Goal: Task Accomplishment & Management: Manage account settings

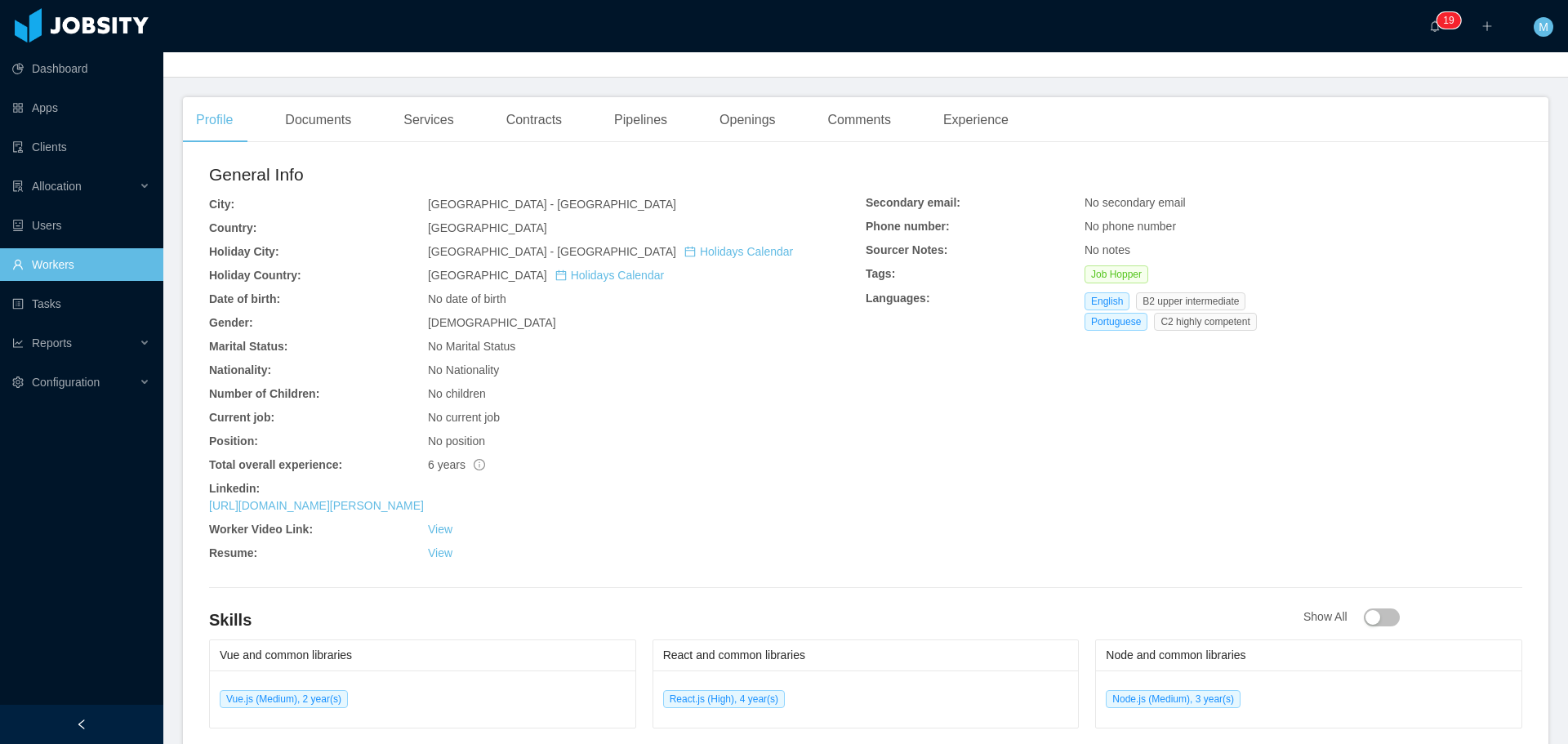
scroll to position [409, 0]
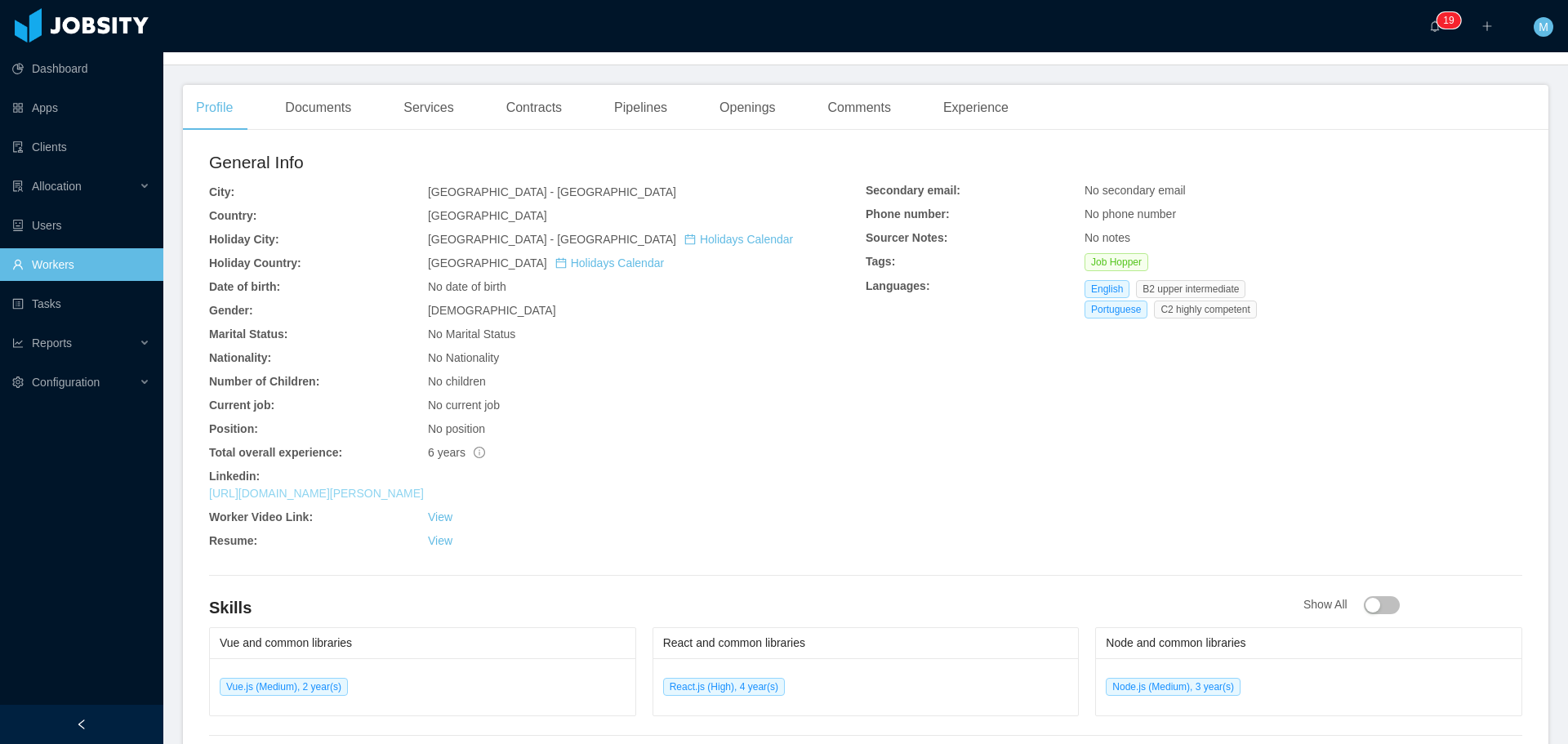
click at [343, 487] on link "https://www.linkedin.com/in/kevin-s-936aa4122" at bounding box center [316, 493] width 215 height 13
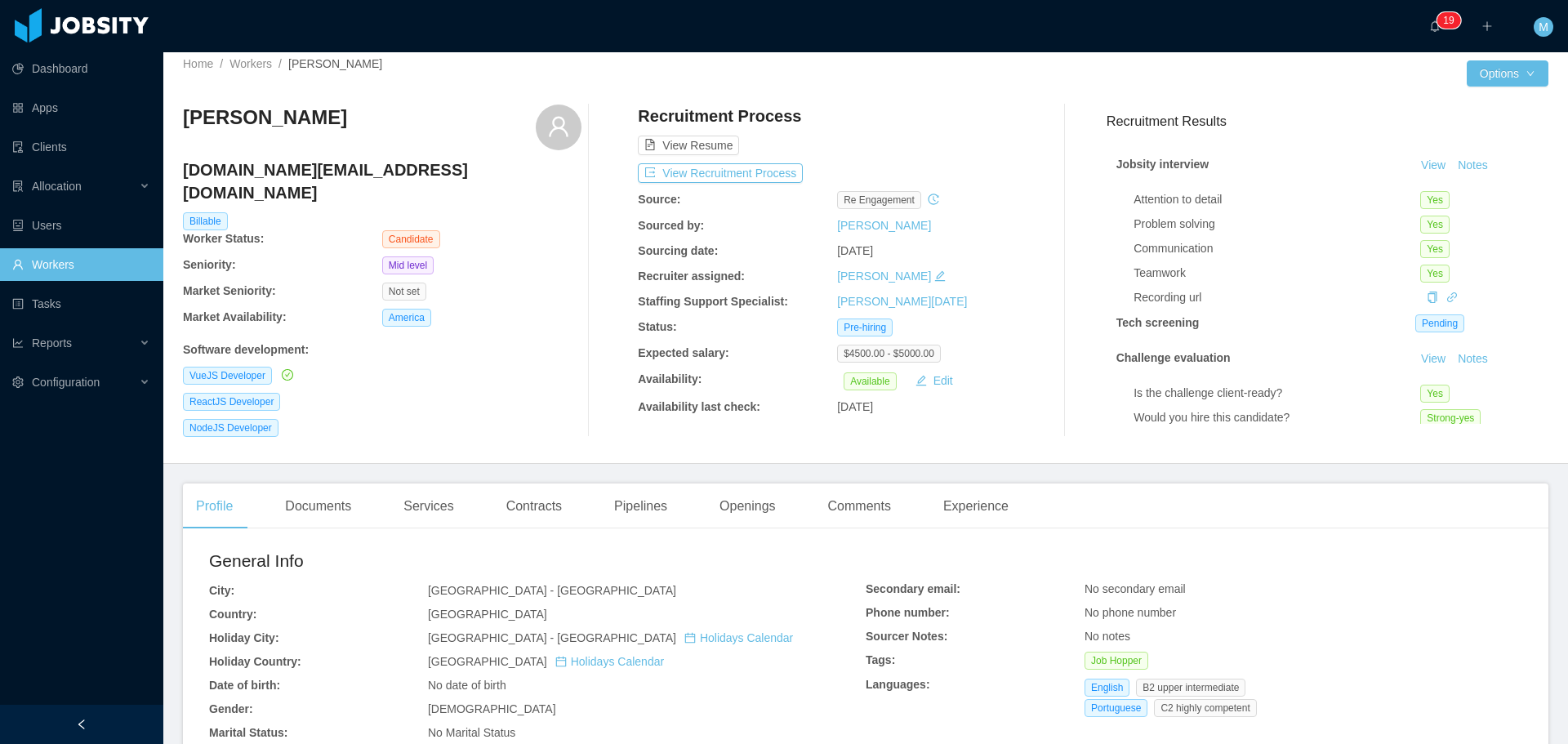
scroll to position [0, 0]
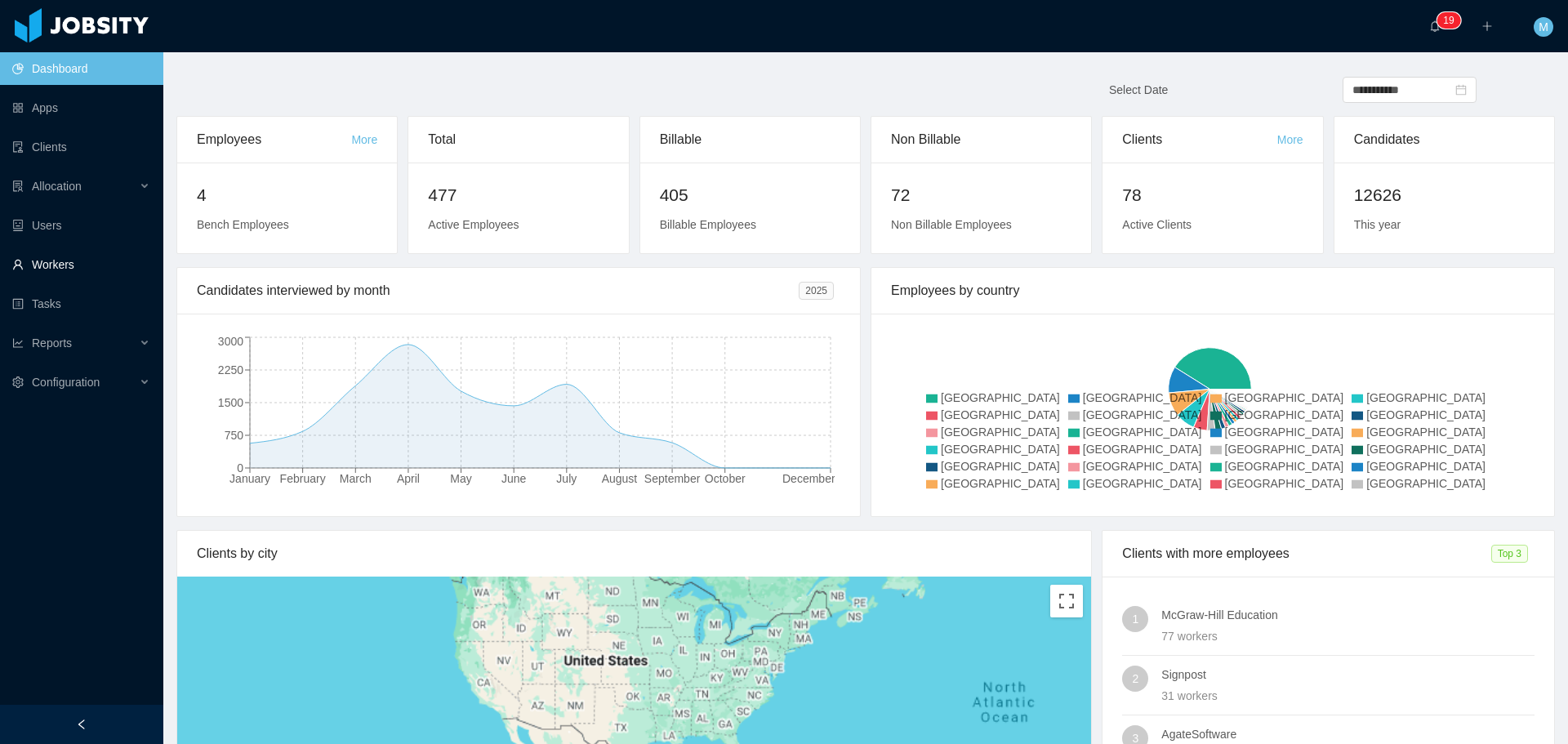
click at [65, 260] on link "Workers" at bounding box center [81, 264] width 138 height 32
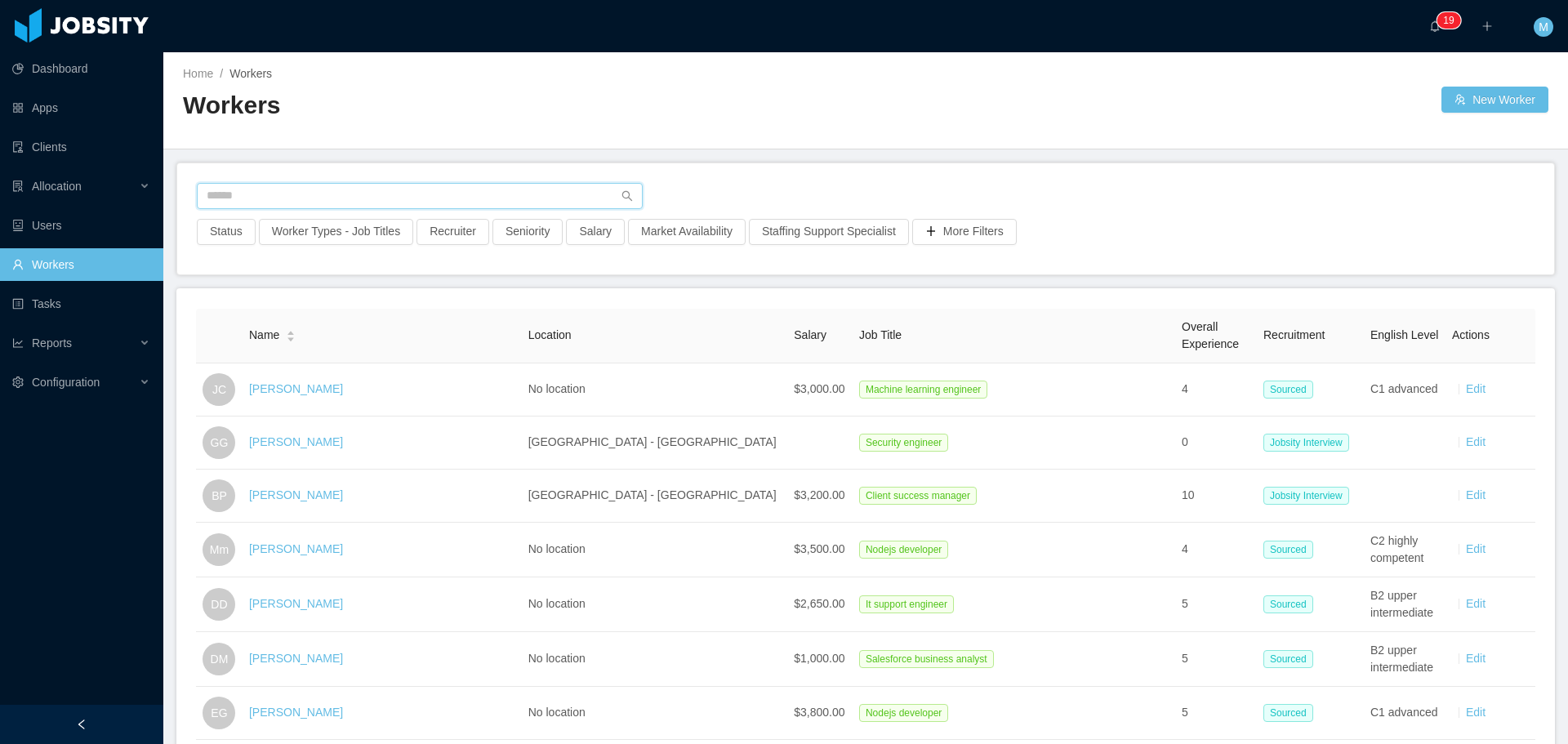
click at [443, 197] on input "text" at bounding box center [420, 196] width 446 height 26
click at [457, 231] on button "Recruiter" at bounding box center [452, 232] width 72 height 26
click at [429, 297] on div at bounding box center [444, 305] width 230 height 24
click at [412, 296] on div at bounding box center [444, 305] width 230 height 24
type input "******"
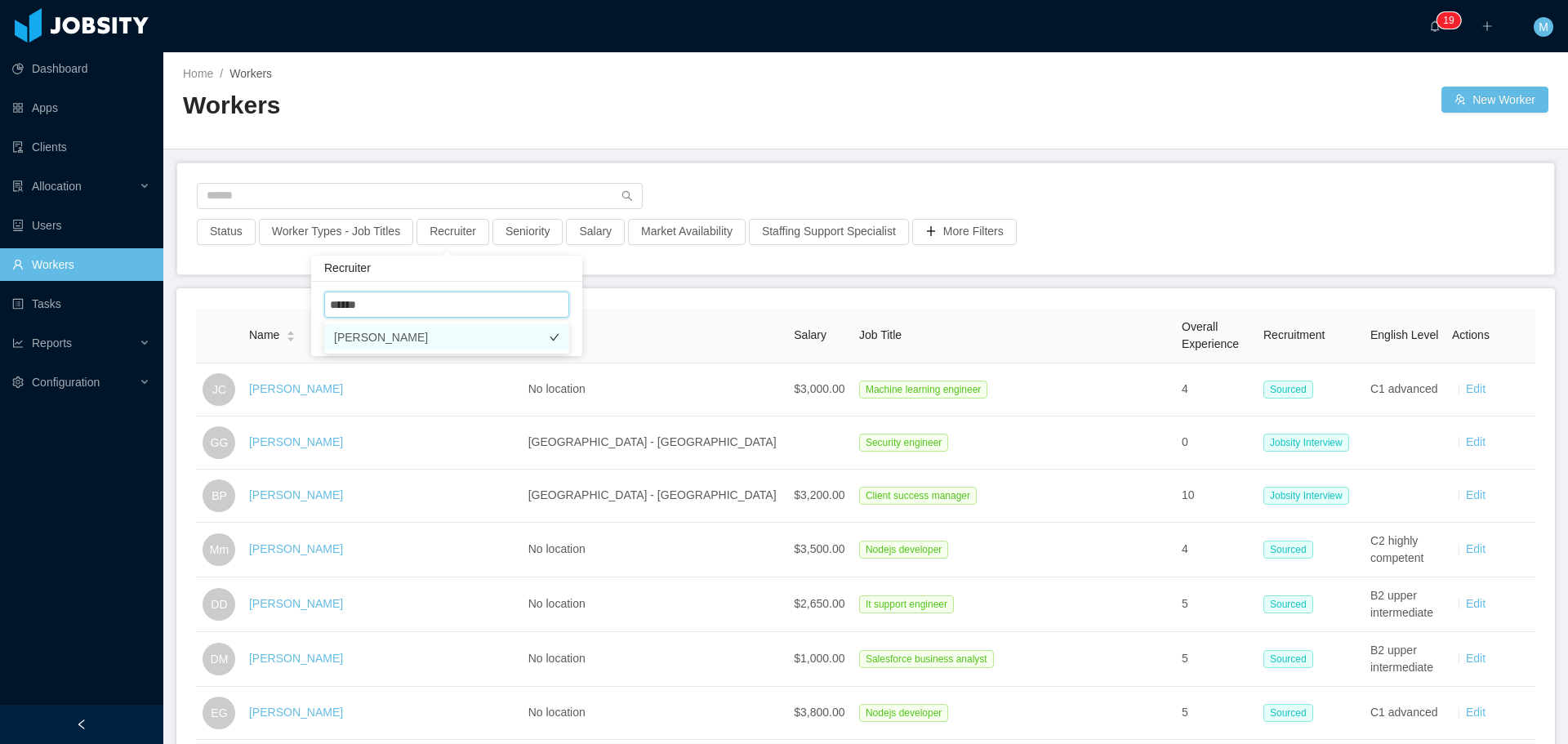
click at [430, 334] on li "[PERSON_NAME]" at bounding box center [446, 337] width 245 height 26
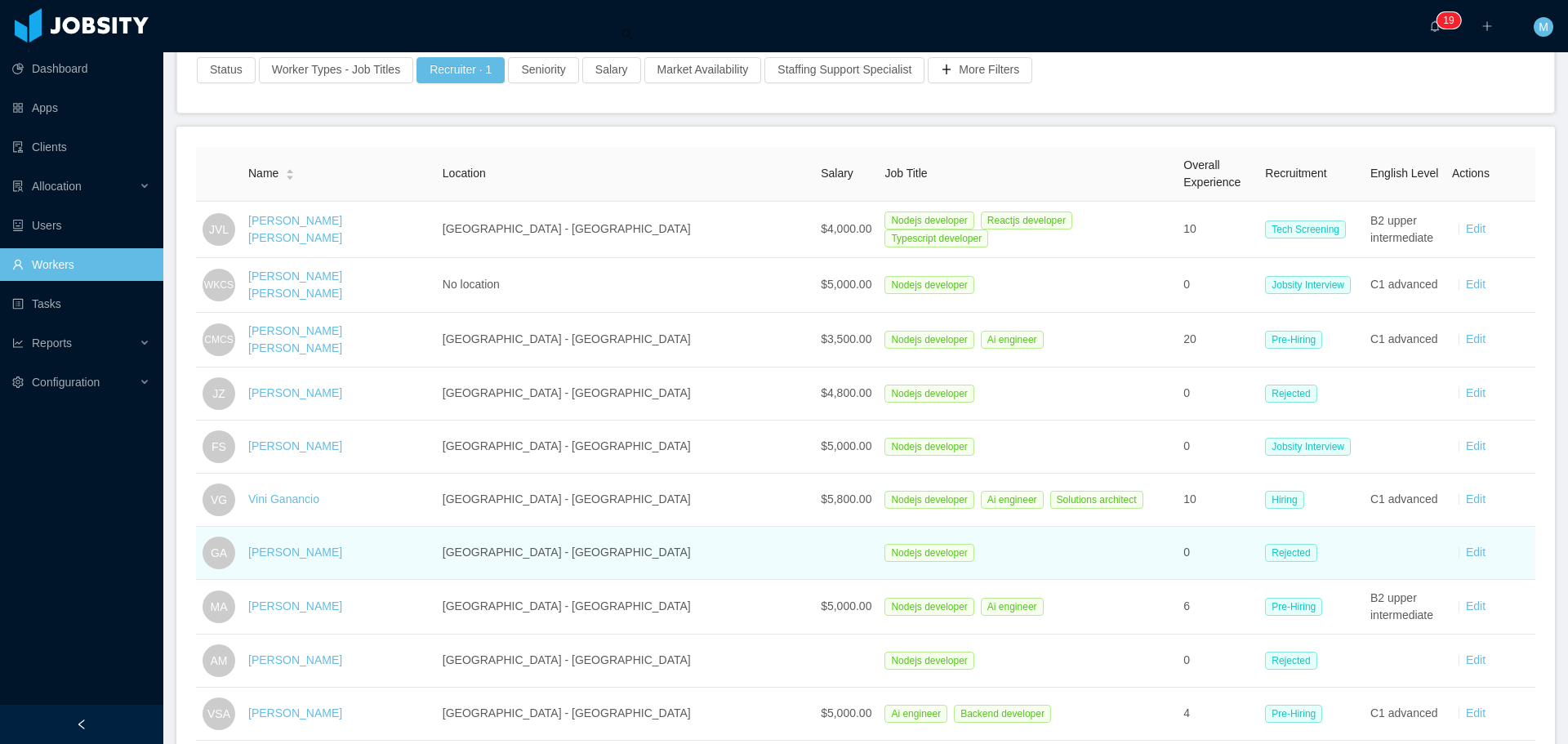
scroll to position [163, 0]
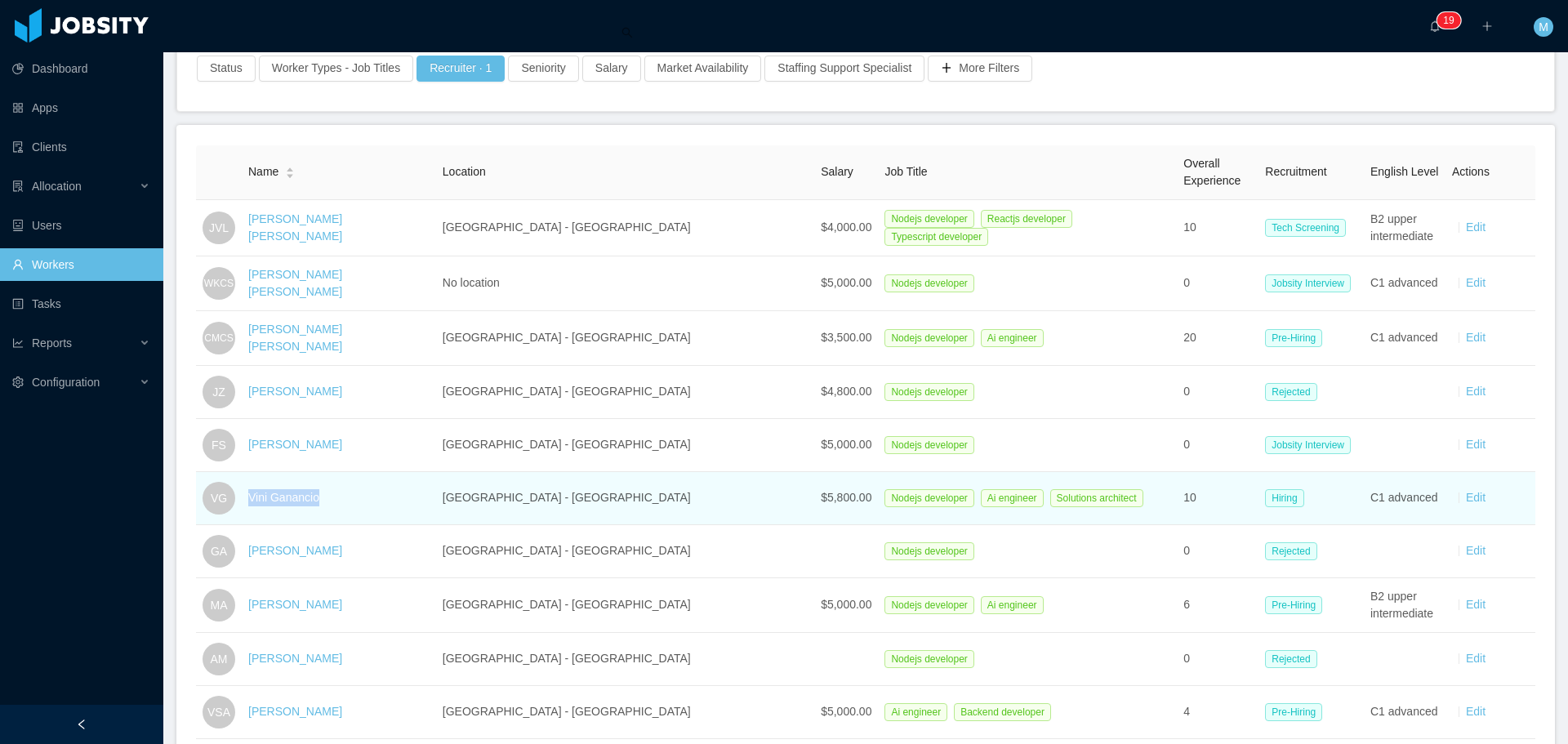
drag, startPoint x: 336, startPoint y: 490, endPoint x: 254, endPoint y: 498, distance: 82.4
click at [254, 498] on td "Vini Ganancio" at bounding box center [338, 498] width 194 height 53
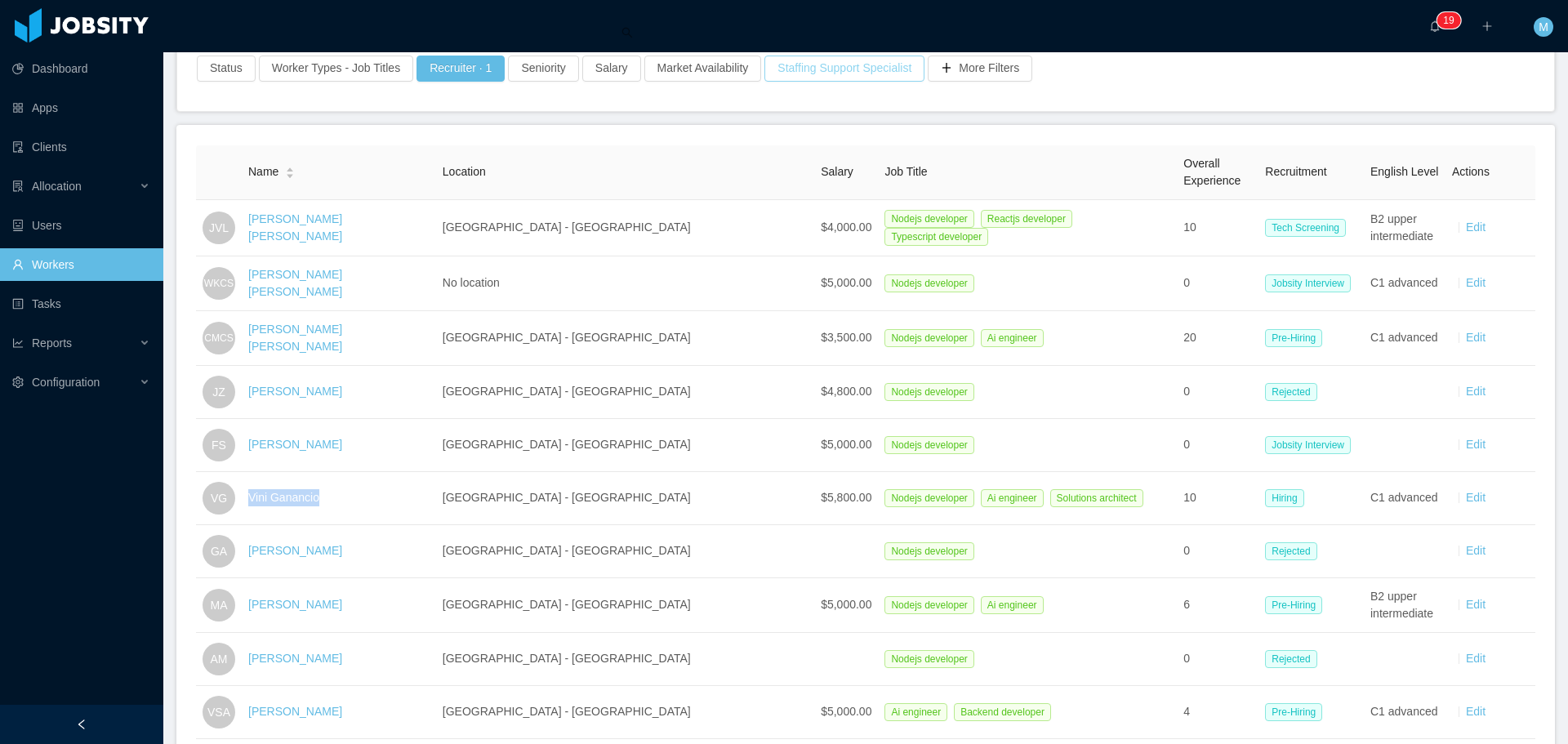
copy link "Vini Ganancio"
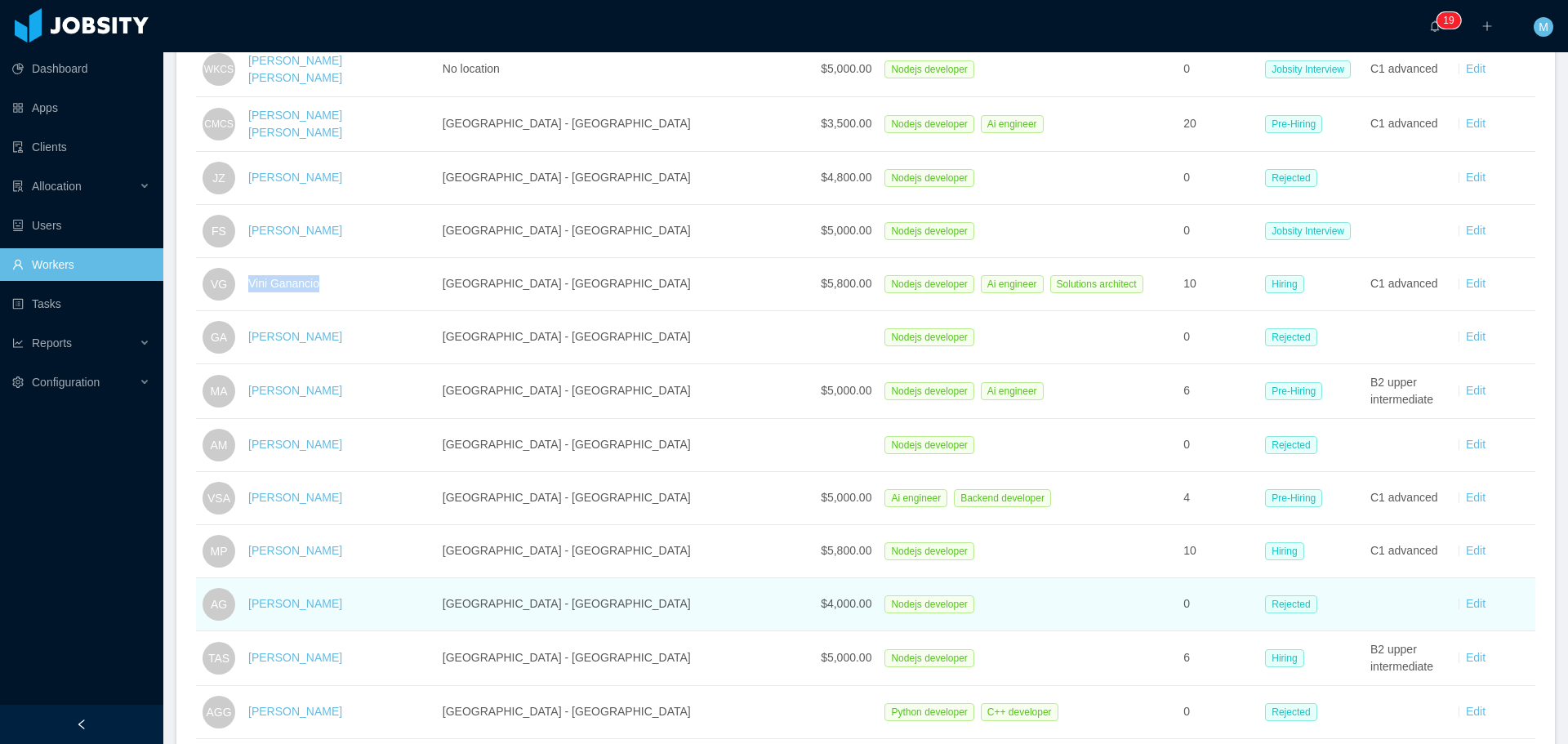
scroll to position [409, 0]
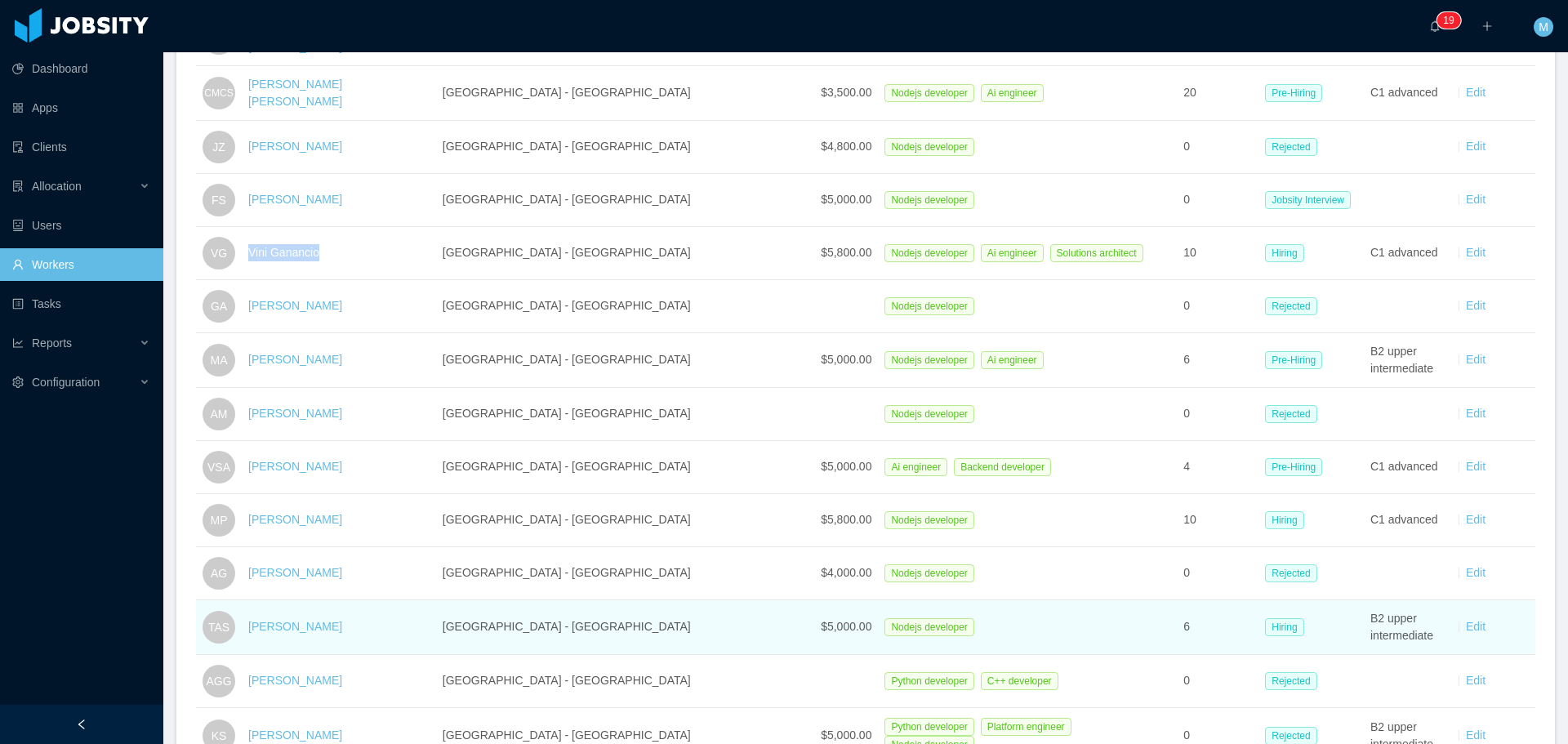
drag, startPoint x: 379, startPoint y: 632, endPoint x: 253, endPoint y: 643, distance: 126.5
click at [253, 643] on td "[PERSON_NAME]" at bounding box center [338, 627] width 194 height 55
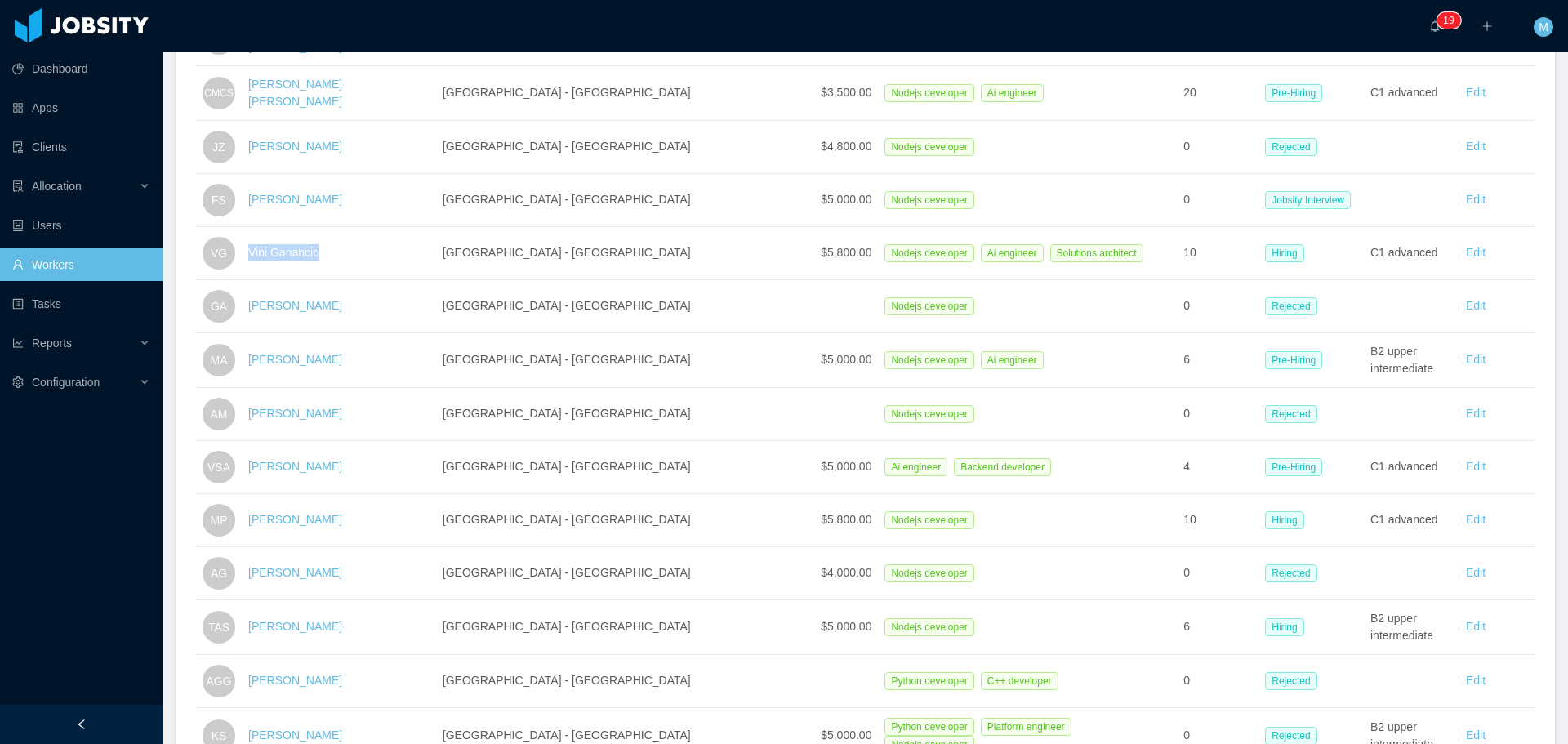
copy link "[PERSON_NAME]"
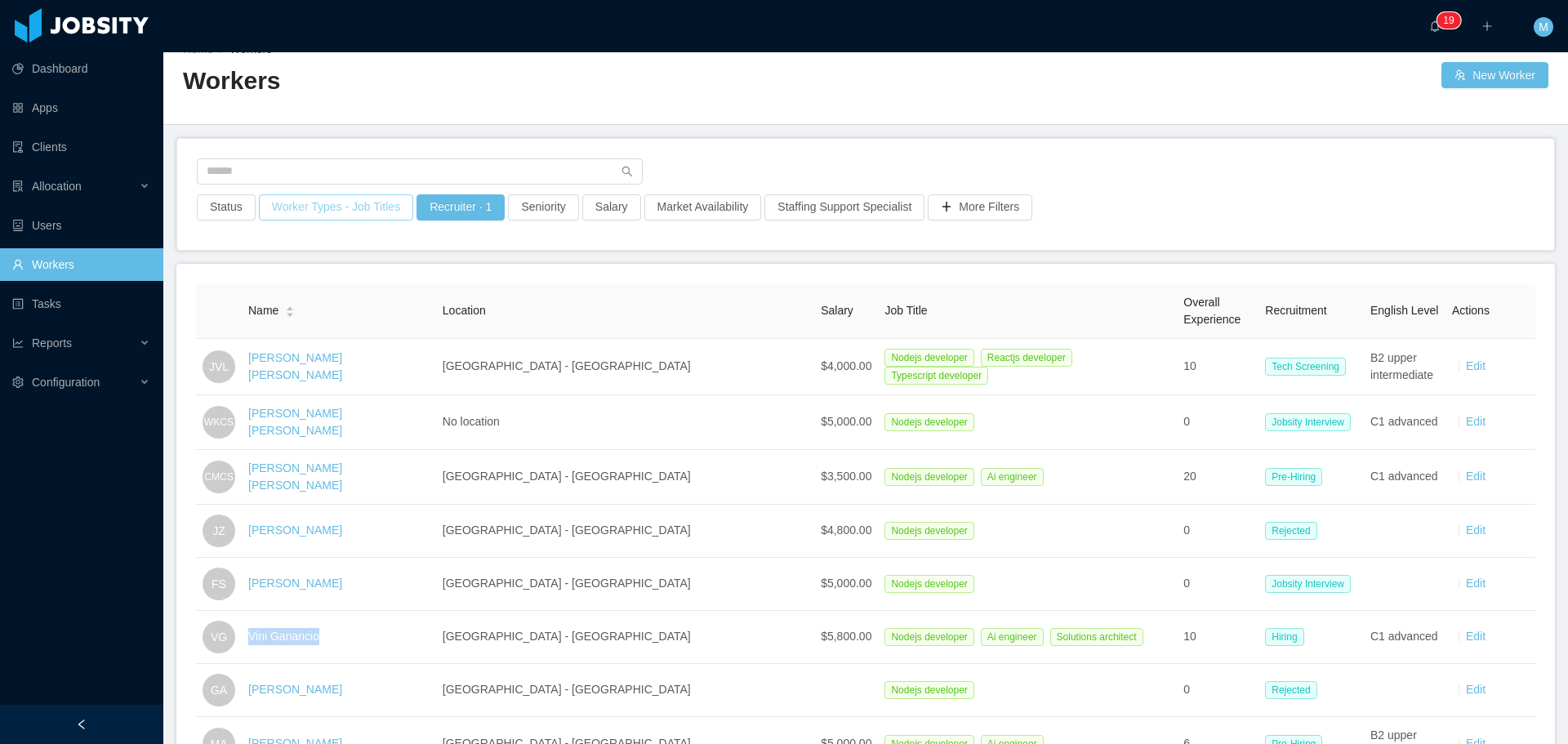
scroll to position [0, 0]
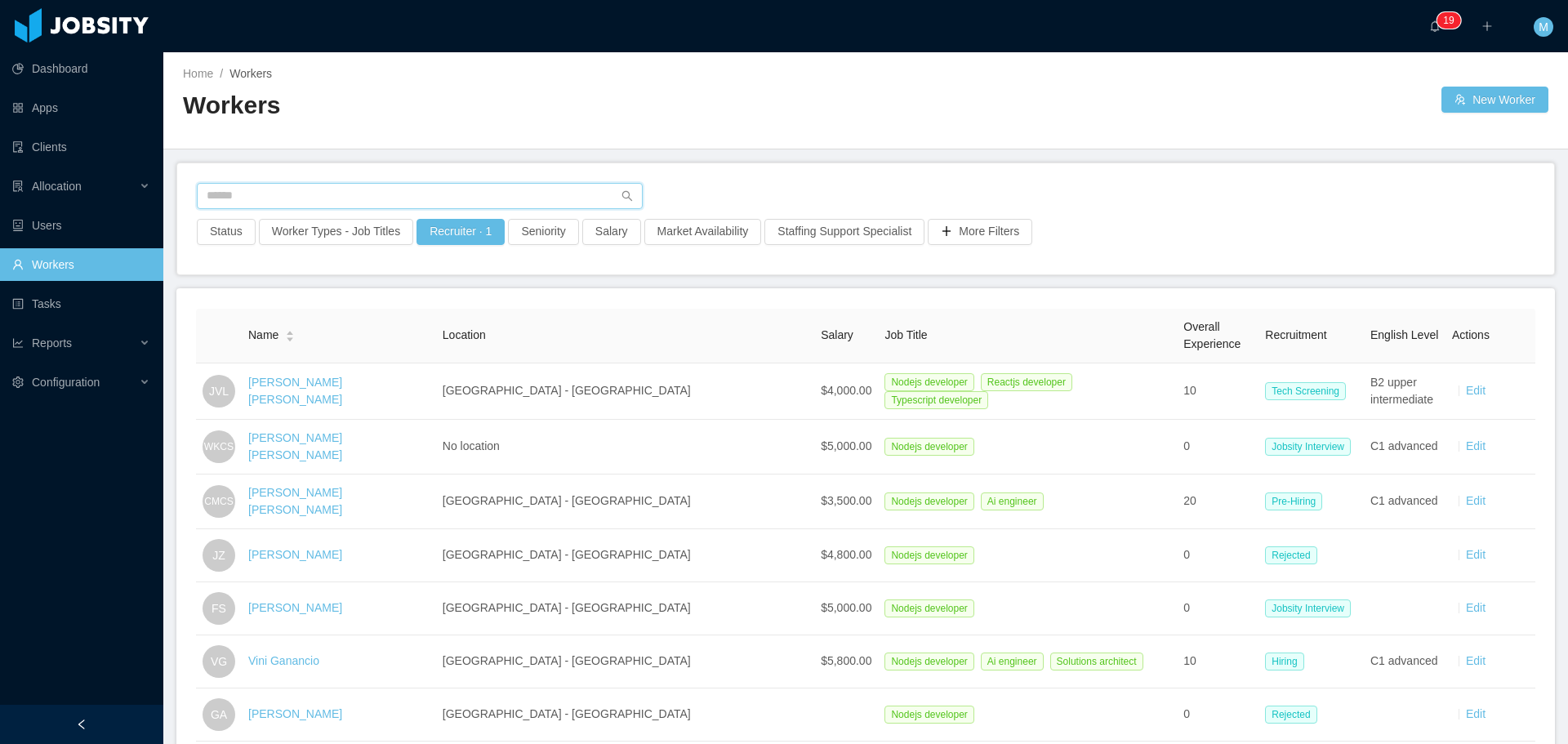
click at [305, 203] on input "text" at bounding box center [420, 196] width 446 height 26
type input "*******"
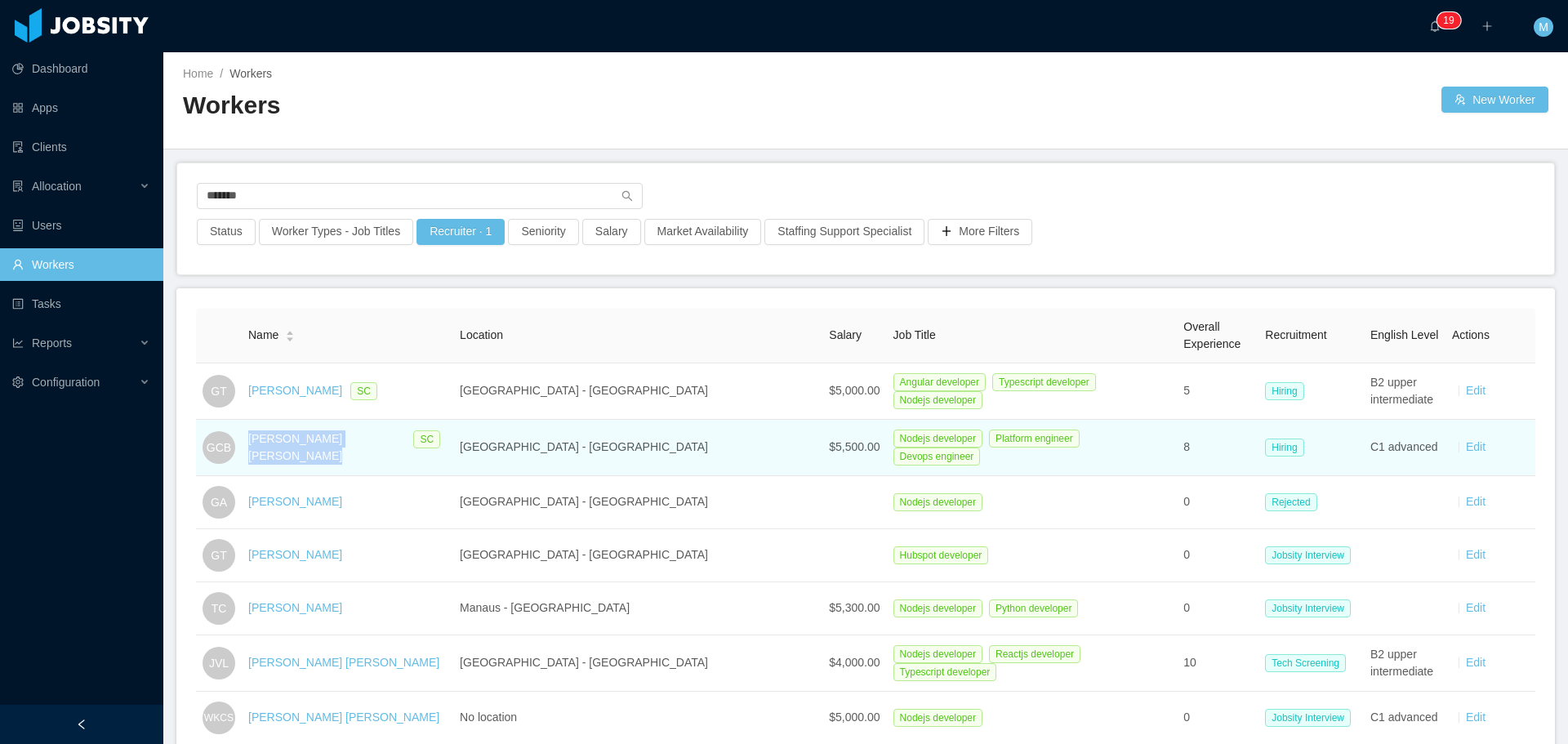
drag, startPoint x: 362, startPoint y: 443, endPoint x: 253, endPoint y: 448, distance: 109.1
click at [253, 448] on td "Gabriel Costa Braga SC" at bounding box center [347, 448] width 212 height 57
copy link "Gabriel Costa Braga"
click at [381, 420] on td "Gabriel Costa Braga SC" at bounding box center [347, 448] width 212 height 57
drag, startPoint x: 254, startPoint y: 446, endPoint x: 353, endPoint y: 447, distance: 99.0
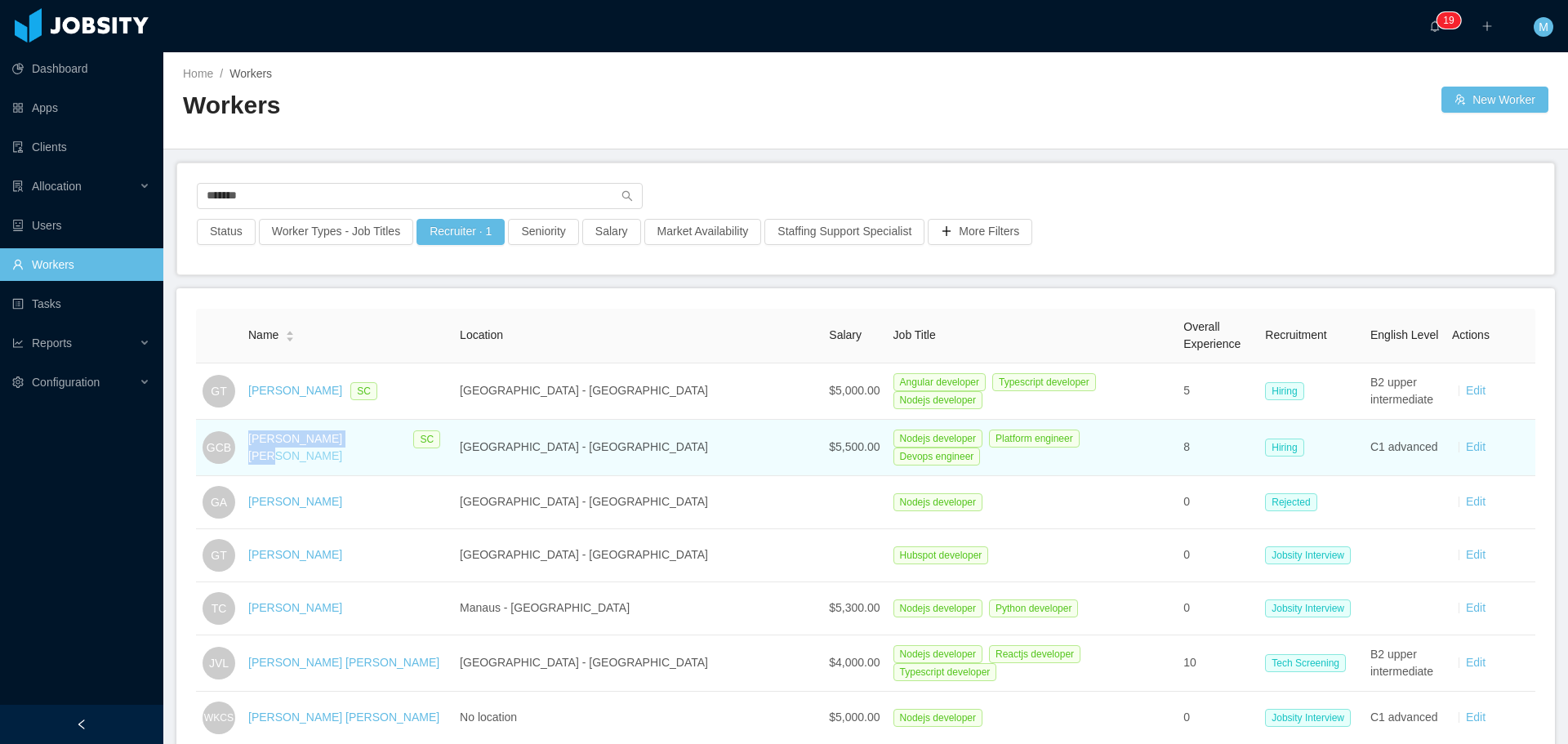
click at [353, 447] on td "Gabriel Costa Braga SC" at bounding box center [347, 448] width 212 height 57
drag, startPoint x: 362, startPoint y: 444, endPoint x: 260, endPoint y: 443, distance: 102.0
click at [260, 443] on div "Gabriel Costa Braga SC" at bounding box center [348, 447] width 199 height 34
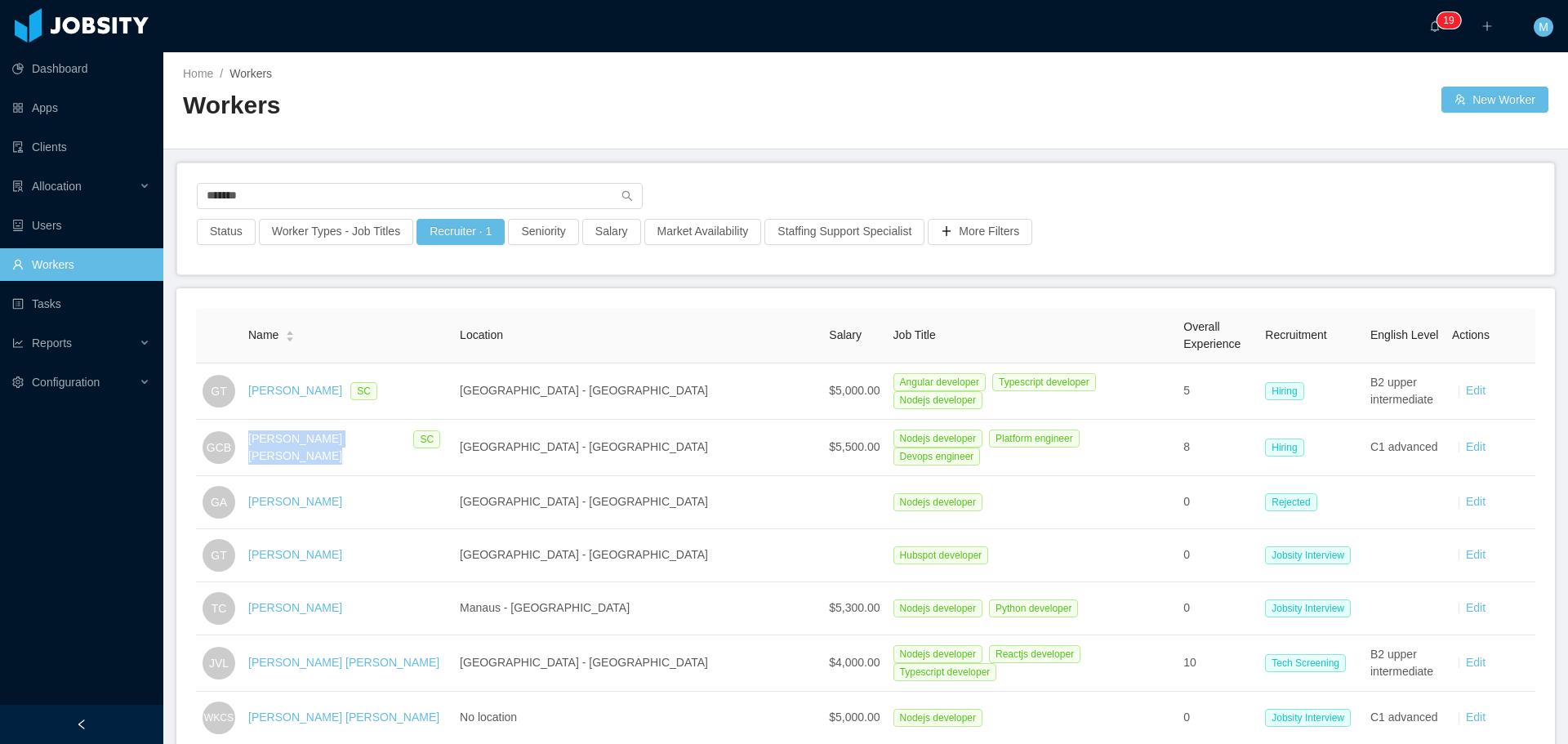
copy link "[PERSON_NAME] [PERSON_NAME]"
drag, startPoint x: 195, startPoint y: 202, endPoint x: 61, endPoint y: 200, distance: 134.0
click at [73, 200] on section "Dashboard Apps Clients Allocation Users Workers Tasks Reports Configuration ···…" at bounding box center [784, 372] width 1568 height 744
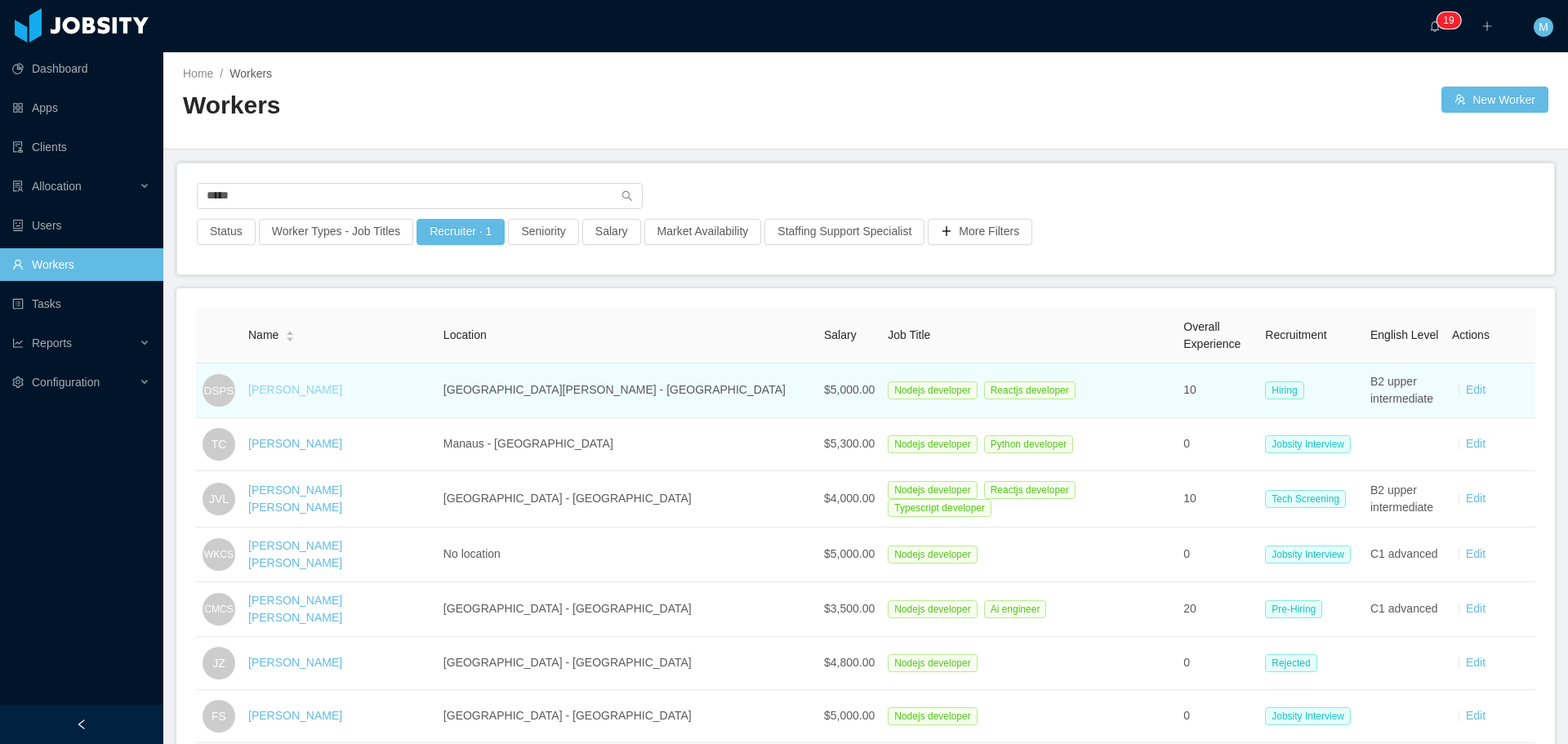
drag, startPoint x: 406, startPoint y: 392, endPoint x: 256, endPoint y: 389, distance: 150.0
click at [256, 389] on div "Diego Stanley Pedrazas Silva" at bounding box center [339, 390] width 182 height 17
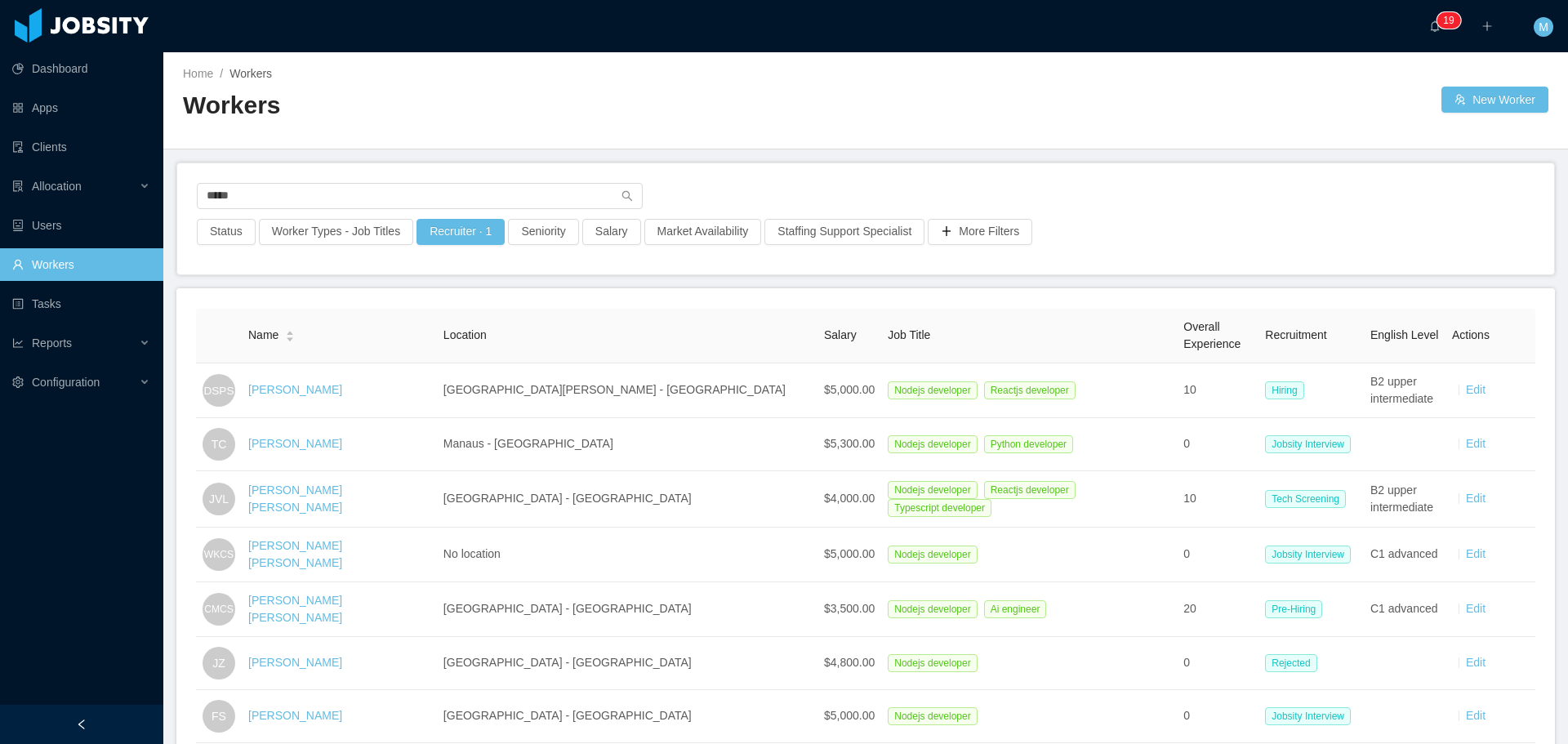
copy link "Diego Stanley Pedrazas Silva"
drag, startPoint x: 282, startPoint y: 207, endPoint x: 57, endPoint y: 227, distance: 225.9
click at [71, 223] on section "Dashboard Apps Clients Allocation Users Workers Tasks Reports Configuration ···…" at bounding box center [784, 372] width 1568 height 744
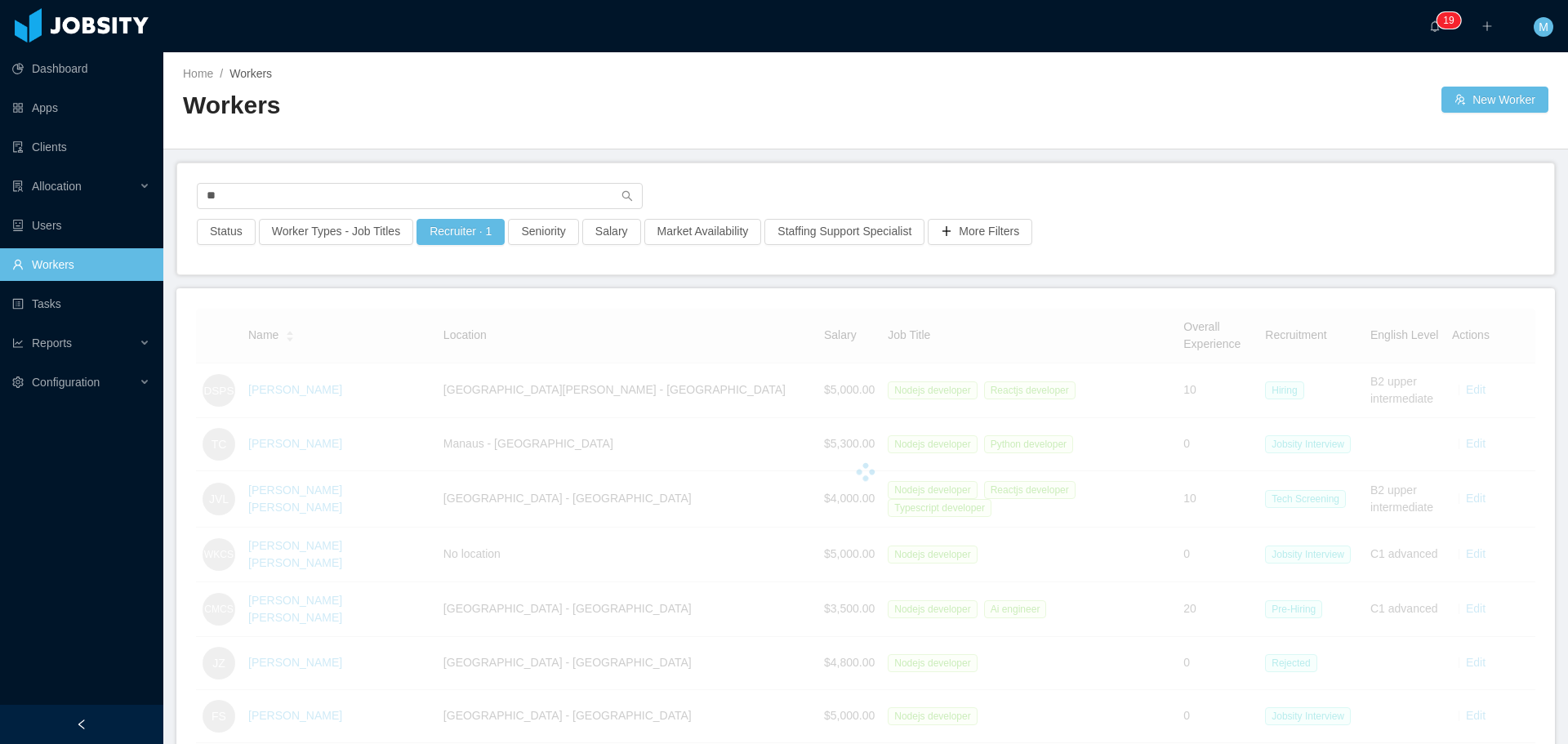
drag, startPoint x: 411, startPoint y: 611, endPoint x: 274, endPoint y: 608, distance: 137.0
click at [274, 608] on div at bounding box center [865, 471] width 1339 height 327
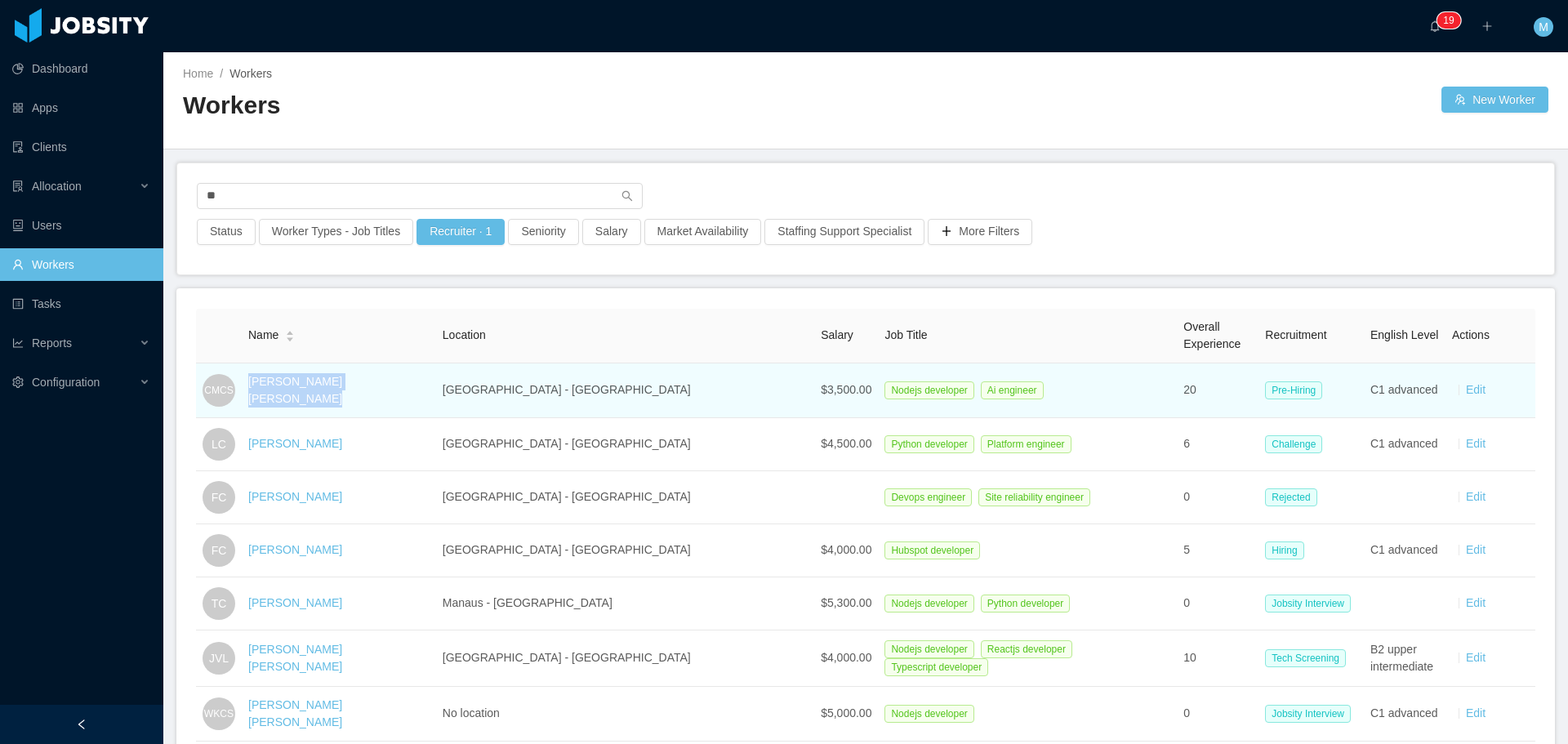
drag, startPoint x: 416, startPoint y: 386, endPoint x: 260, endPoint y: 398, distance: 156.5
click at [259, 399] on td "Carlos Magno Chiabai Santos" at bounding box center [338, 390] width 194 height 55
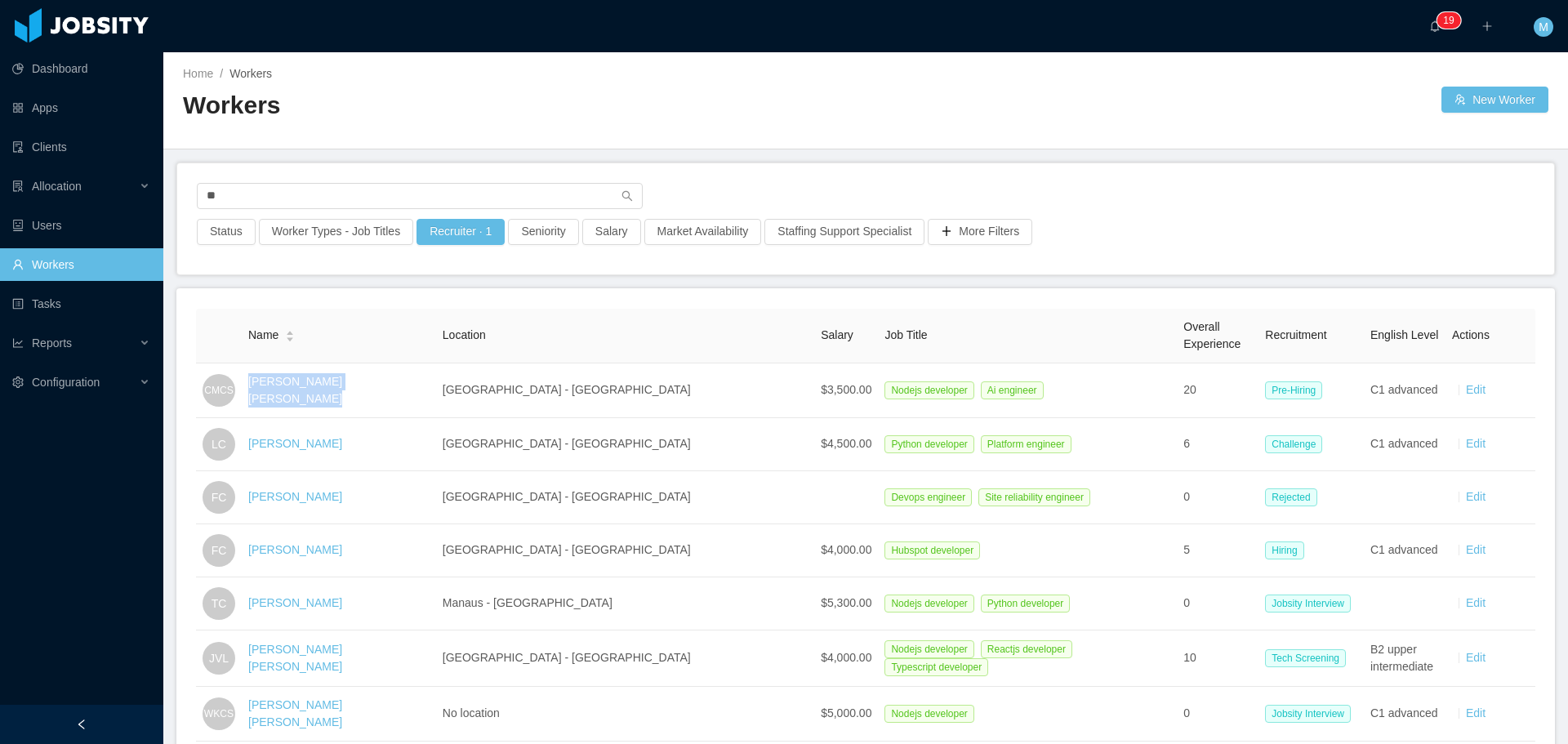
copy link "Carlos Magno Chiabai Santos"
click at [155, 187] on section "Dashboard Apps Clients Allocation Users Workers Tasks Reports Configuration ···…" at bounding box center [784, 372] width 1568 height 744
type input "******"
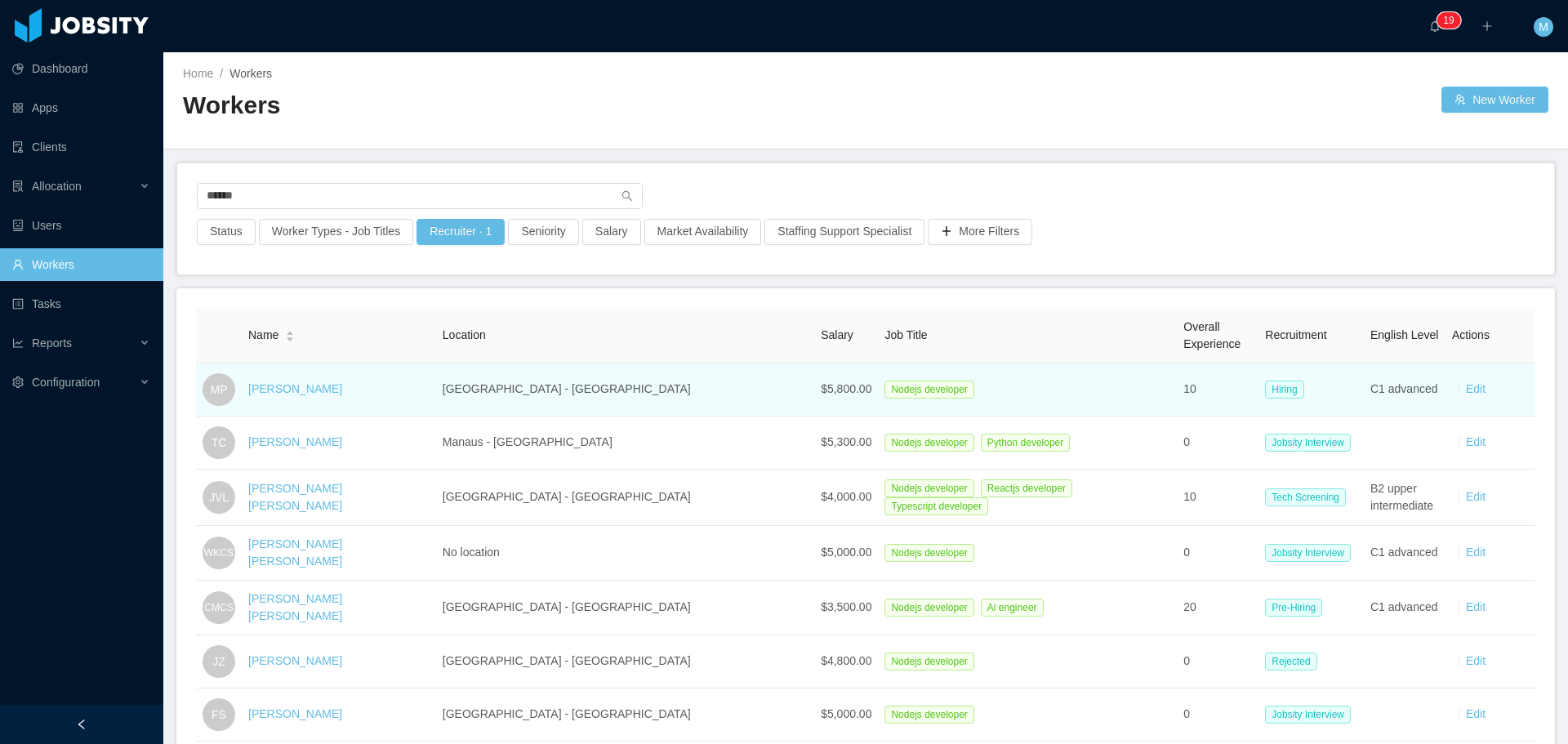
drag, startPoint x: 372, startPoint y: 386, endPoint x: 256, endPoint y: 398, distance: 116.6
click at [256, 398] on td "Murilo Portescheller" at bounding box center [338, 389] width 194 height 53
copy link "Murilo Portescheller"
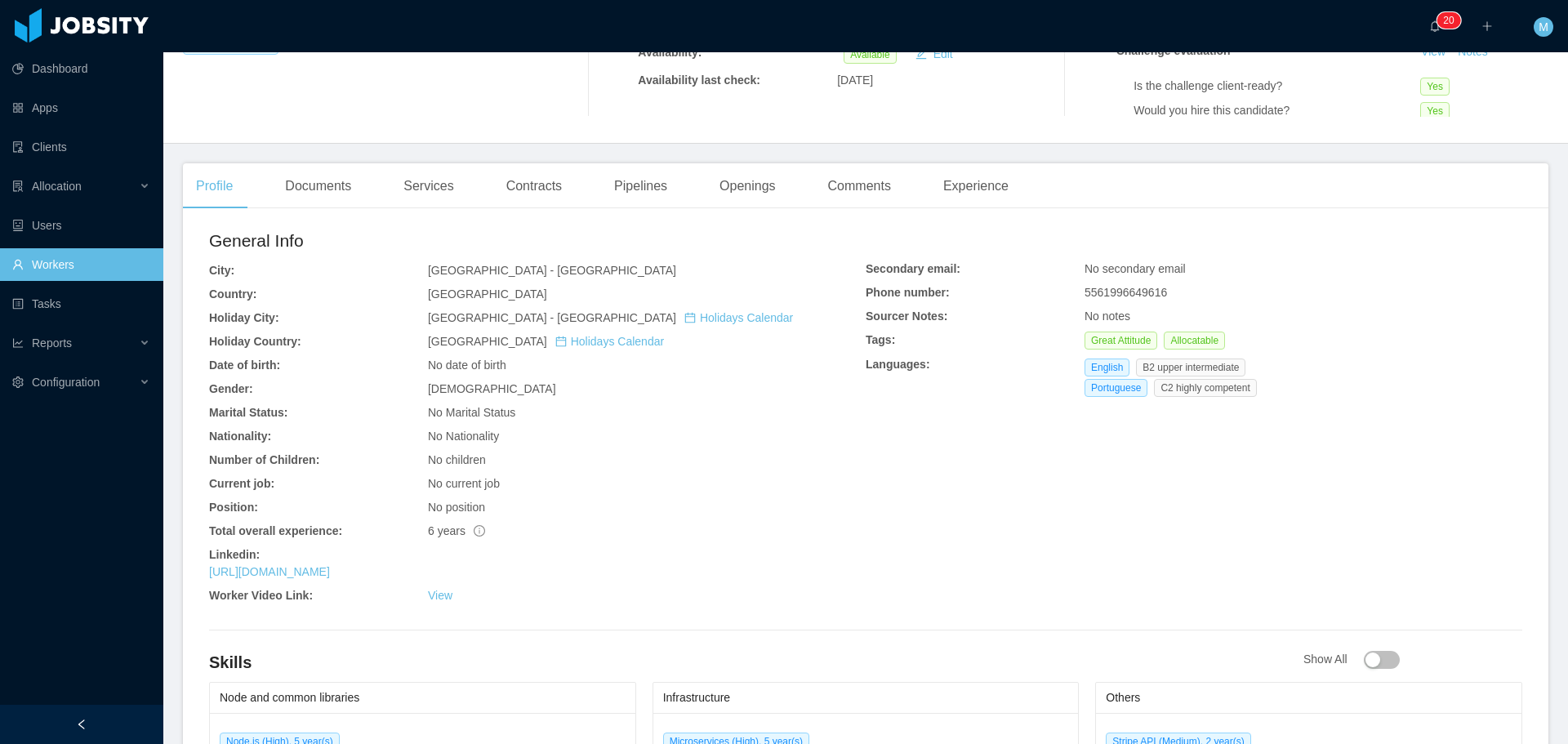
scroll to position [245, 0]
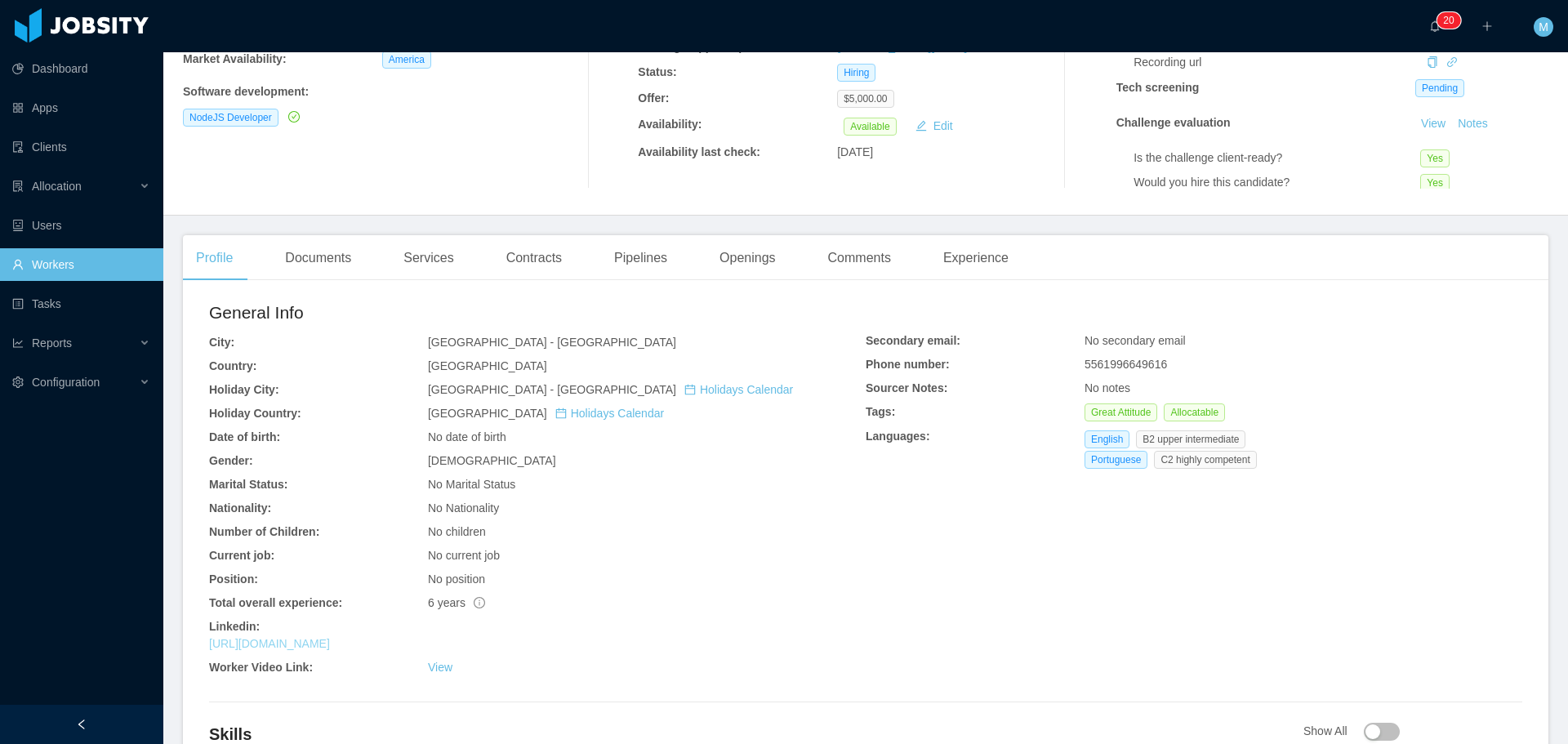
click at [330, 645] on link "[URL][DOMAIN_NAME]" at bounding box center [269, 643] width 121 height 13
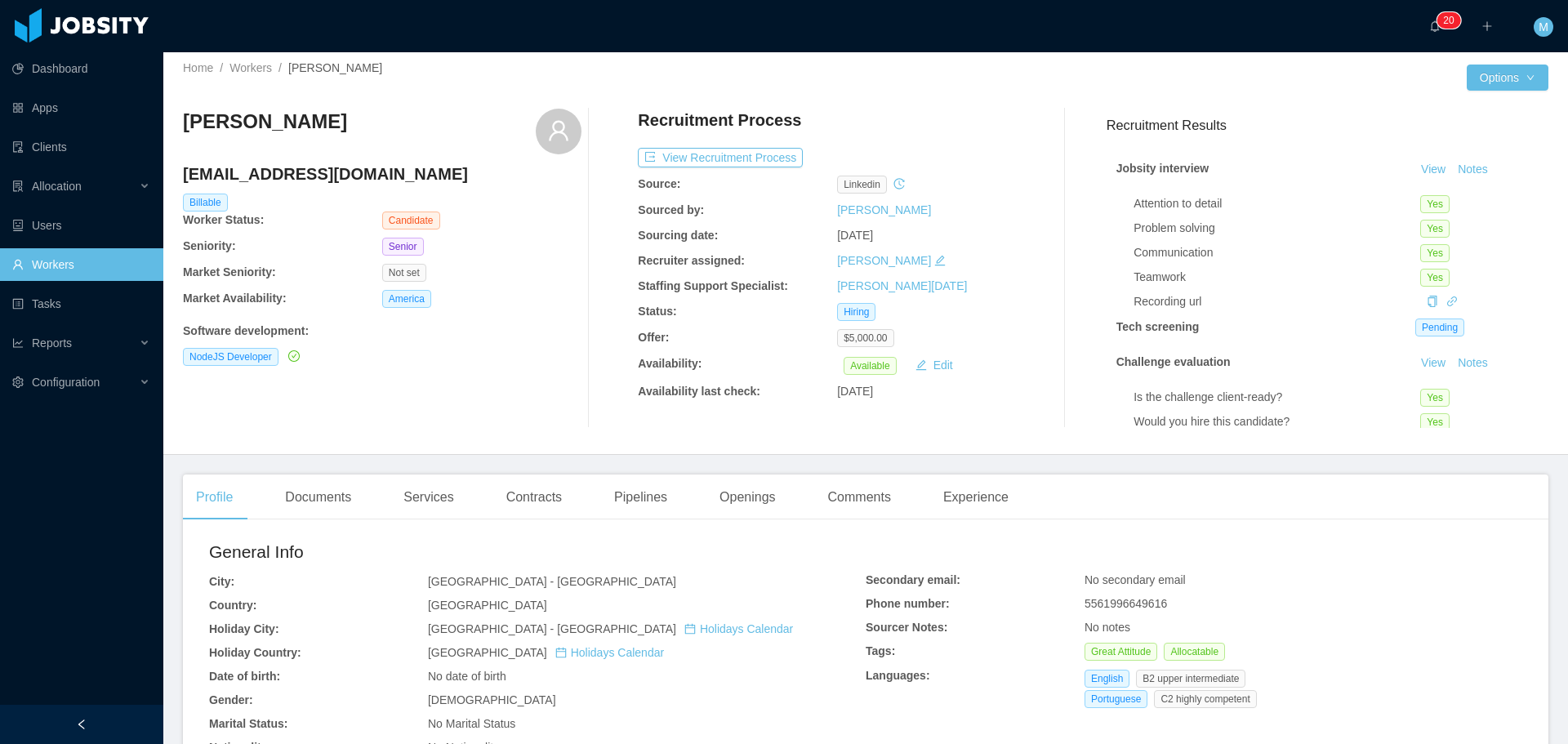
scroll to position [0, 0]
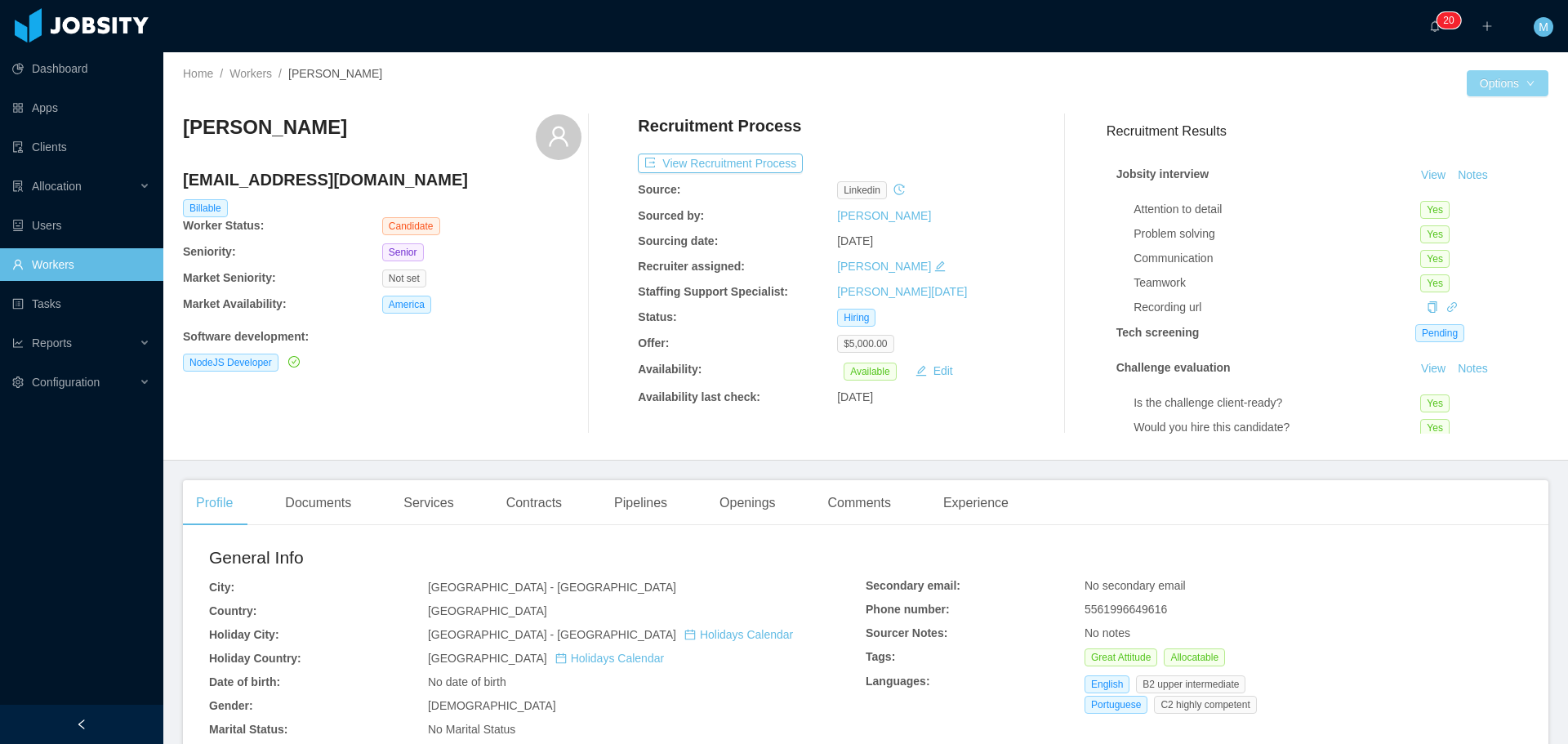
click at [1477, 87] on button "Options" at bounding box center [1508, 84] width 82 height 26
click at [1450, 220] on button "Edit Worker" at bounding box center [1463, 223] width 104 height 26
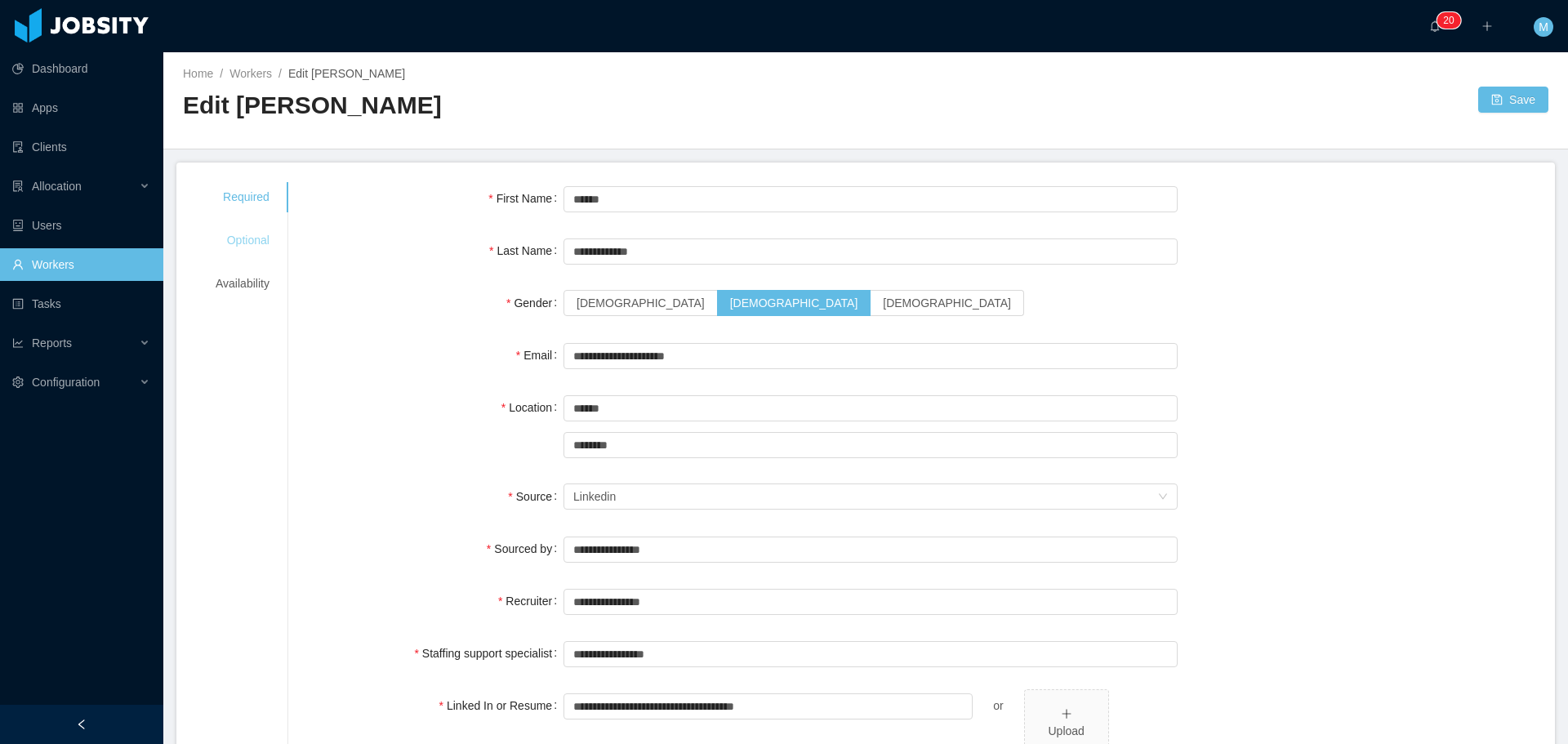
click at [249, 248] on div "Optional" at bounding box center [242, 240] width 93 height 30
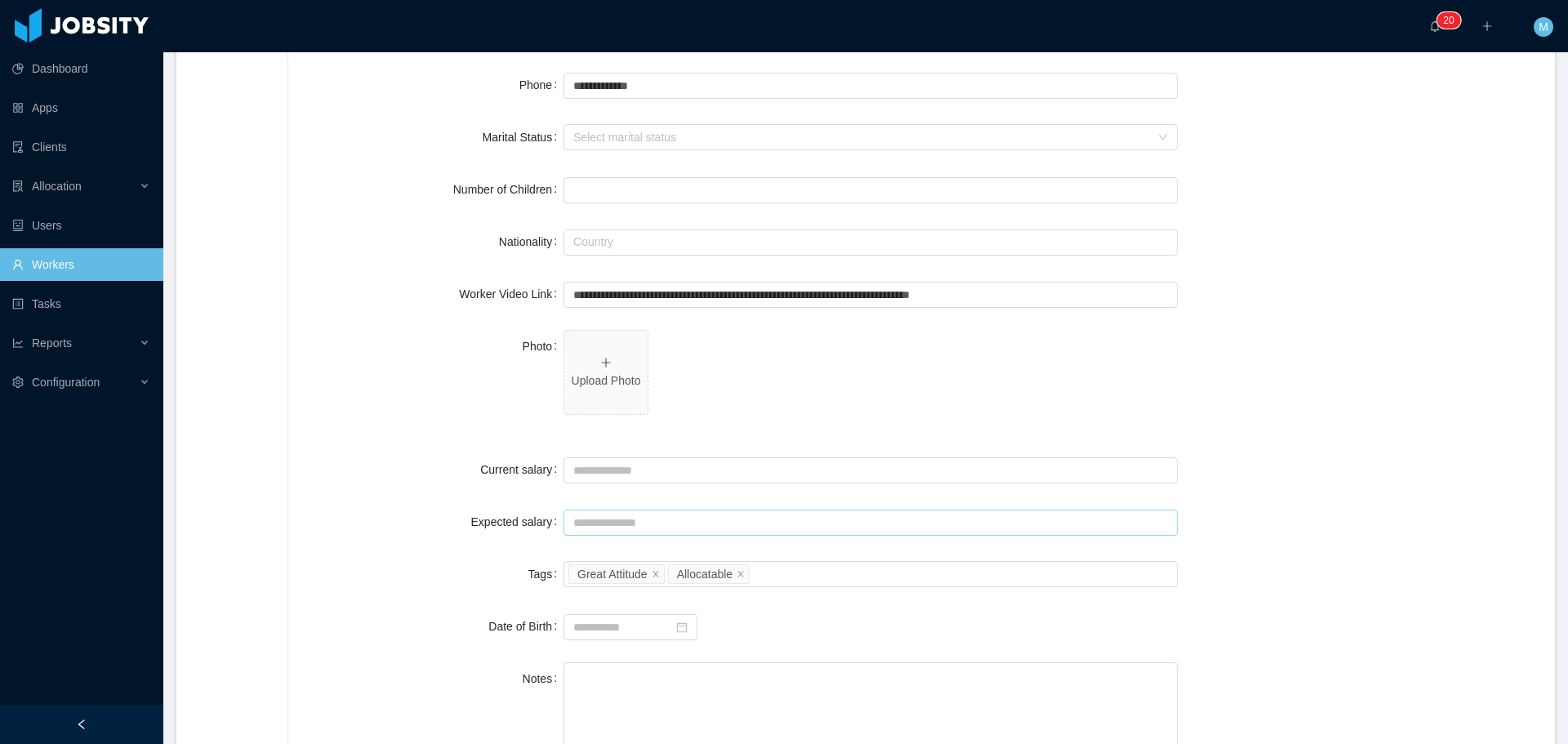
scroll to position [327, 0]
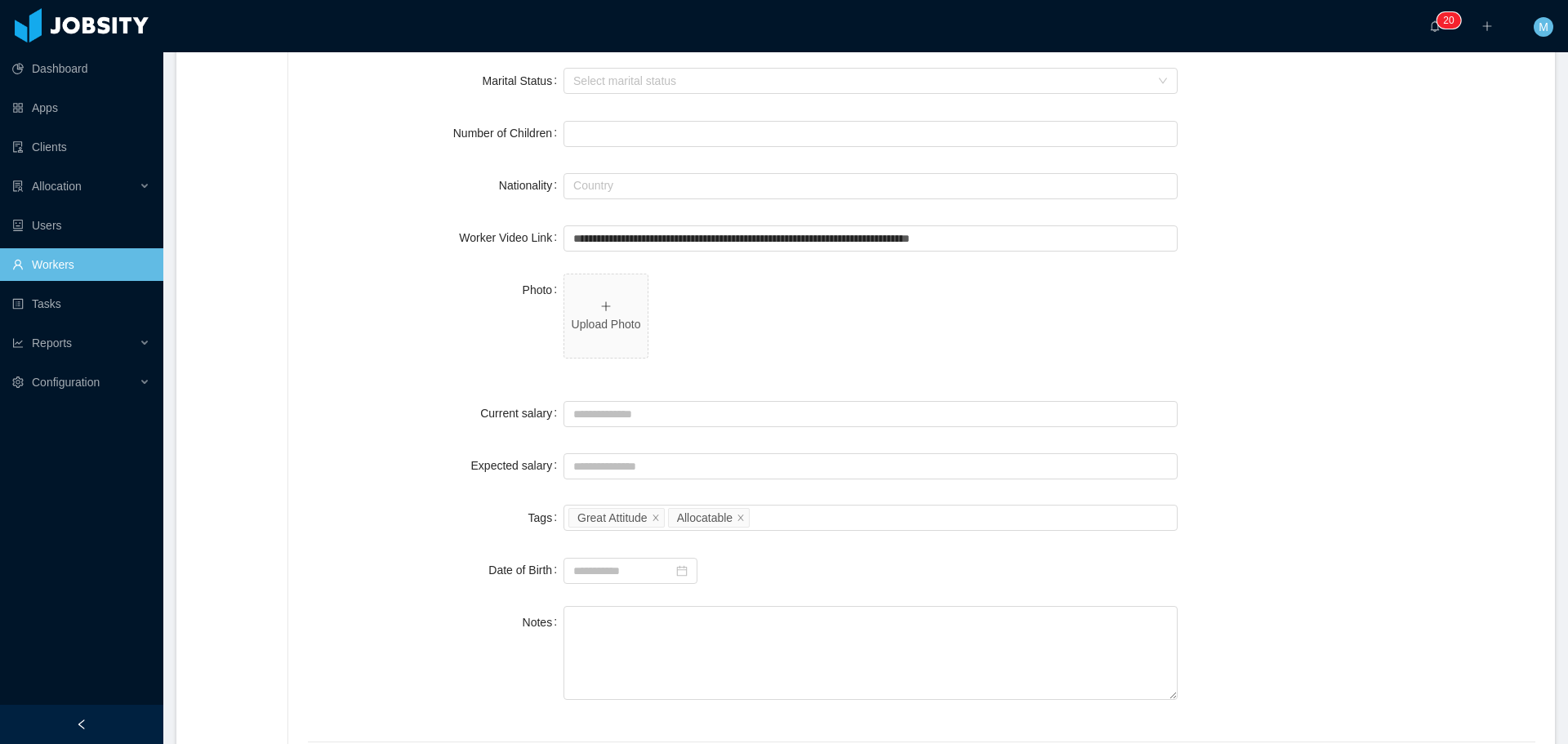
click at [594, 363] on span "Upload Photo" at bounding box center [870, 319] width 614 height 91
click at [594, 336] on span "Upload Photo" at bounding box center [606, 316] width 84 height 84
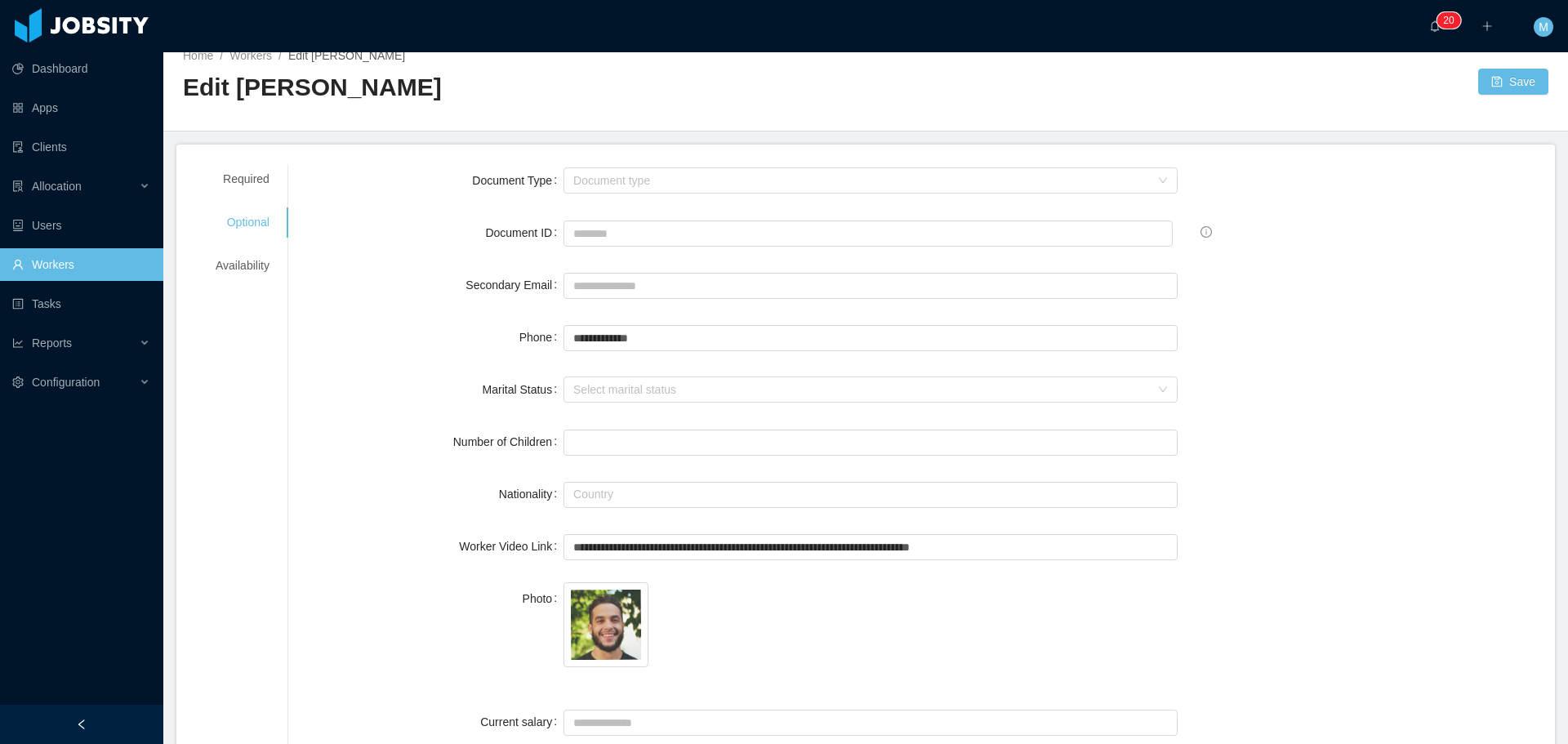
scroll to position [0, 0]
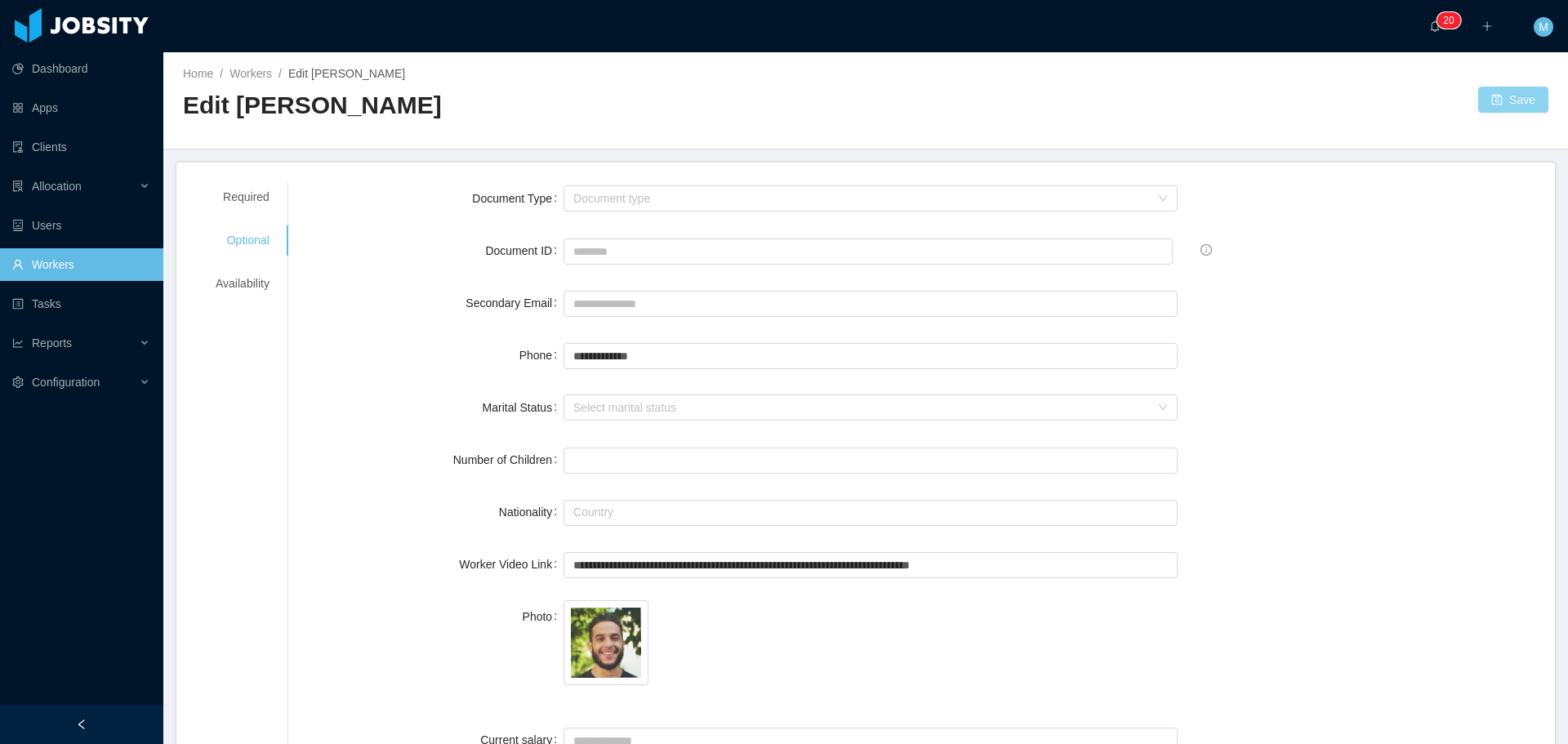
click at [1487, 90] on button "Save" at bounding box center [1513, 99] width 71 height 26
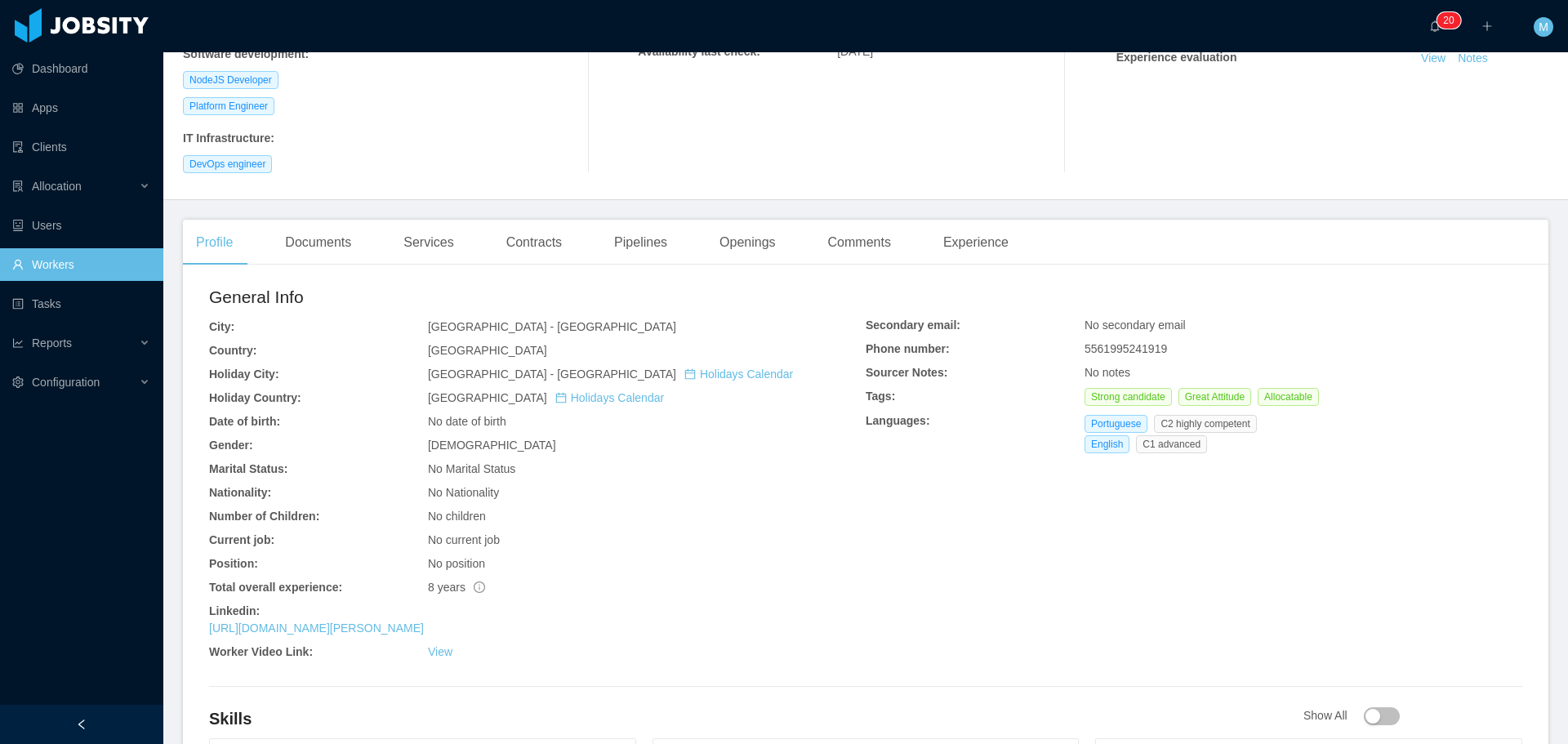
scroll to position [409, 0]
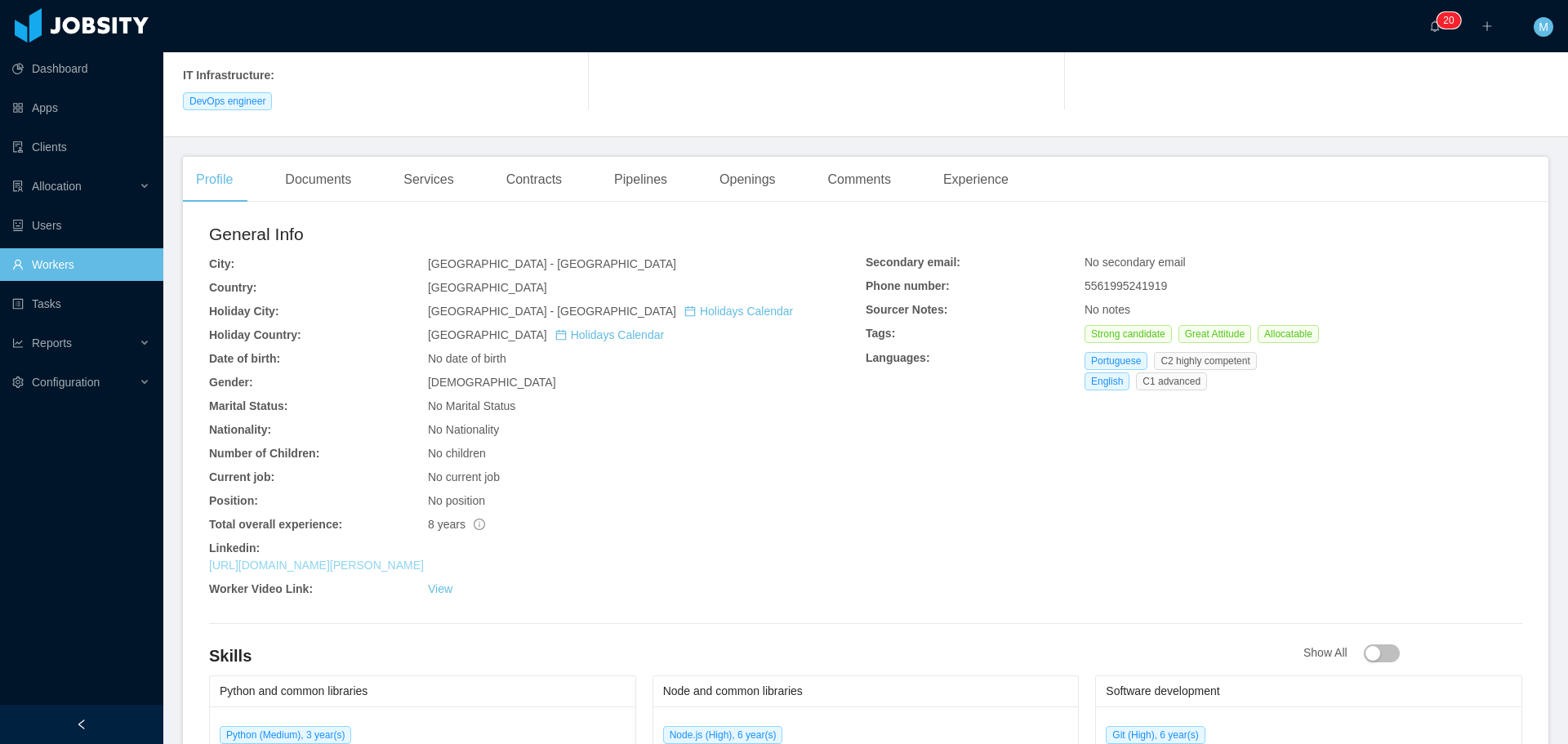
click at [376, 558] on link "[URL][DOMAIN_NAME][PERSON_NAME]" at bounding box center [316, 565] width 215 height 13
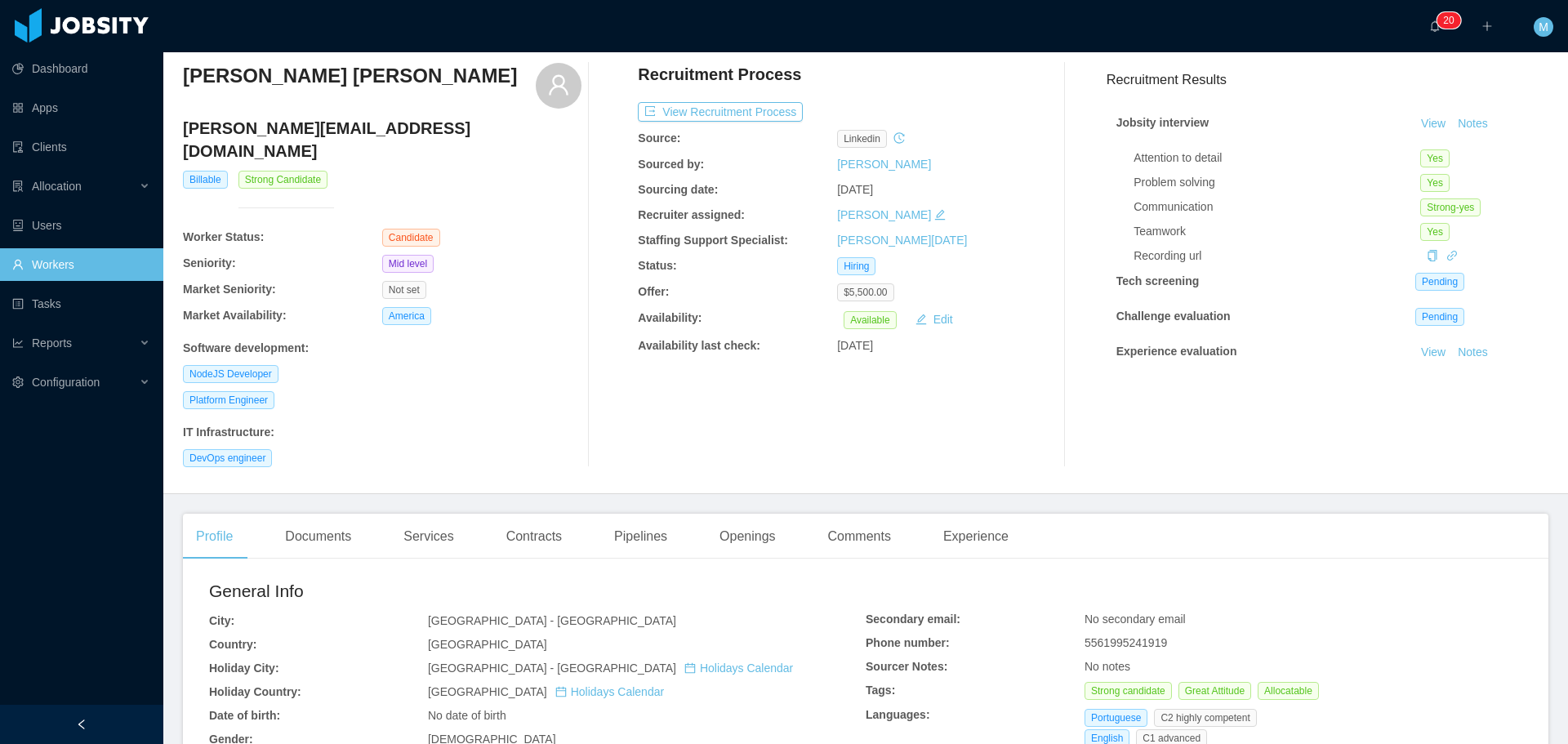
scroll to position [0, 0]
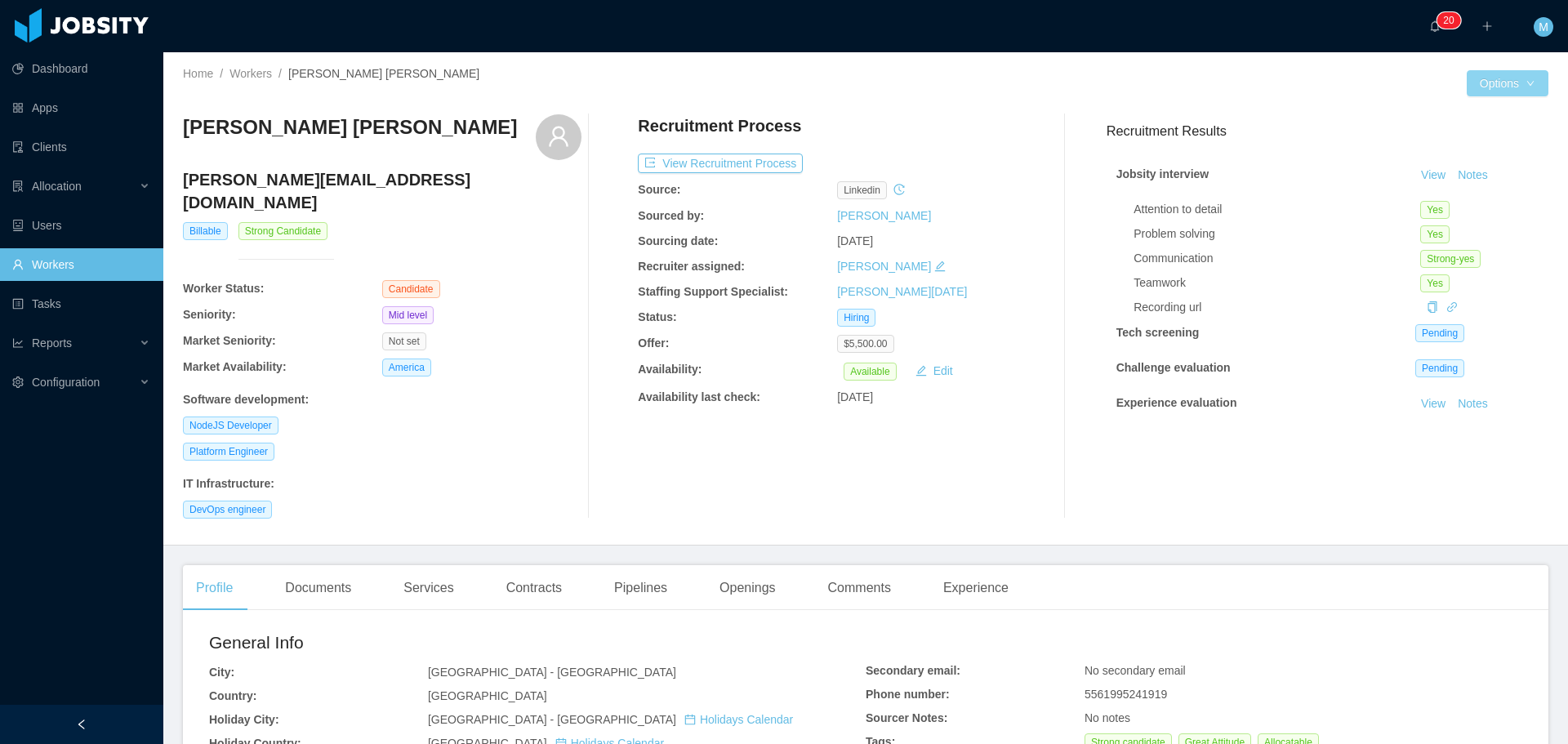
click at [1471, 86] on button "Options" at bounding box center [1508, 84] width 82 height 26
click at [1458, 219] on button "Edit Worker" at bounding box center [1463, 223] width 104 height 26
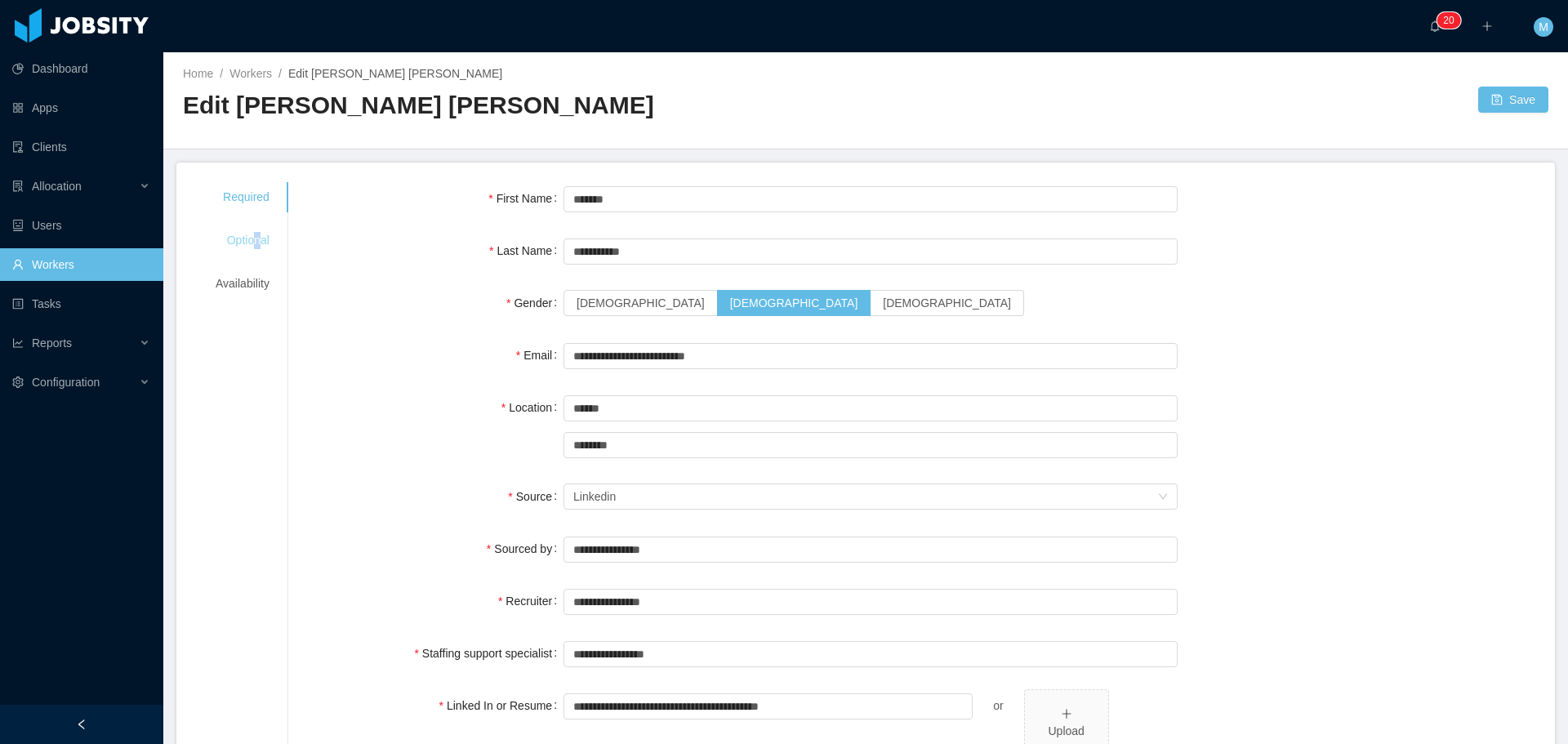
click at [256, 233] on div "Optional" at bounding box center [242, 240] width 93 height 30
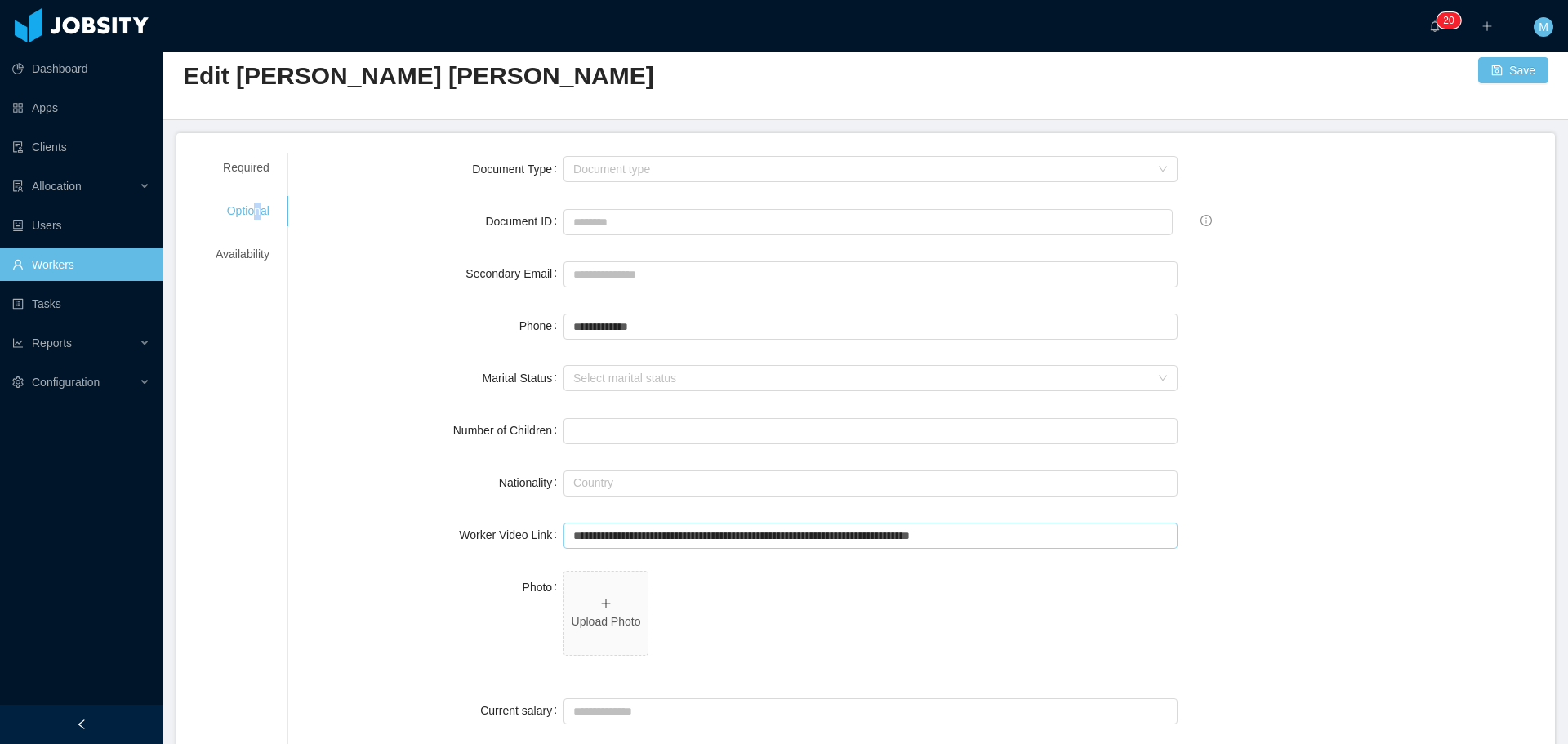
scroll to position [82, 0]
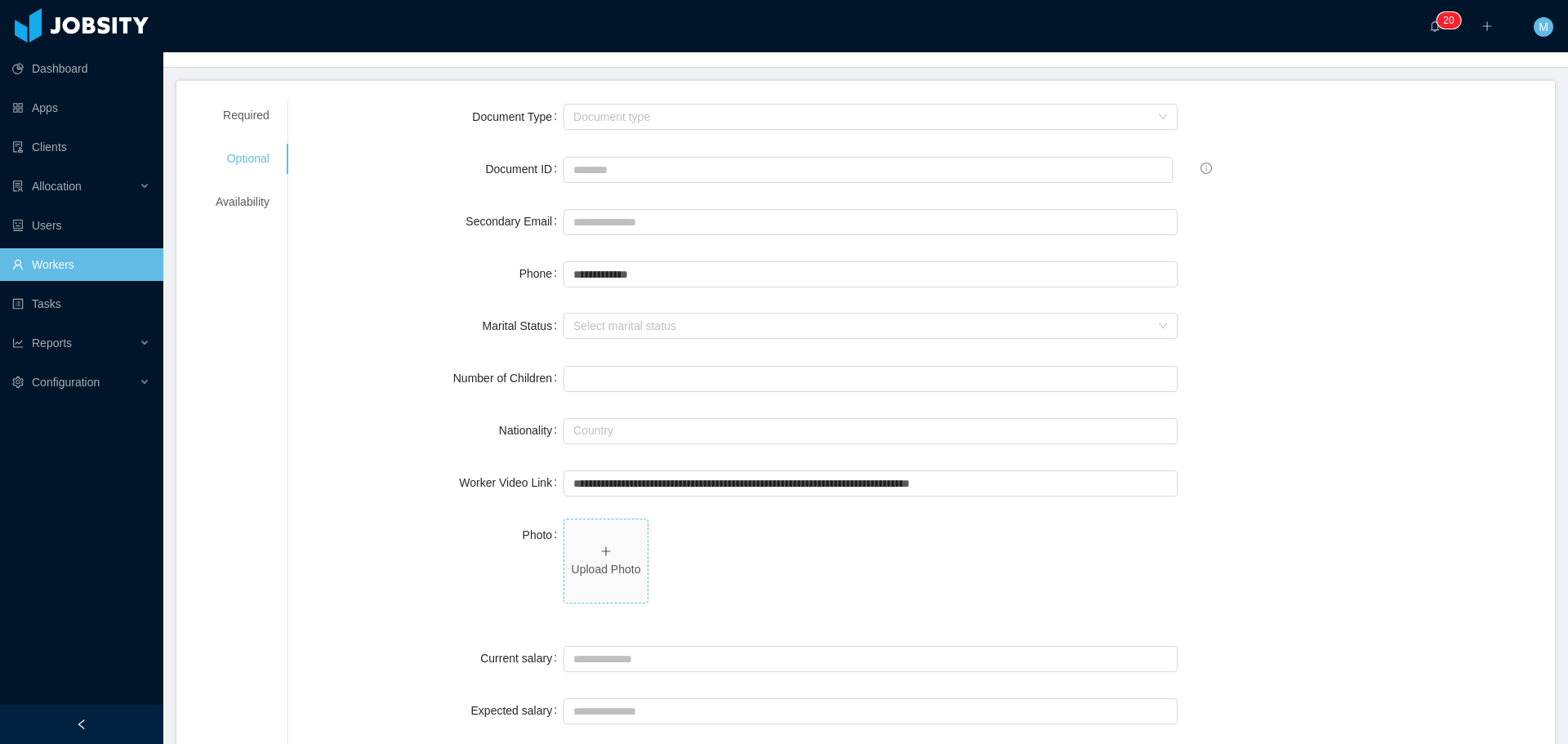
click at [618, 561] on p "Upload Photo" at bounding box center [605, 570] width 71 height 17
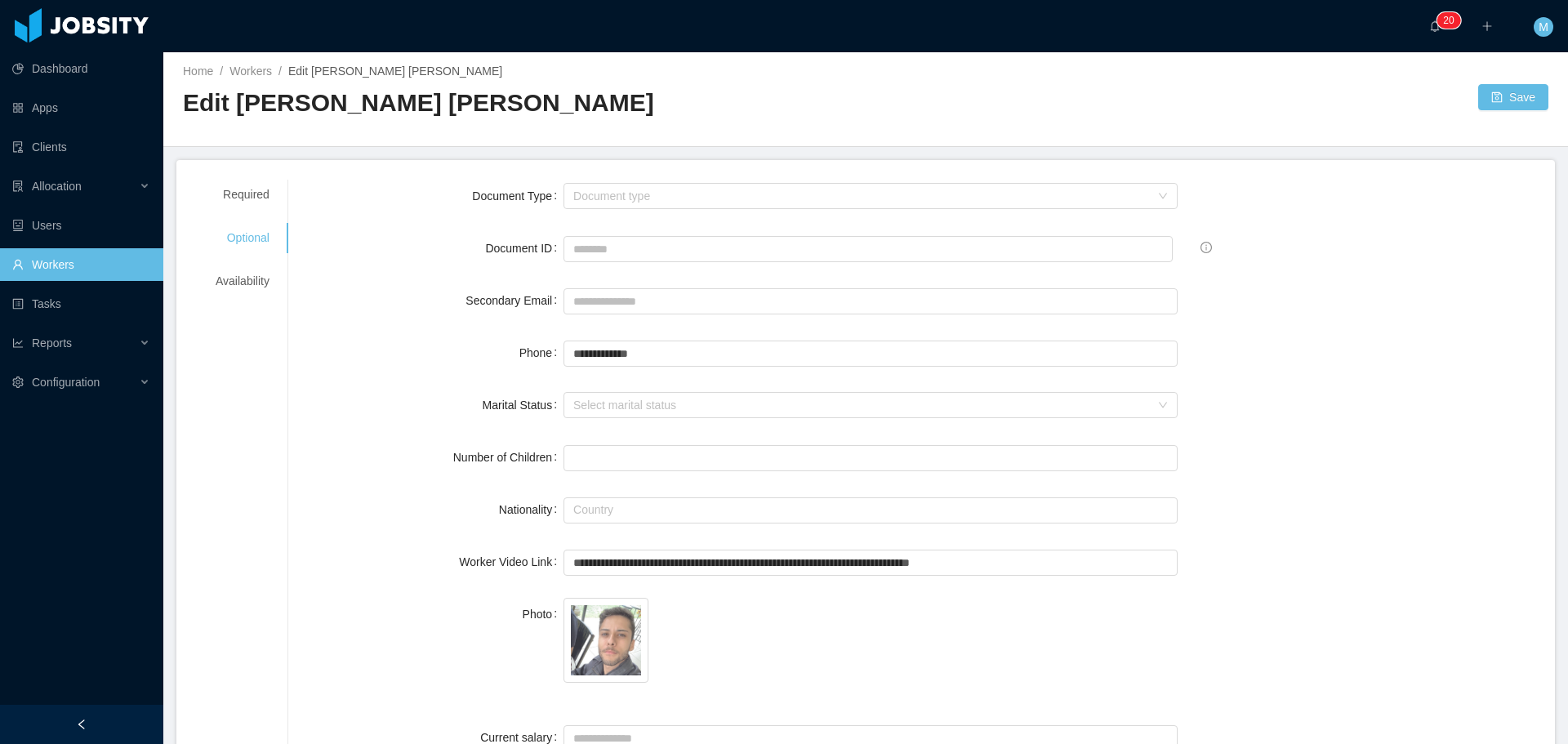
scroll to position [0, 0]
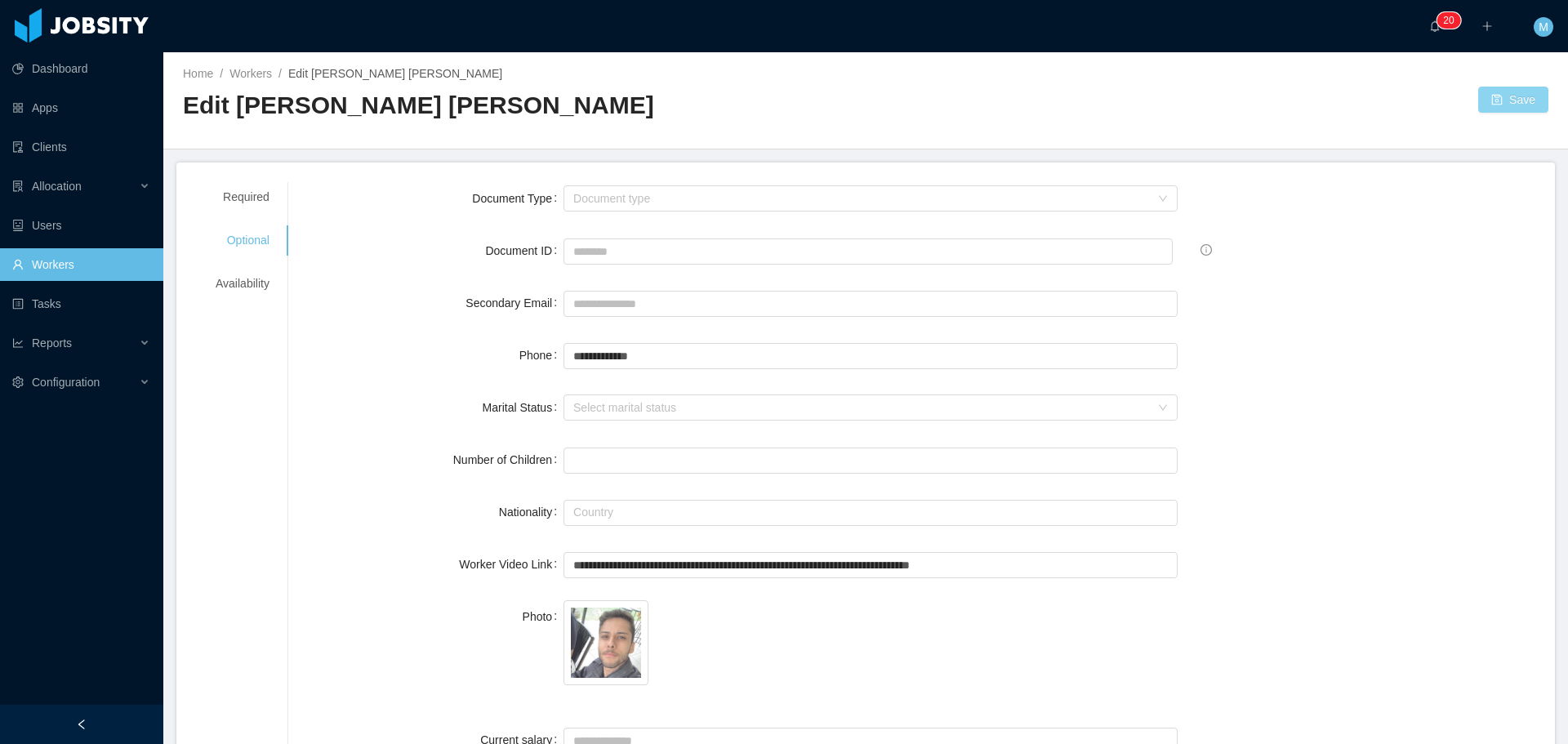
click at [1481, 104] on button "Save" at bounding box center [1513, 99] width 71 height 26
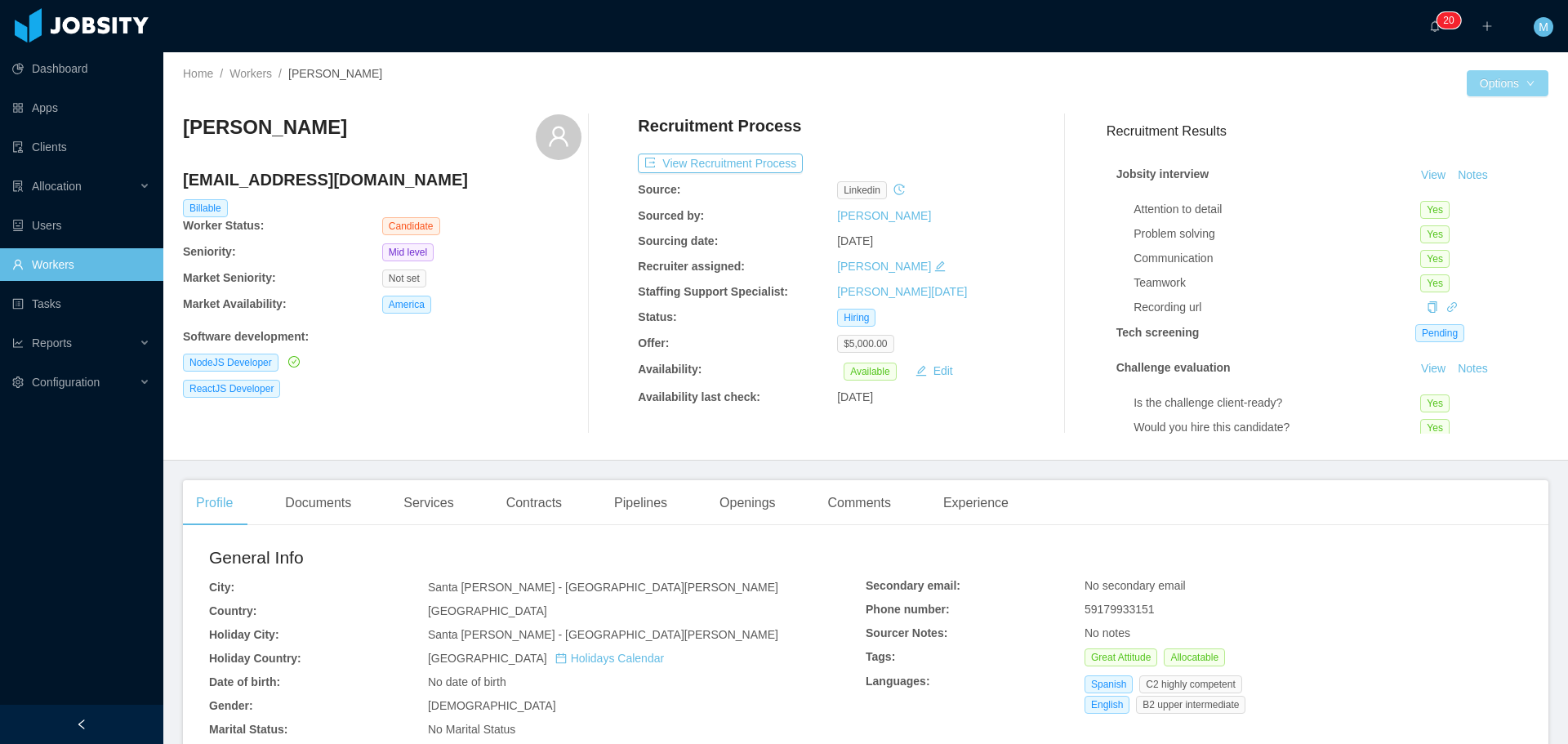
click at [1491, 84] on button "Options" at bounding box center [1508, 84] width 82 height 26
click at [1455, 221] on button "Edit Worker" at bounding box center [1463, 223] width 104 height 26
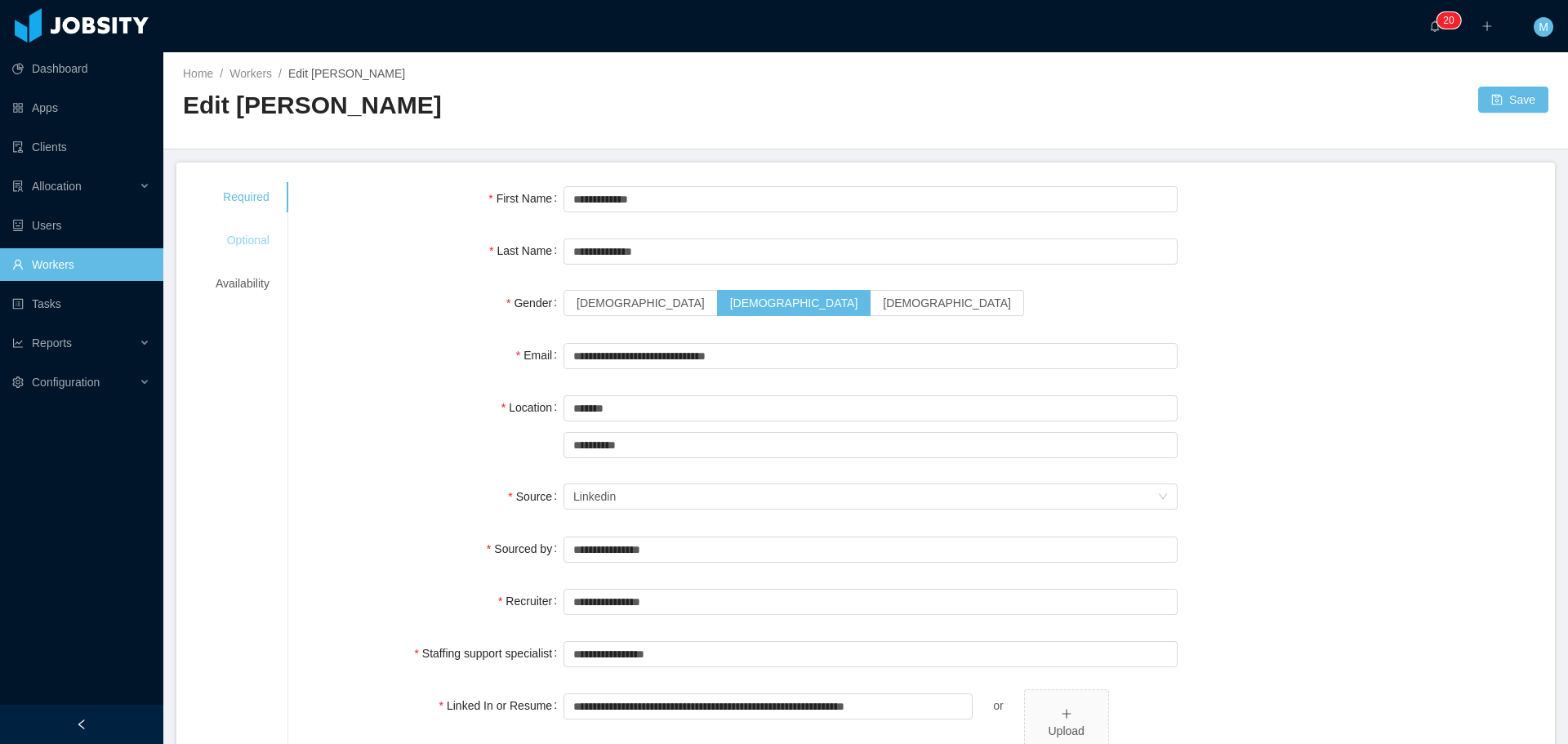
click at [241, 243] on div "Optional" at bounding box center [242, 240] width 93 height 30
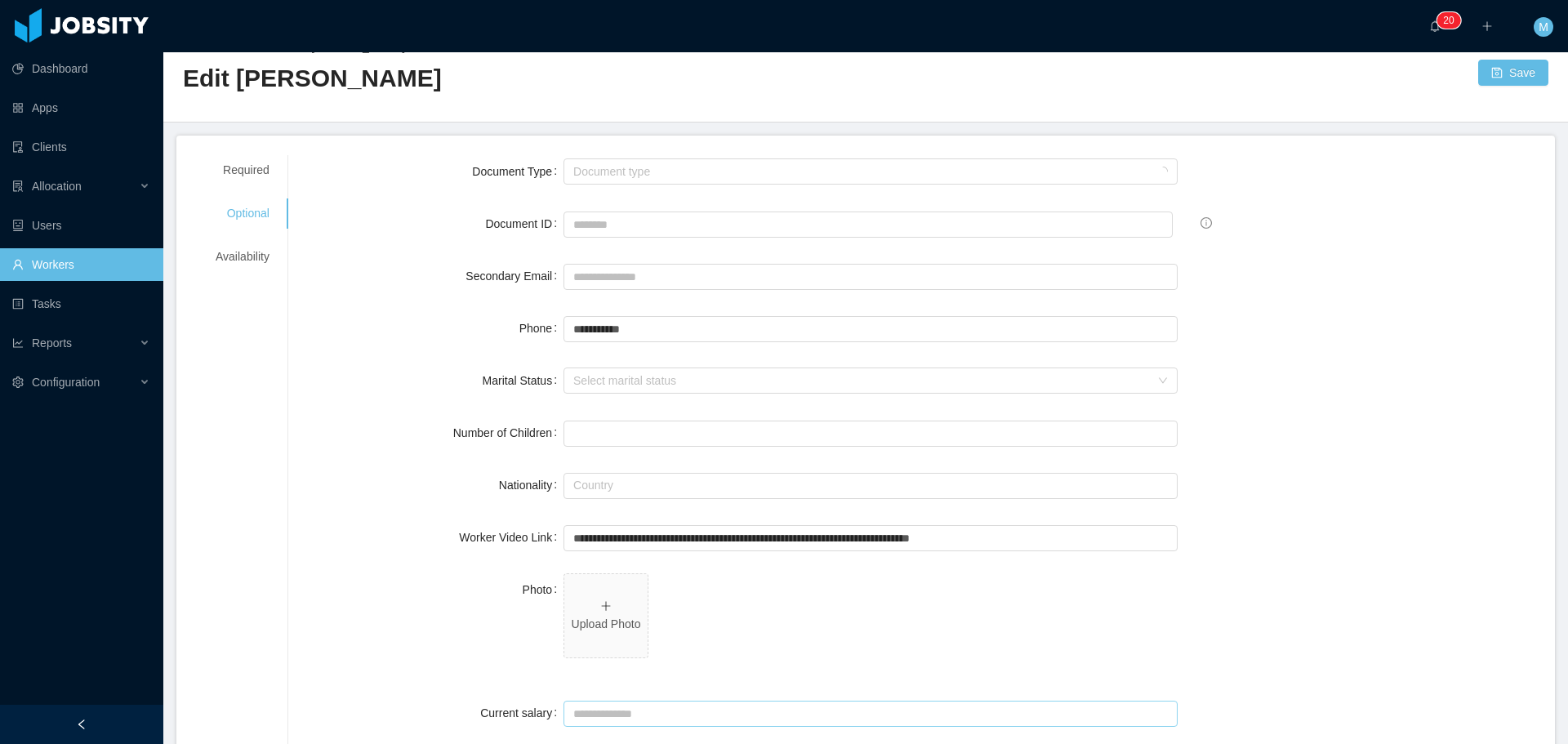
scroll to position [245, 0]
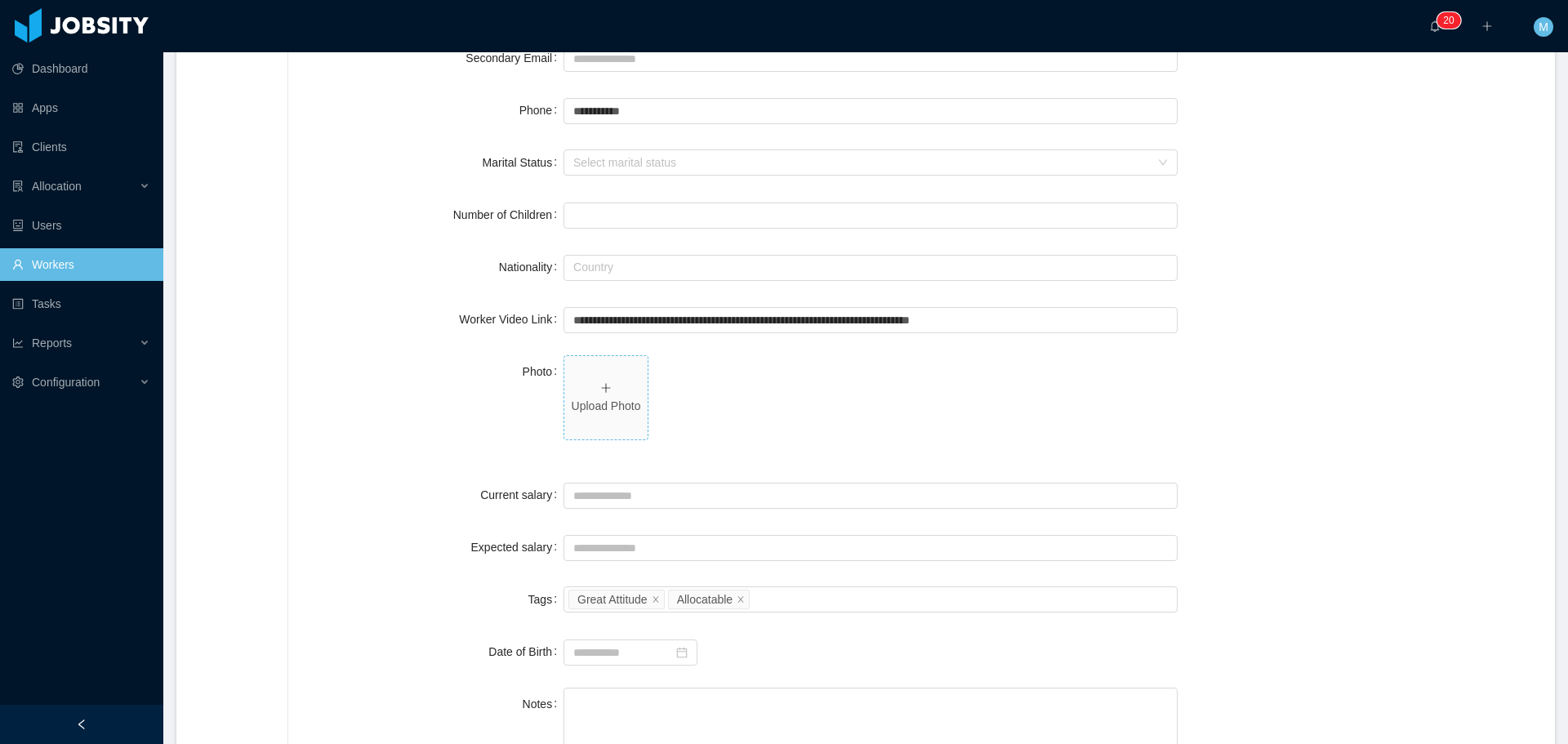
click at [601, 428] on span "Upload Photo" at bounding box center [606, 398] width 84 height 84
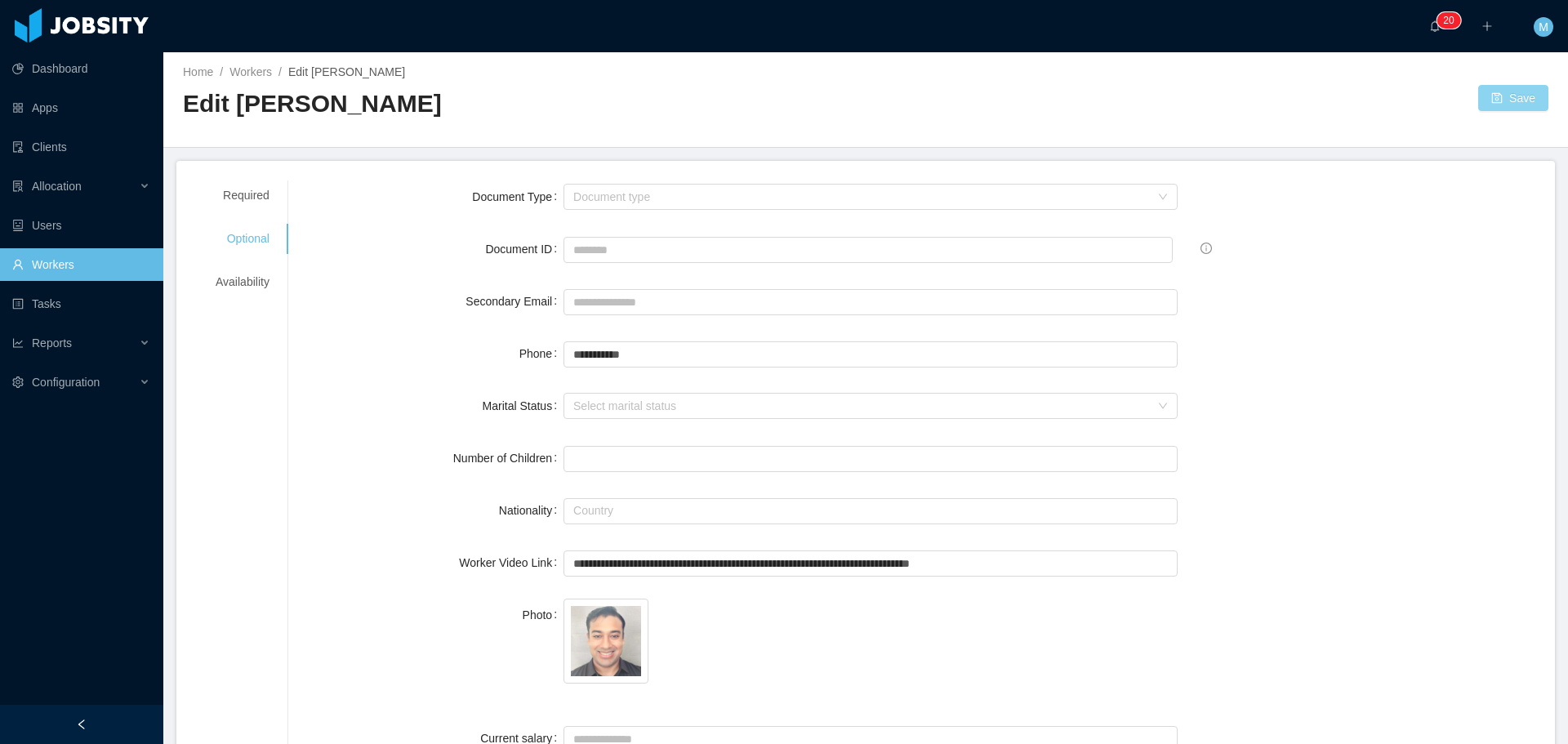
scroll to position [0, 0]
click at [1502, 92] on button "Save" at bounding box center [1513, 99] width 71 height 26
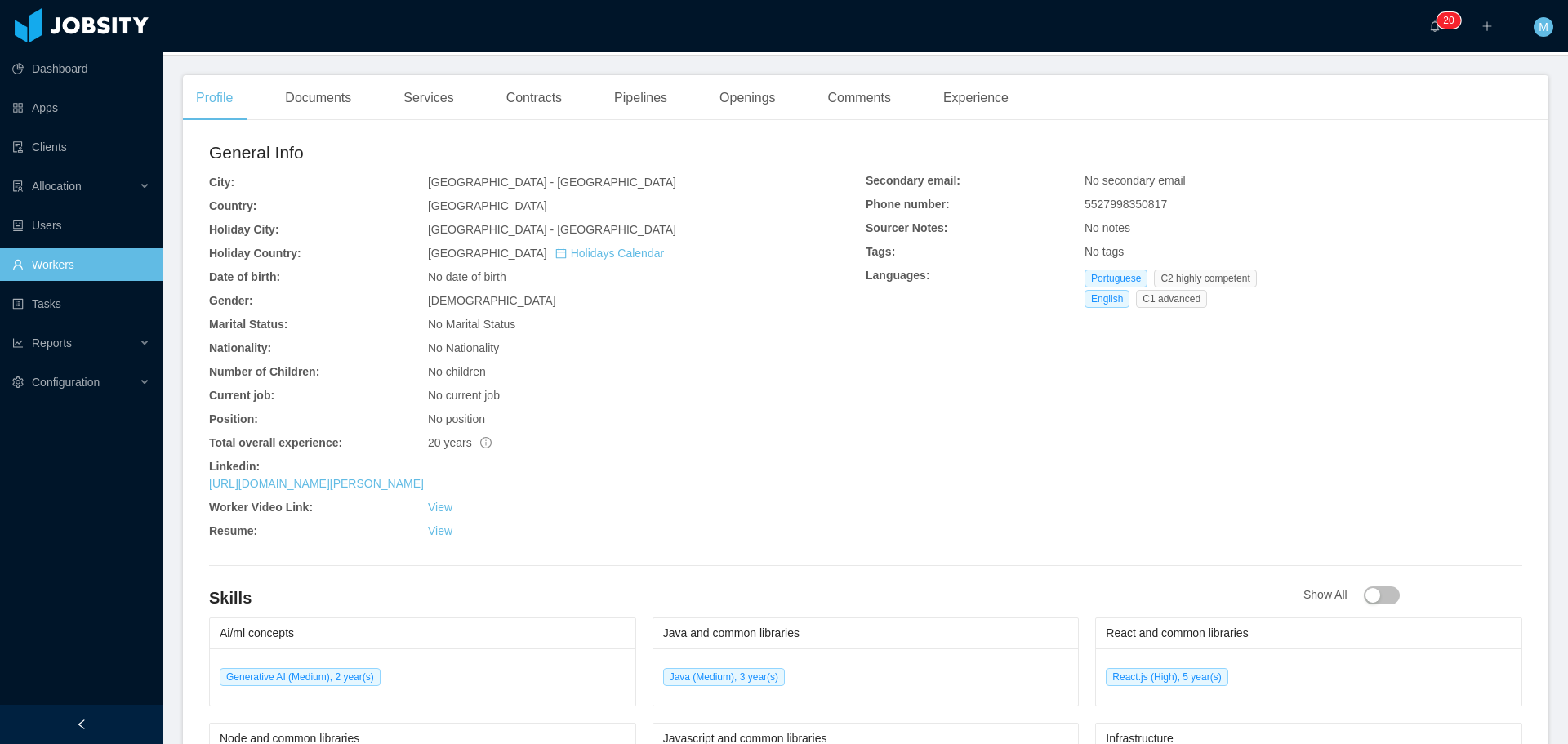
scroll to position [409, 0]
click at [386, 489] on div "[URL][DOMAIN_NAME][PERSON_NAME]" at bounding box center [537, 481] width 657 height 17
click at [385, 487] on link "[URL][DOMAIN_NAME][PERSON_NAME]" at bounding box center [316, 480] width 215 height 13
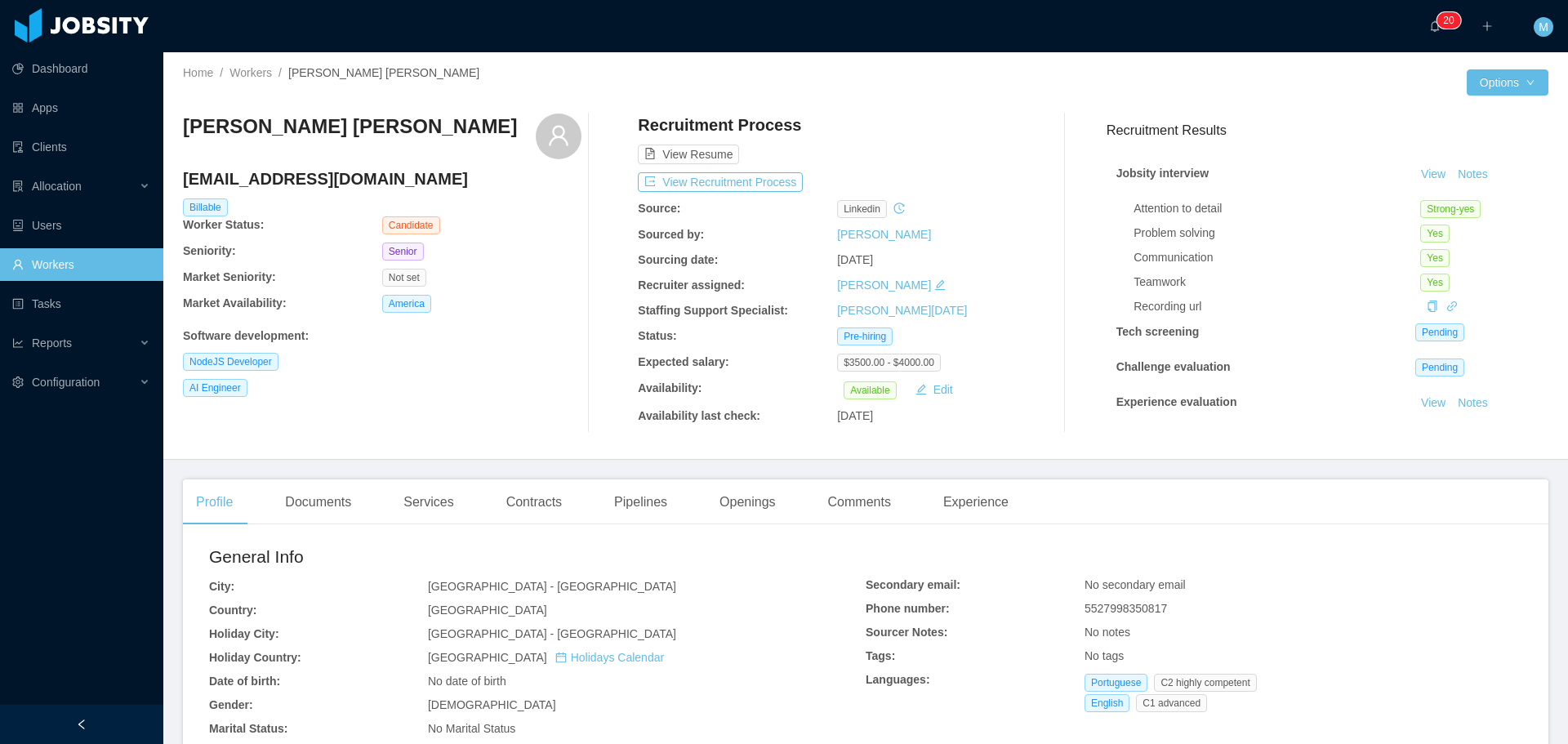
scroll to position [0, 0]
click at [1481, 80] on button "Options" at bounding box center [1508, 84] width 82 height 26
click at [1490, 92] on button "Options" at bounding box center [1508, 84] width 82 height 26
click at [1459, 219] on button "Edit Worker" at bounding box center [1463, 223] width 104 height 26
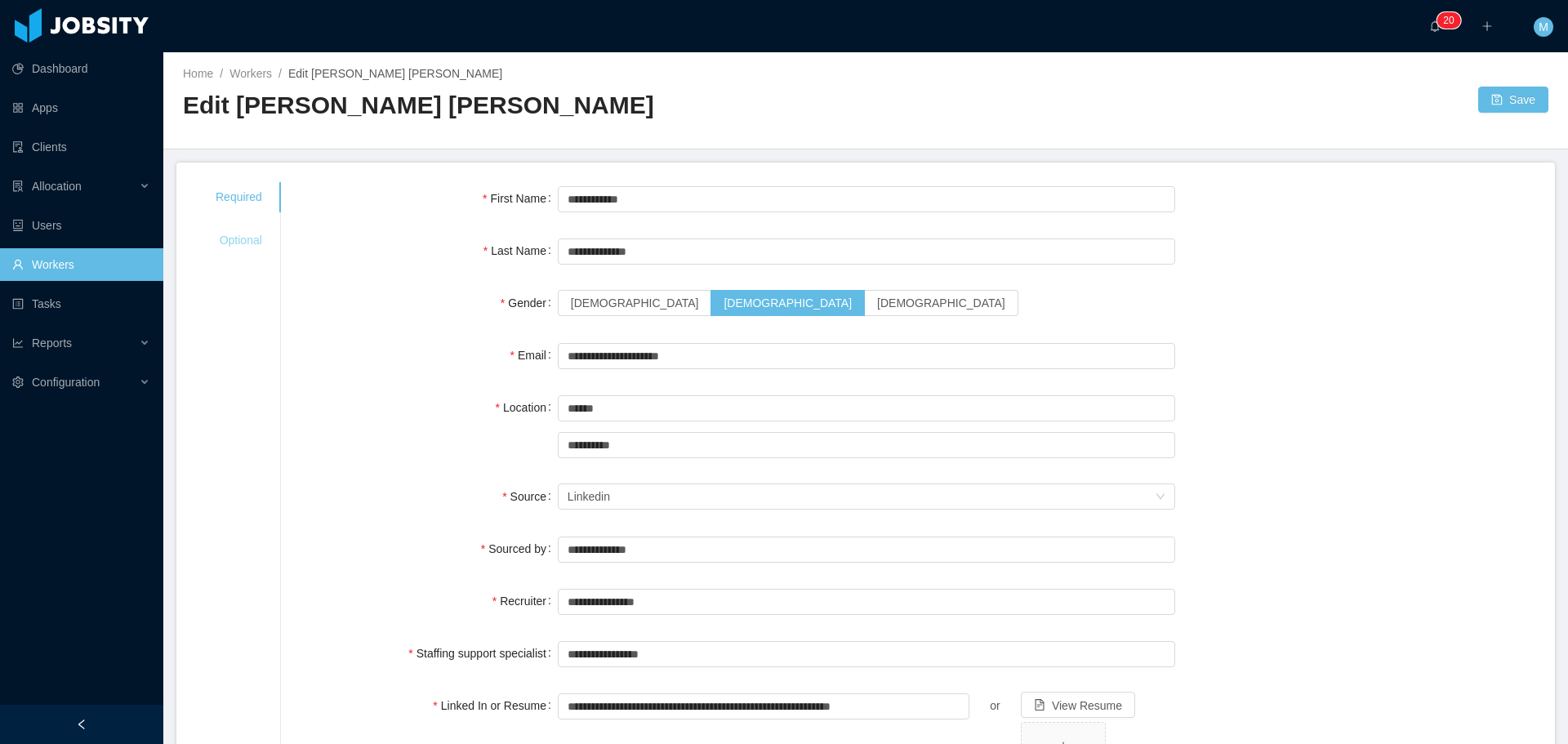
click at [266, 240] on div "Optional" at bounding box center [239, 240] width 85 height 30
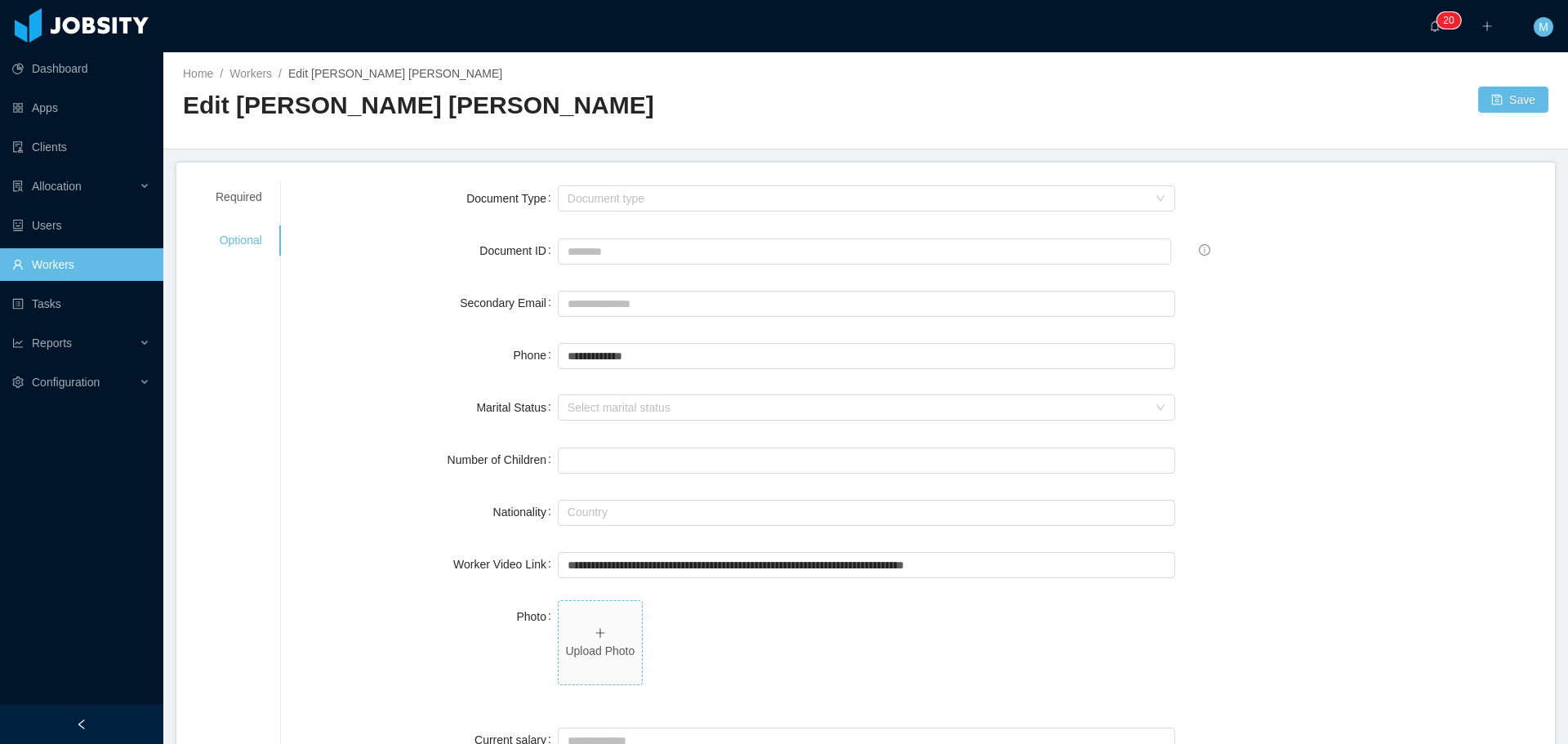
click at [613, 656] on p "Upload Photo" at bounding box center [600, 652] width 71 height 17
click at [1480, 92] on button "Save" at bounding box center [1513, 99] width 71 height 26
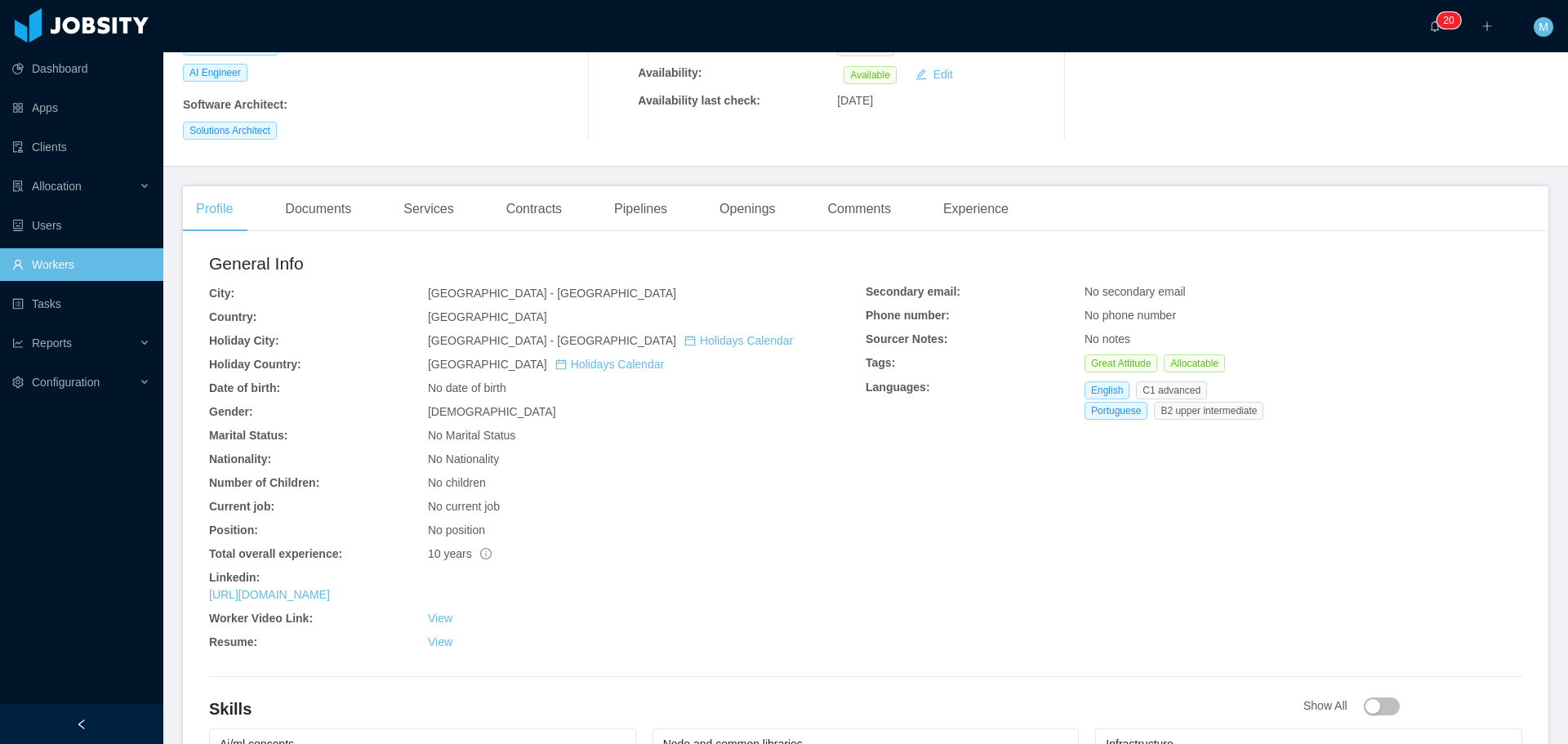
scroll to position [327, 0]
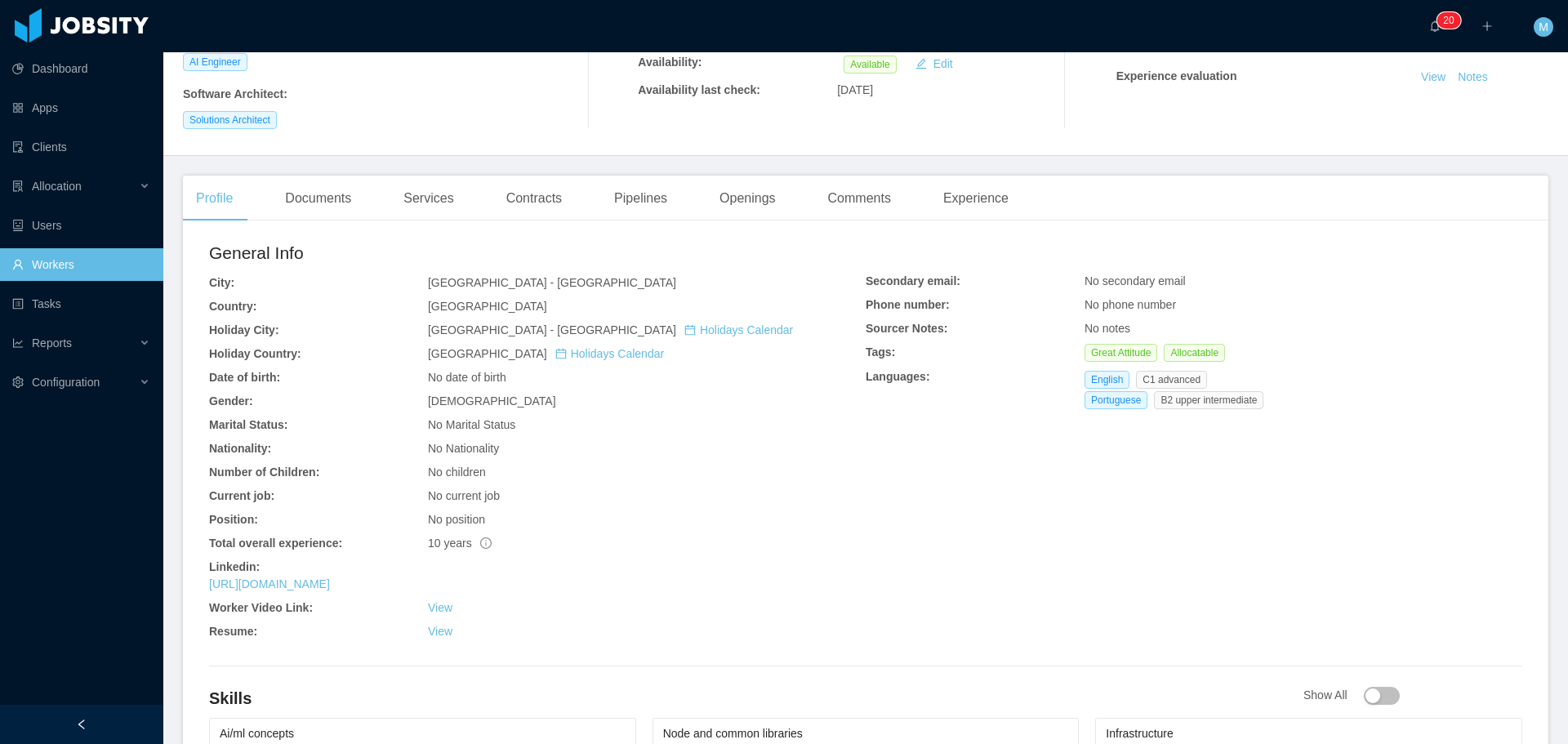
click at [366, 576] on div "[URL][DOMAIN_NAME]" at bounding box center [537, 585] width 657 height 17
click at [330, 582] on link "https://www.linkedin.com/in/viniganancio" at bounding box center [269, 584] width 121 height 13
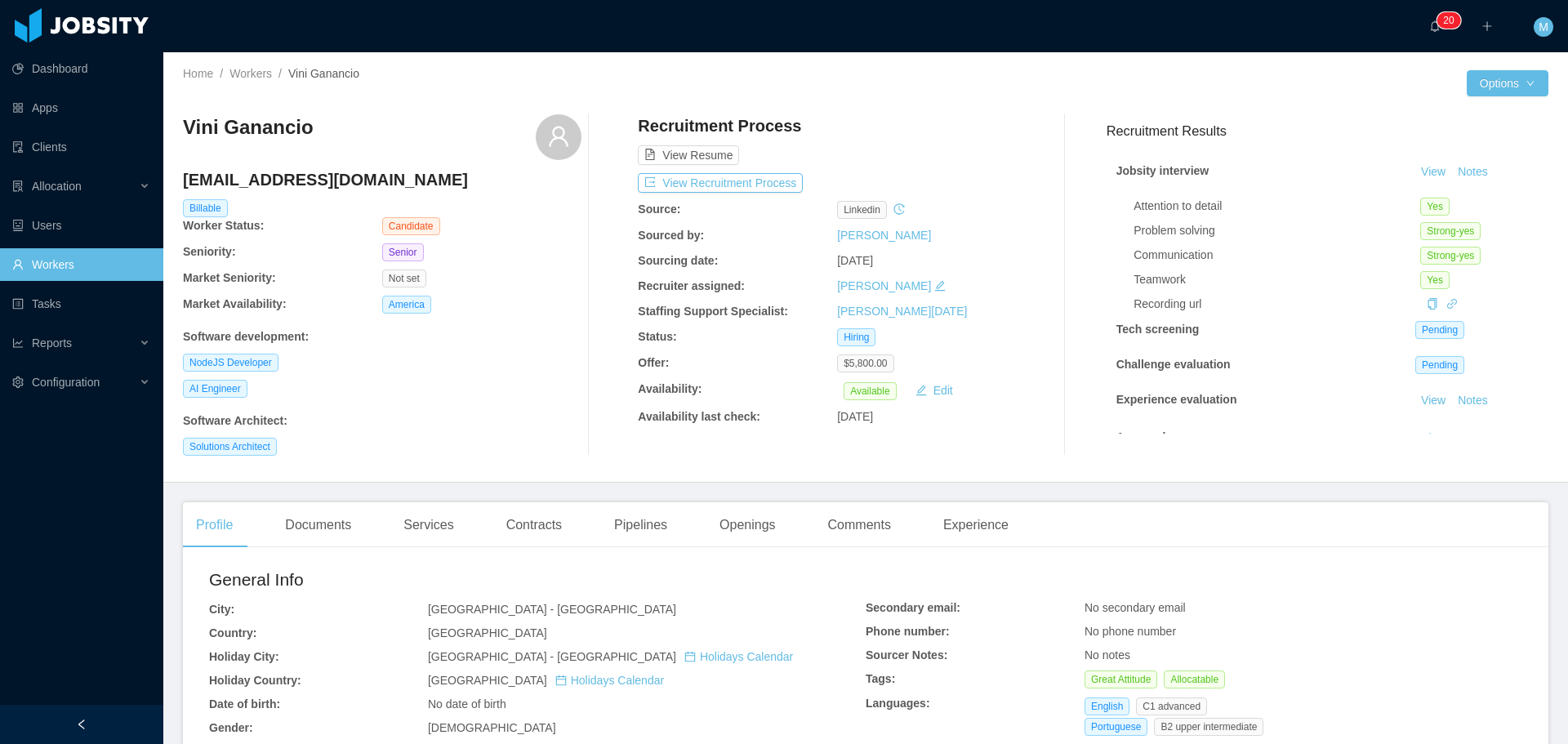
scroll to position [0, 0]
click at [1490, 84] on button "Options" at bounding box center [1508, 84] width 82 height 26
click at [1468, 219] on button "Edit Worker" at bounding box center [1463, 223] width 104 height 26
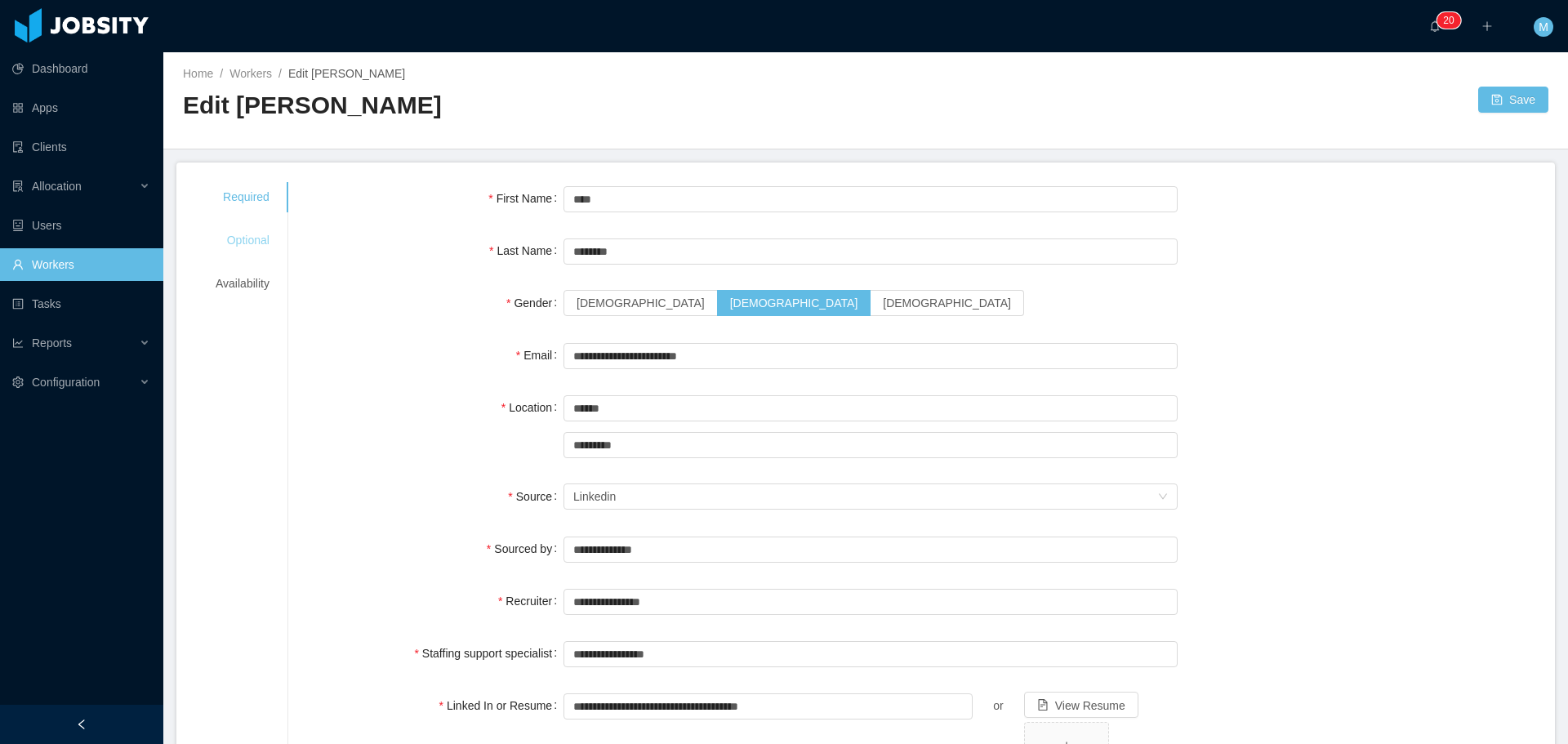
click at [243, 240] on div "Optional" at bounding box center [242, 240] width 93 height 30
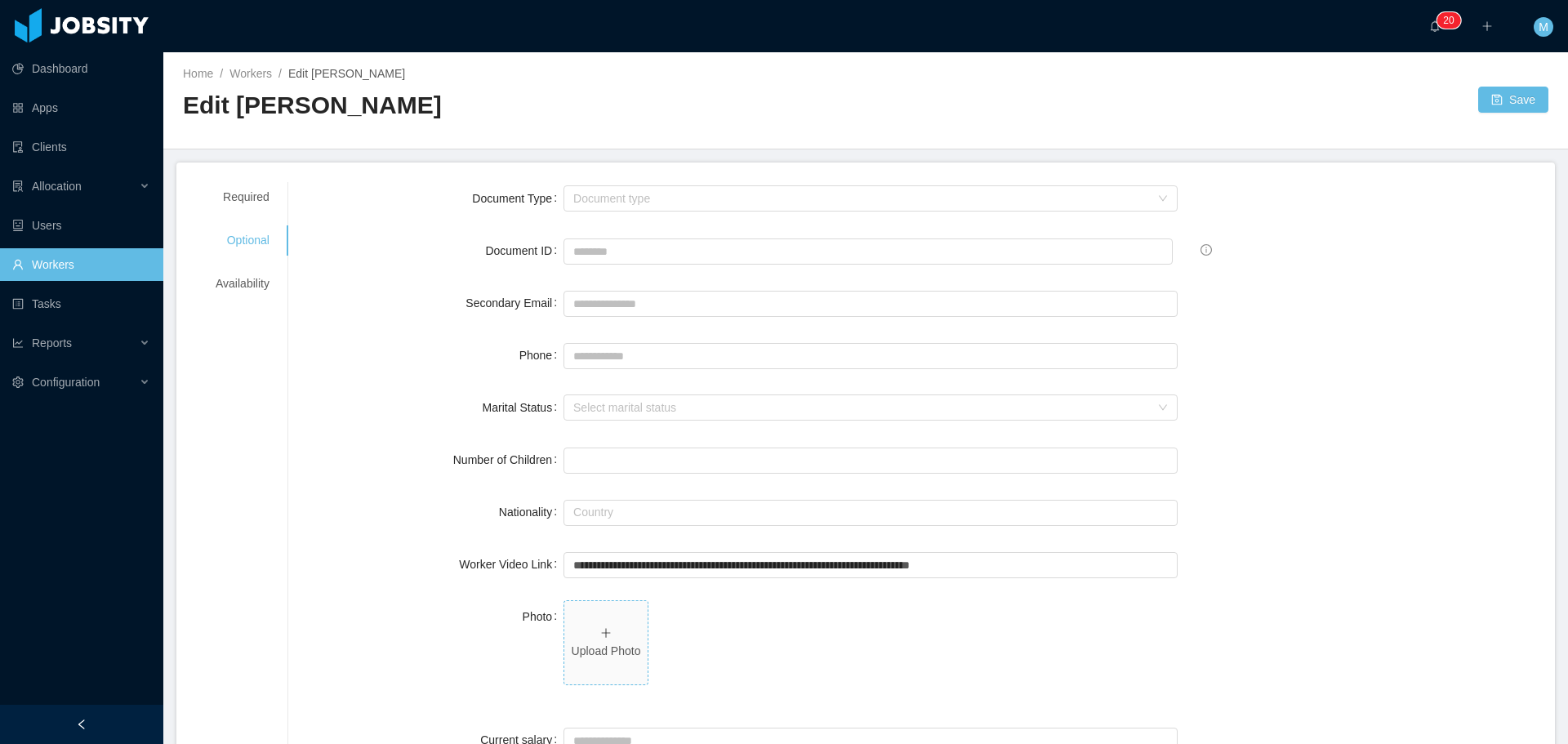
click at [574, 636] on span "Upload Photo" at bounding box center [606, 643] width 84 height 84
click at [1478, 105] on button "Save" at bounding box center [1513, 99] width 71 height 26
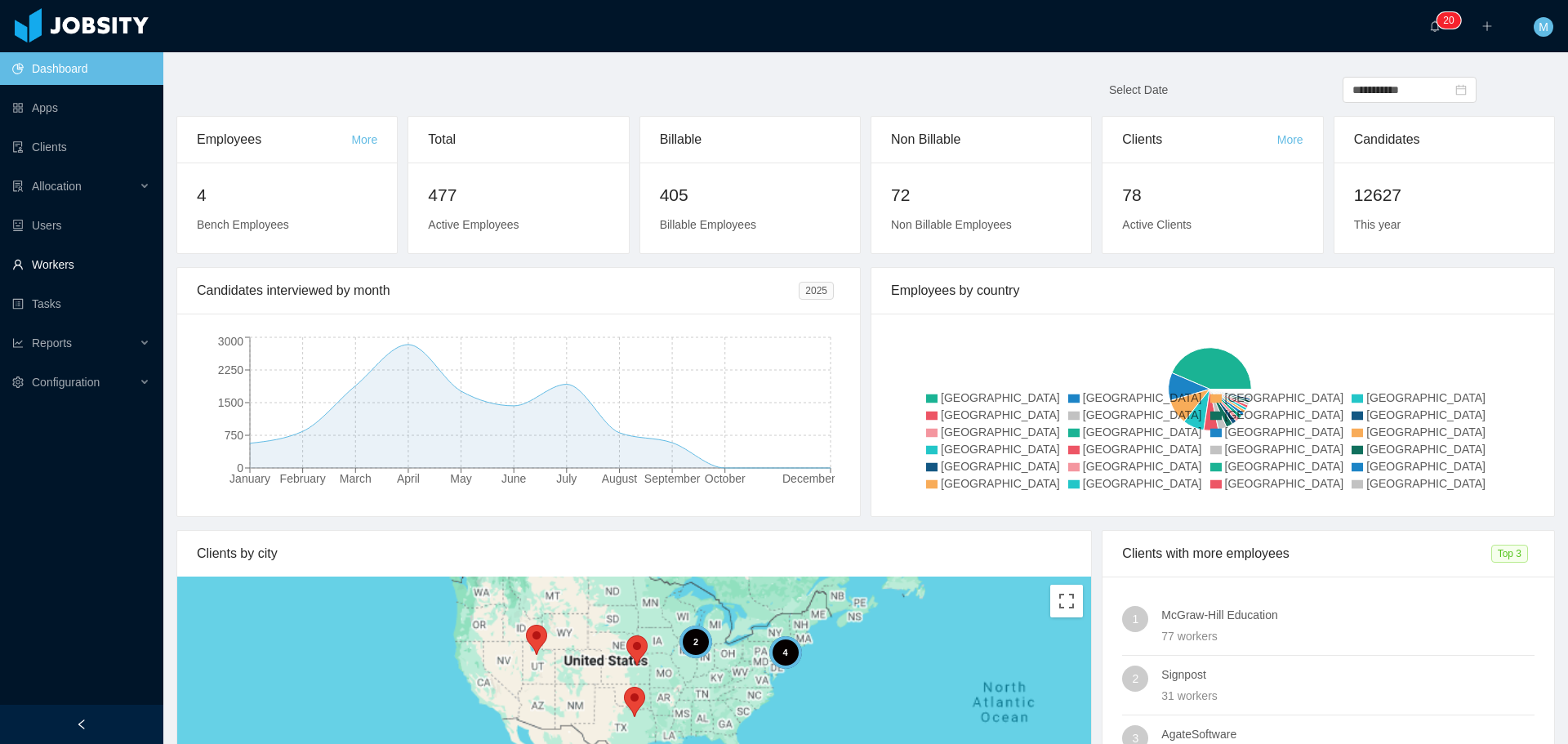
click at [64, 253] on link "Workers" at bounding box center [81, 264] width 138 height 32
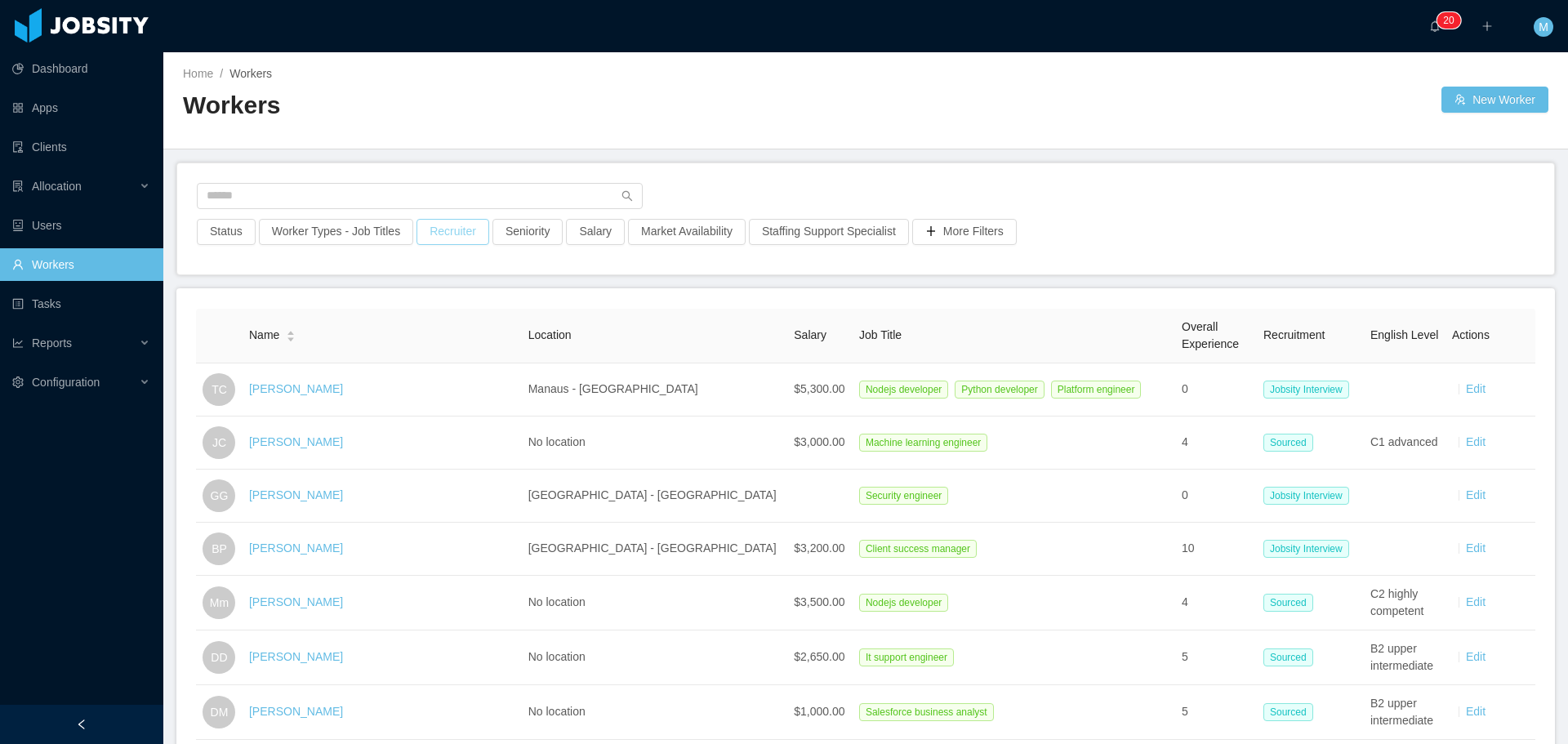
click at [462, 238] on button "Recruiter" at bounding box center [452, 232] width 72 height 26
click at [409, 306] on div at bounding box center [444, 305] width 230 height 24
type input "******"
click at [443, 337] on li "[PERSON_NAME]" at bounding box center [446, 337] width 245 height 26
click at [882, 266] on main "Home / Workers / Workers New Worker Status Worker Types - Job Titles Recruiter …" at bounding box center [865, 398] width 1404 height 692
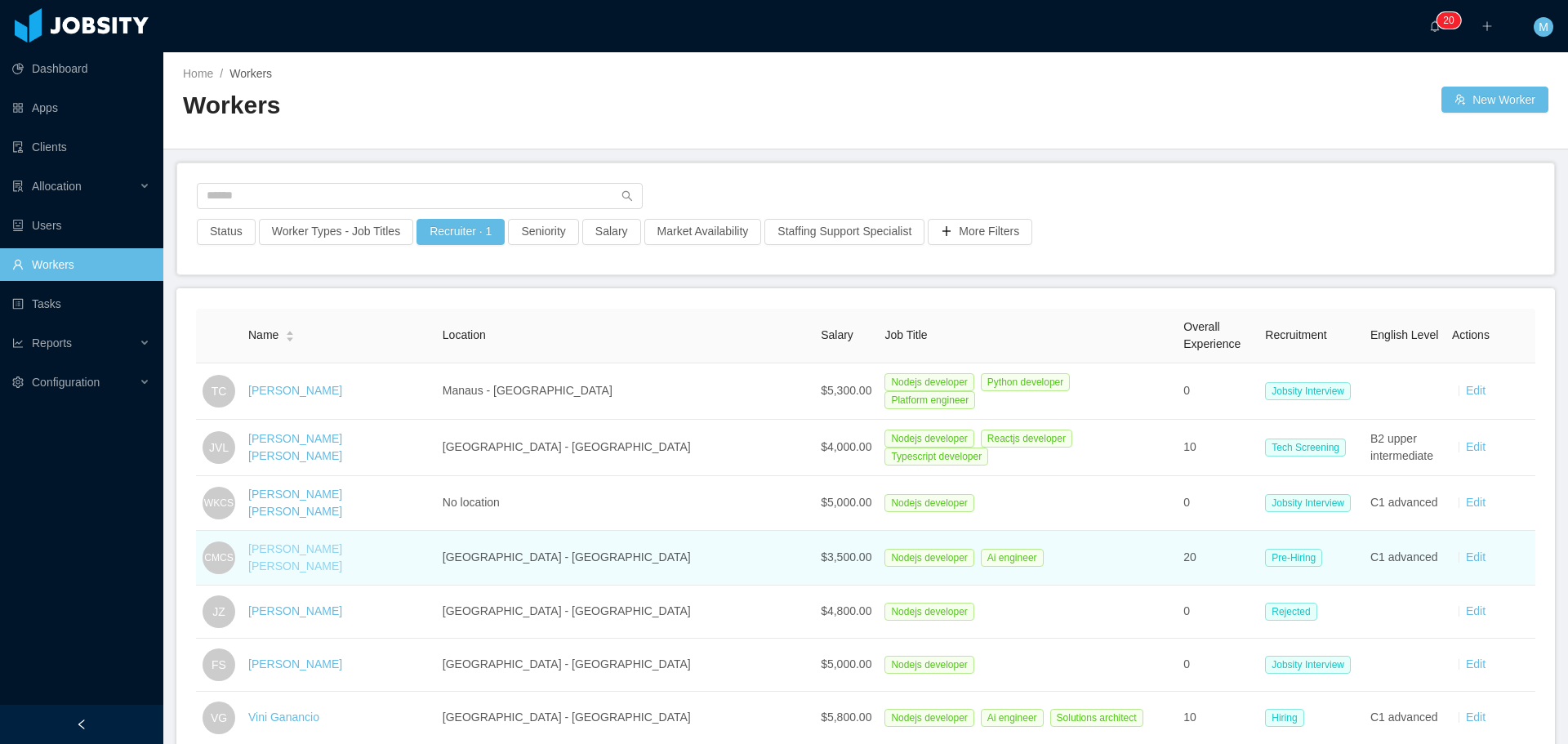
click at [342, 555] on link "Carlos Magno Chiabai Santos" at bounding box center [295, 557] width 94 height 30
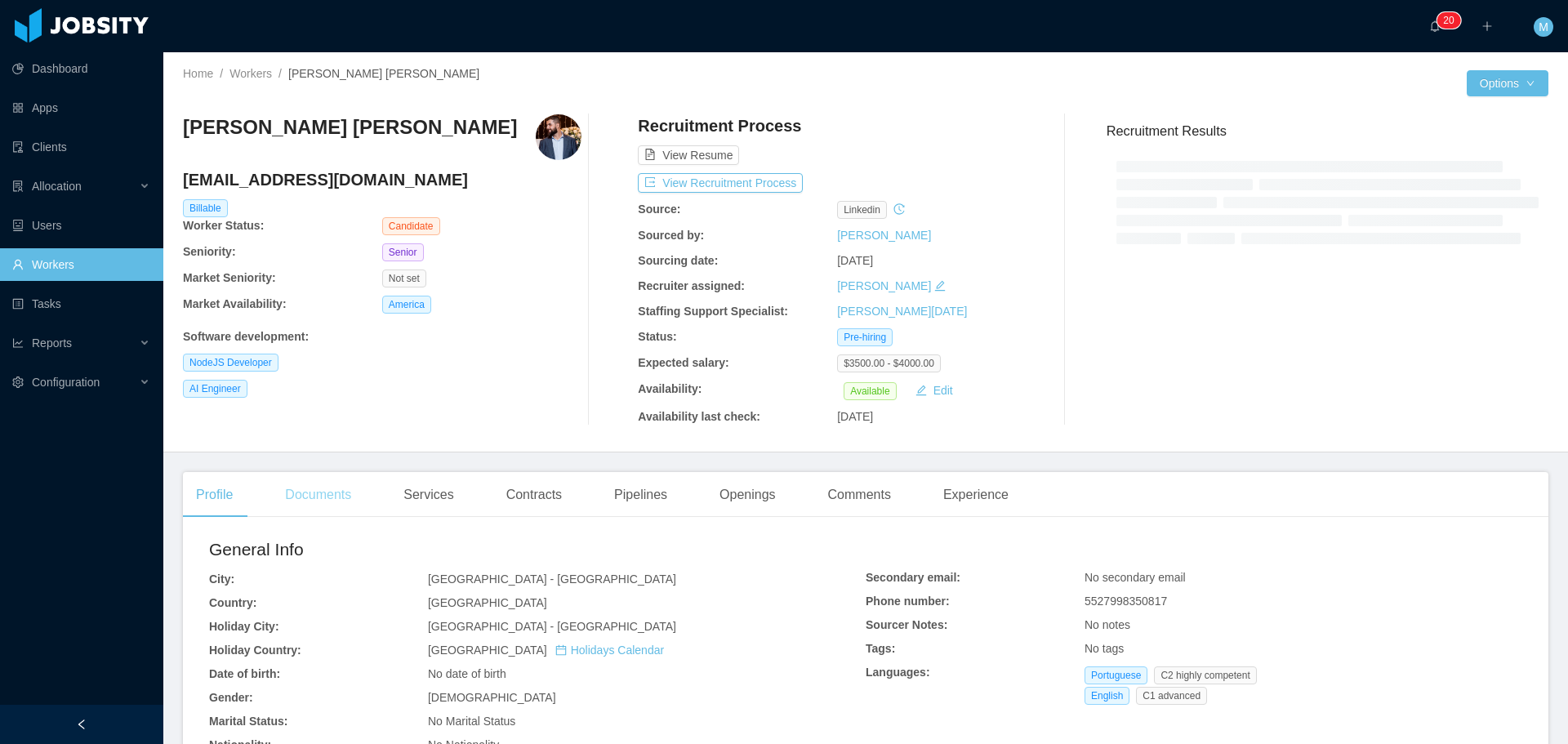
click at [317, 486] on div "Documents" at bounding box center [318, 495] width 92 height 45
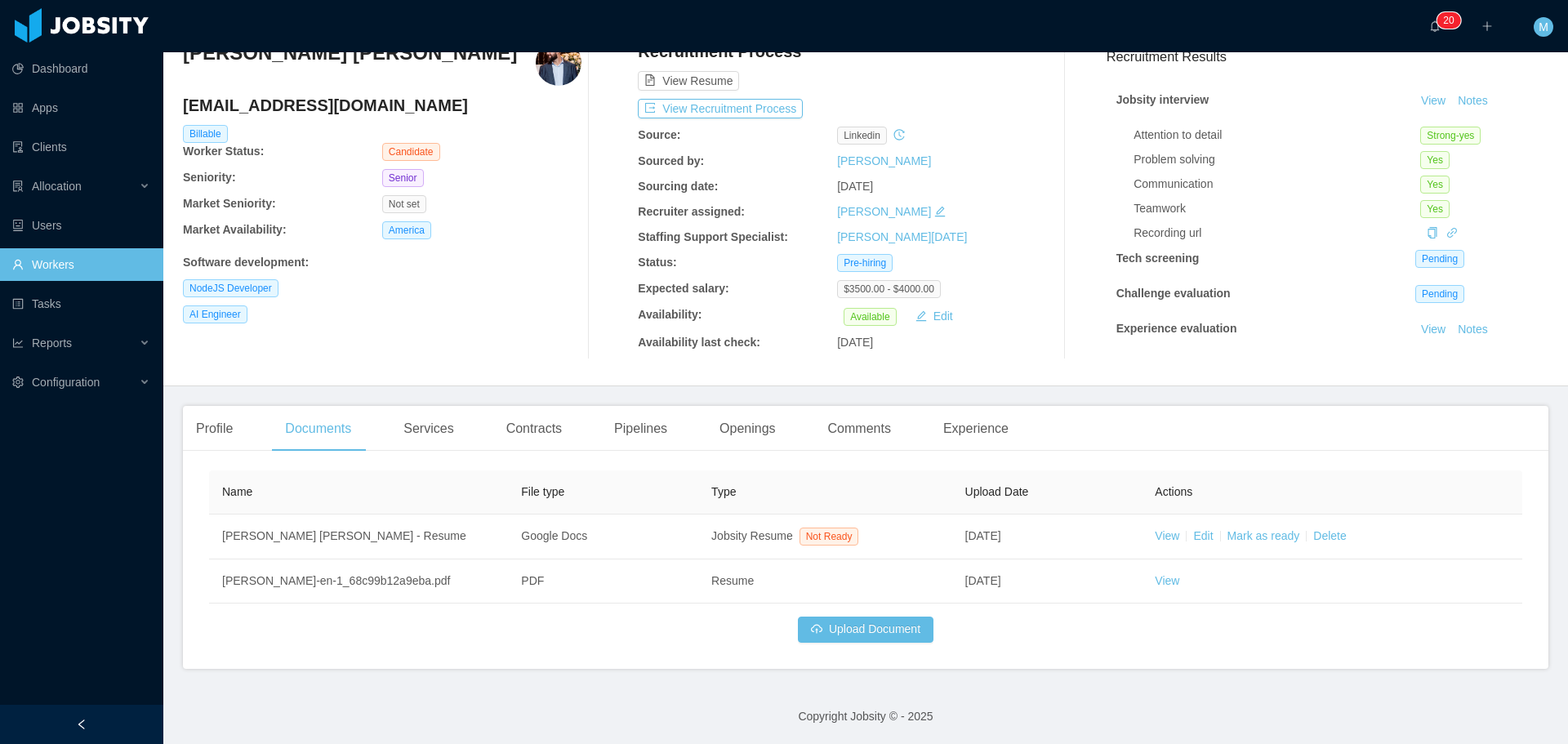
scroll to position [75, 0]
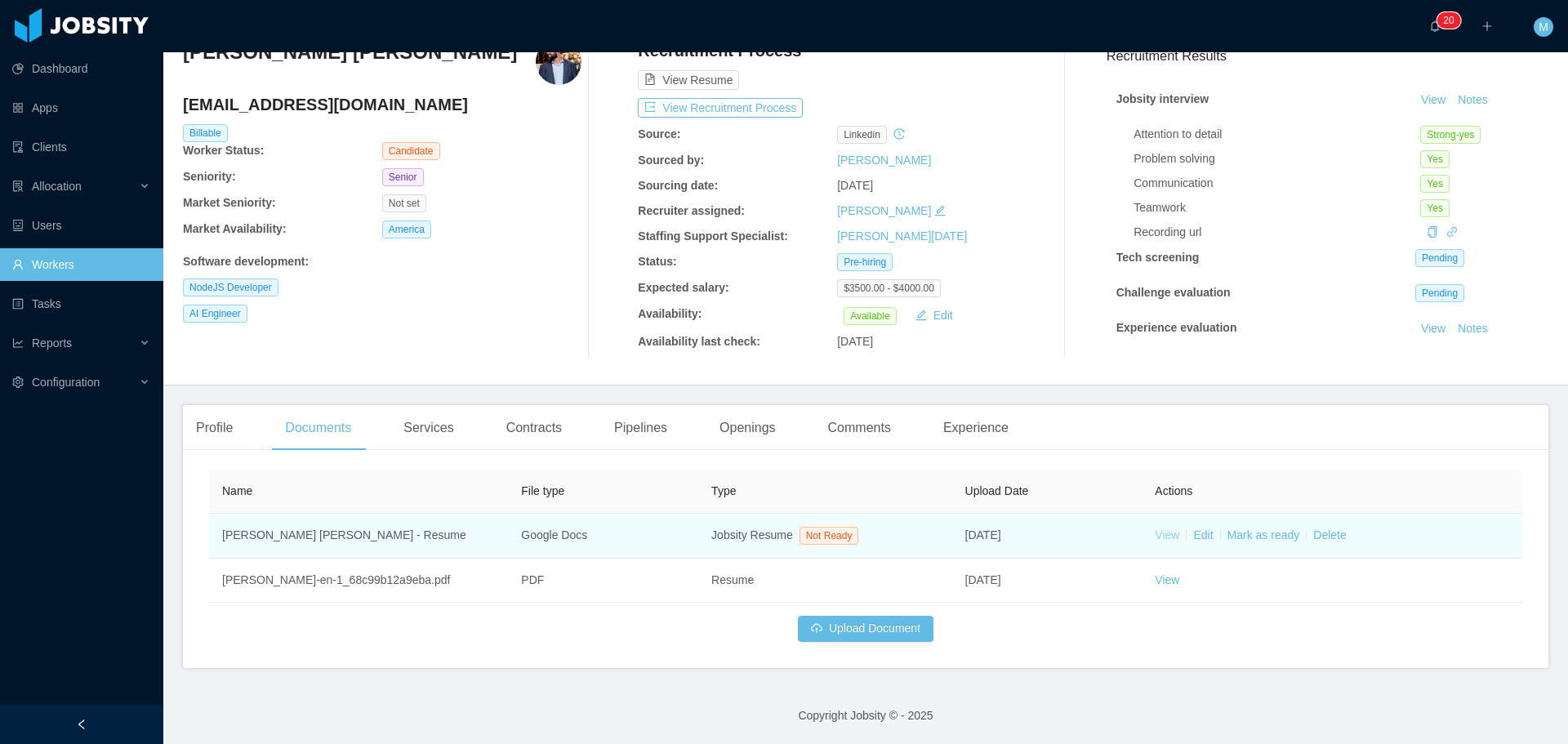
click at [1154, 533] on link "View" at bounding box center [1166, 535] width 24 height 13
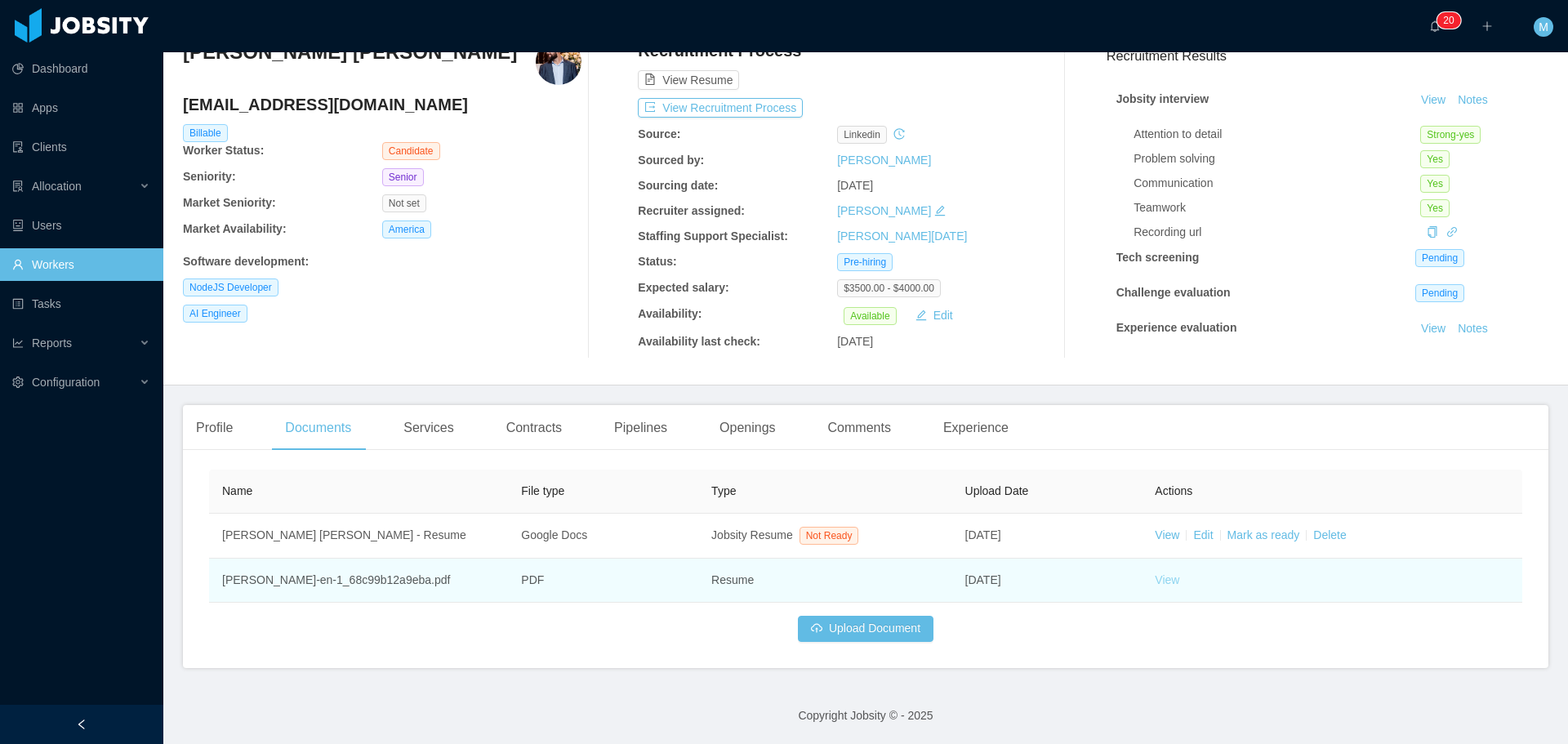
click at [1162, 581] on link "View" at bounding box center [1166, 579] width 24 height 13
click at [1157, 574] on link "View" at bounding box center [1166, 579] width 24 height 13
click at [1159, 588] on td "View" at bounding box center [1331, 580] width 381 height 44
click at [1154, 581] on link "View" at bounding box center [1166, 579] width 24 height 13
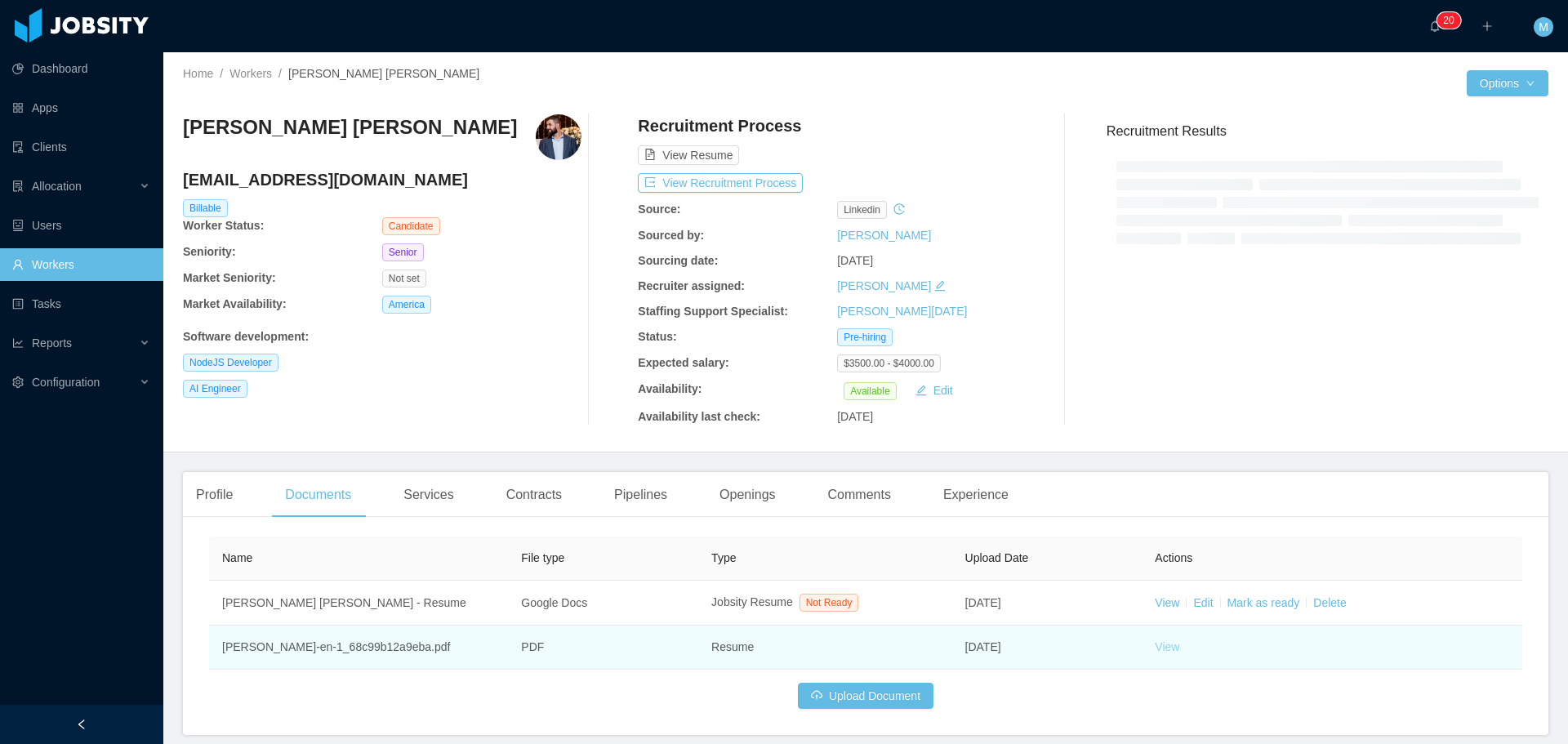
click at [1159, 646] on link "View" at bounding box center [1166, 646] width 24 height 13
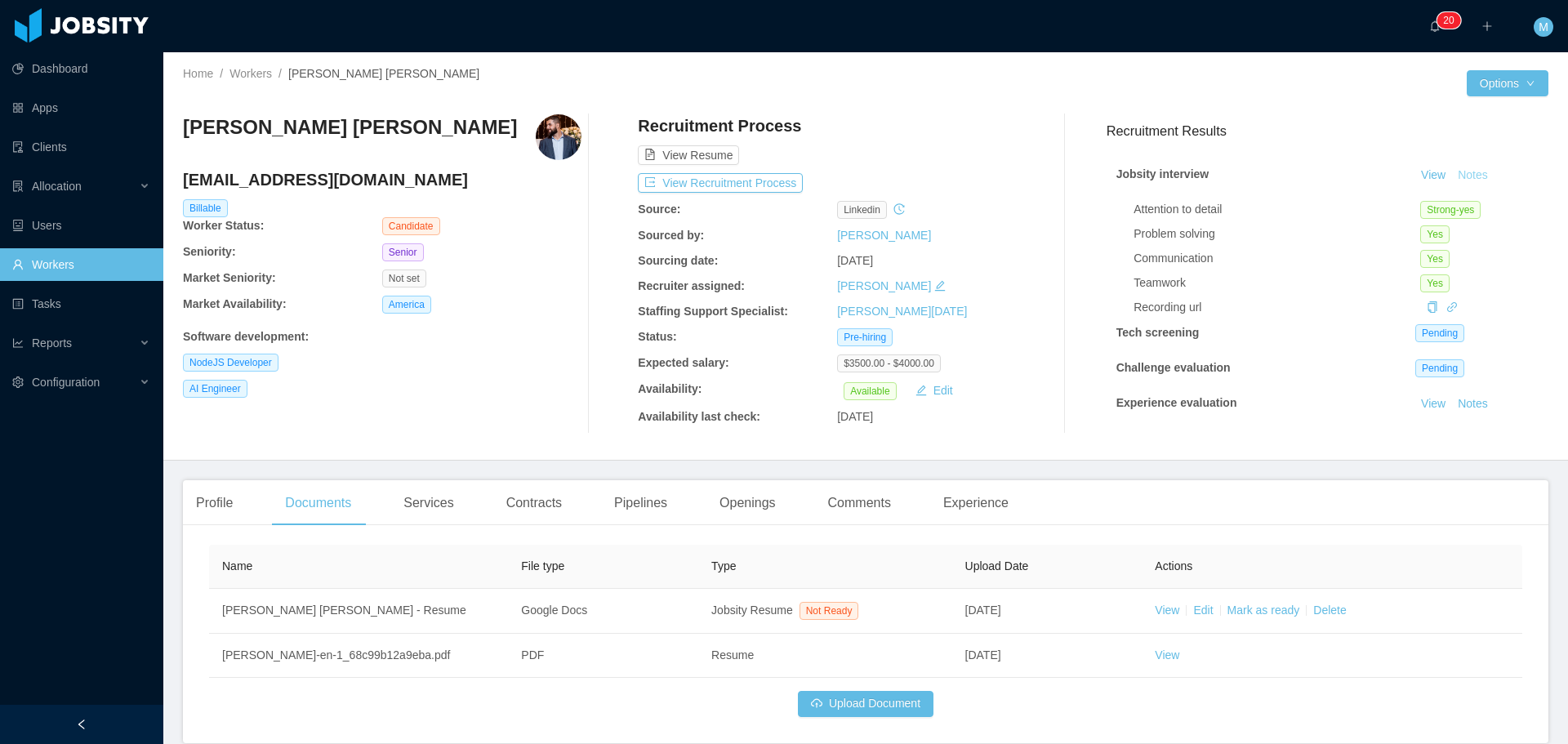
click at [1463, 178] on button "Notes" at bounding box center [1473, 175] width 44 height 19
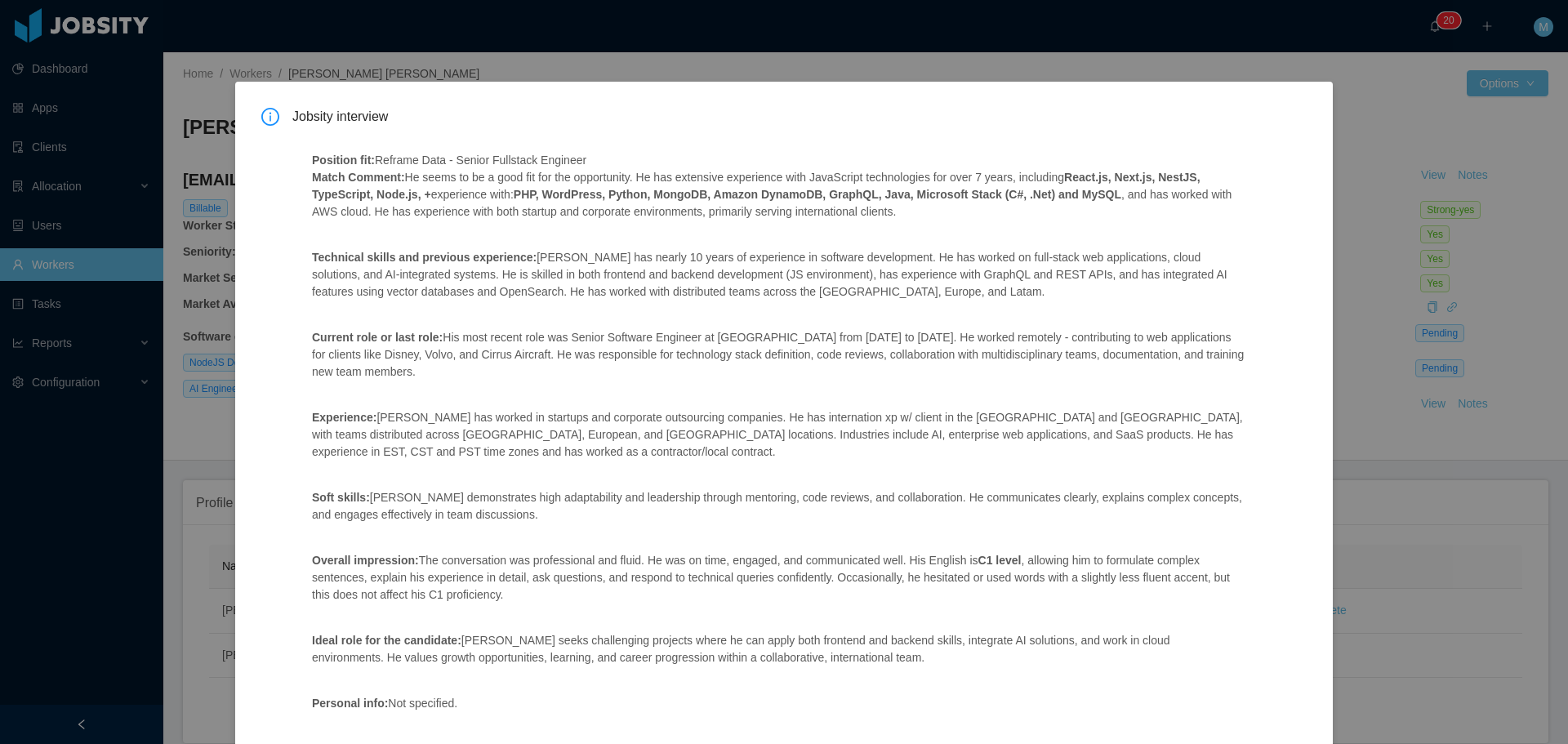
click at [859, 398] on div "Position fit: Reframe Data - Senior Fullstack Engineer Match Comment: He seems …" at bounding box center [779, 595] width 972 height 925
drag, startPoint x: 446, startPoint y: 294, endPoint x: 386, endPoint y: 295, distance: 60.0
click at [386, 295] on p "Technical skills and previous experience: Carlos has nearly 10 years of experie…" at bounding box center [778, 274] width 933 height 51
copy p "OpenSearch"
click at [1230, 51] on div "Jobsity interview Position fit: Reframe Data - Senior Fullstack Engineer Match …" at bounding box center [784, 372] width 1568 height 744
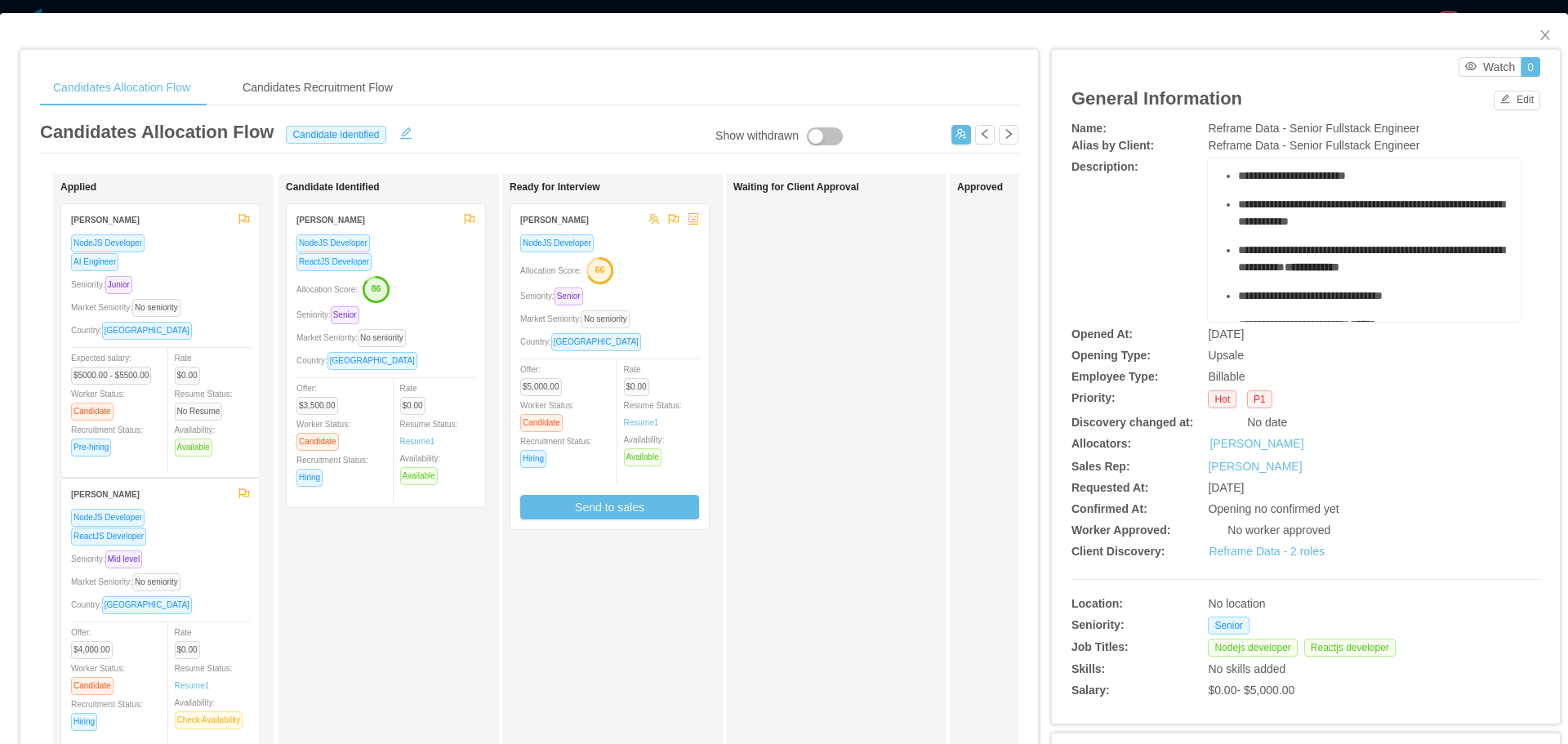
scroll to position [245, 0]
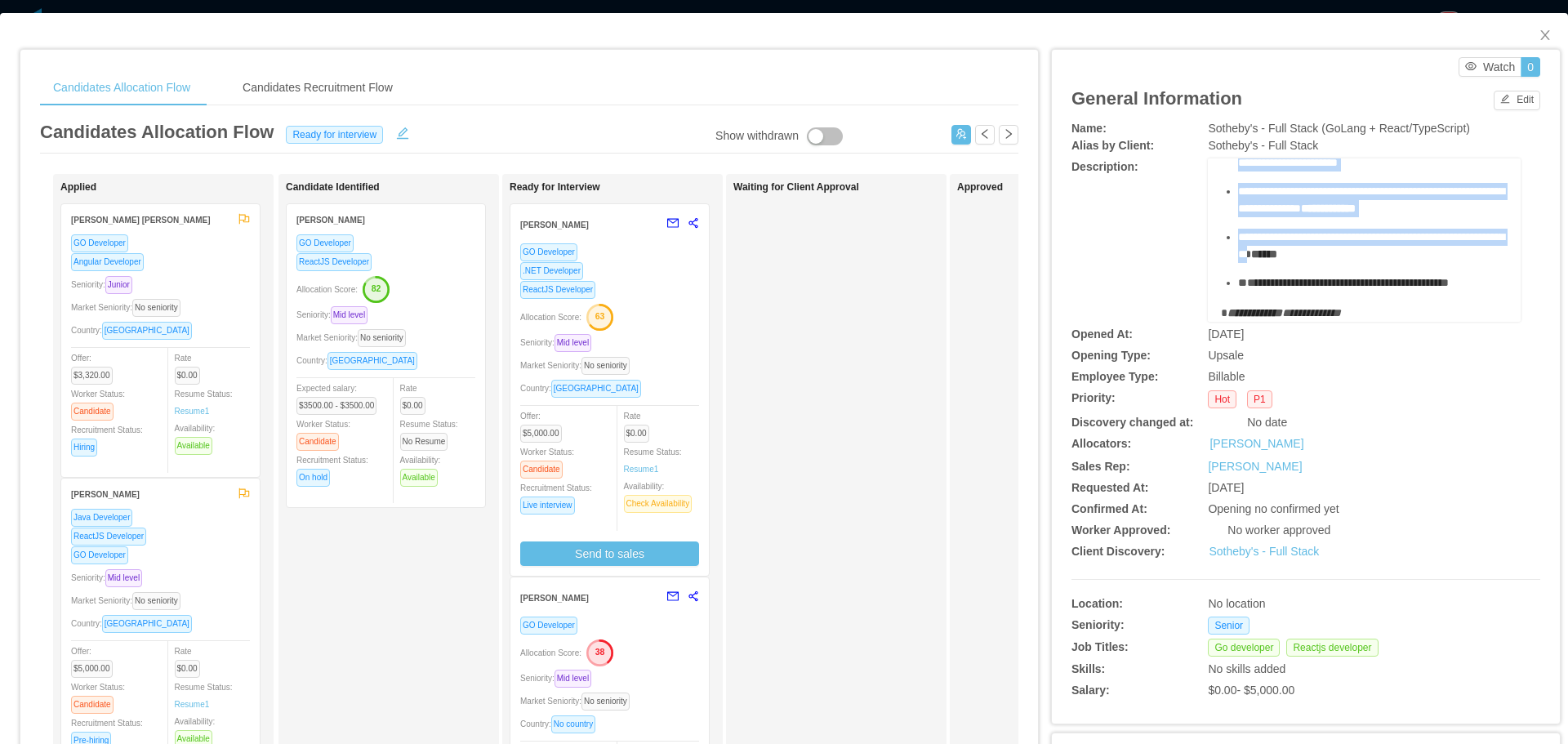
scroll to position [856, 0]
drag, startPoint x: 1209, startPoint y: 172, endPoint x: 1426, endPoint y: 283, distance: 243.7
click at [1426, 283] on div "**********" at bounding box center [1363, 240] width 313 height 163
copy div "**********"
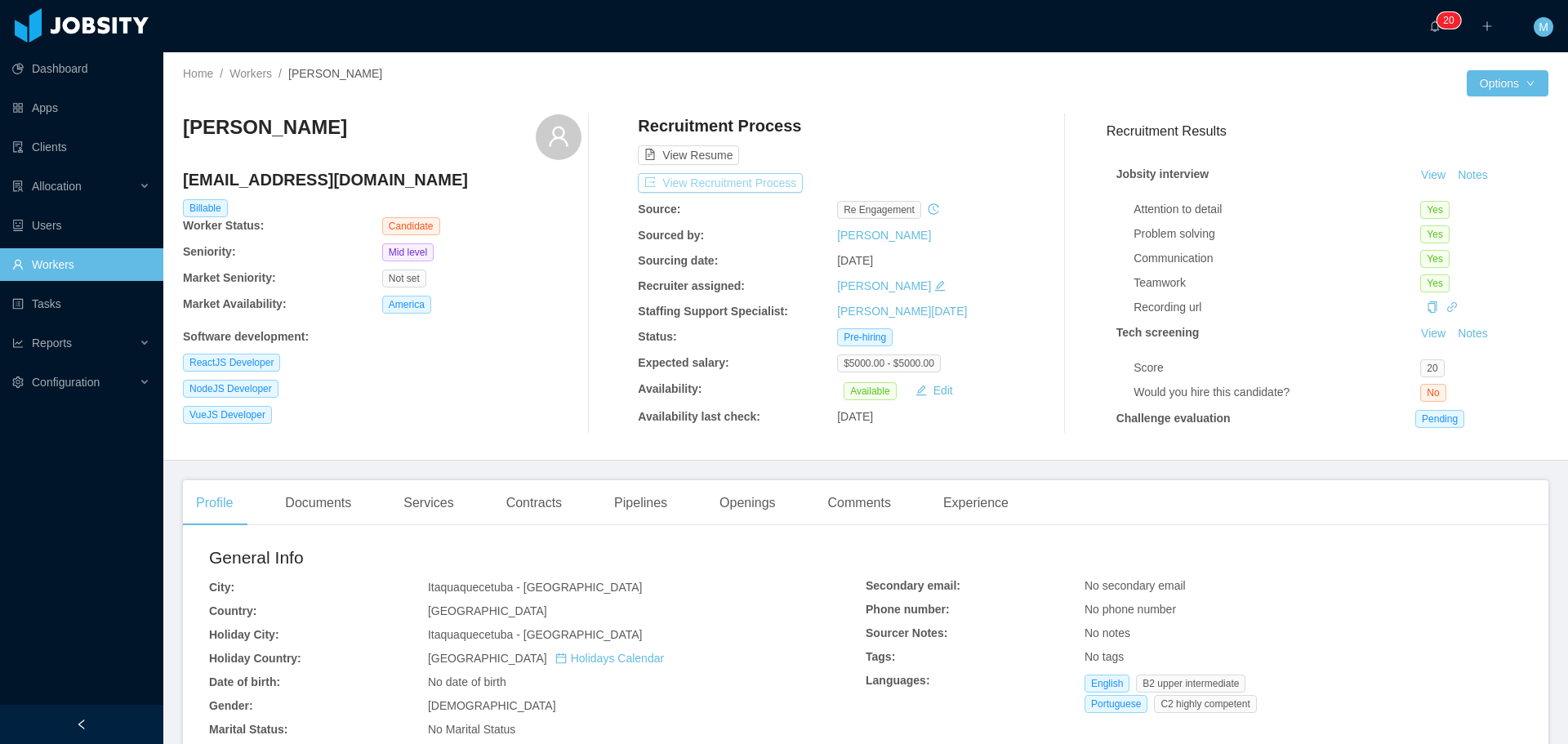
click at [688, 186] on button "View Recruitment Process" at bounding box center [720, 183] width 165 height 19
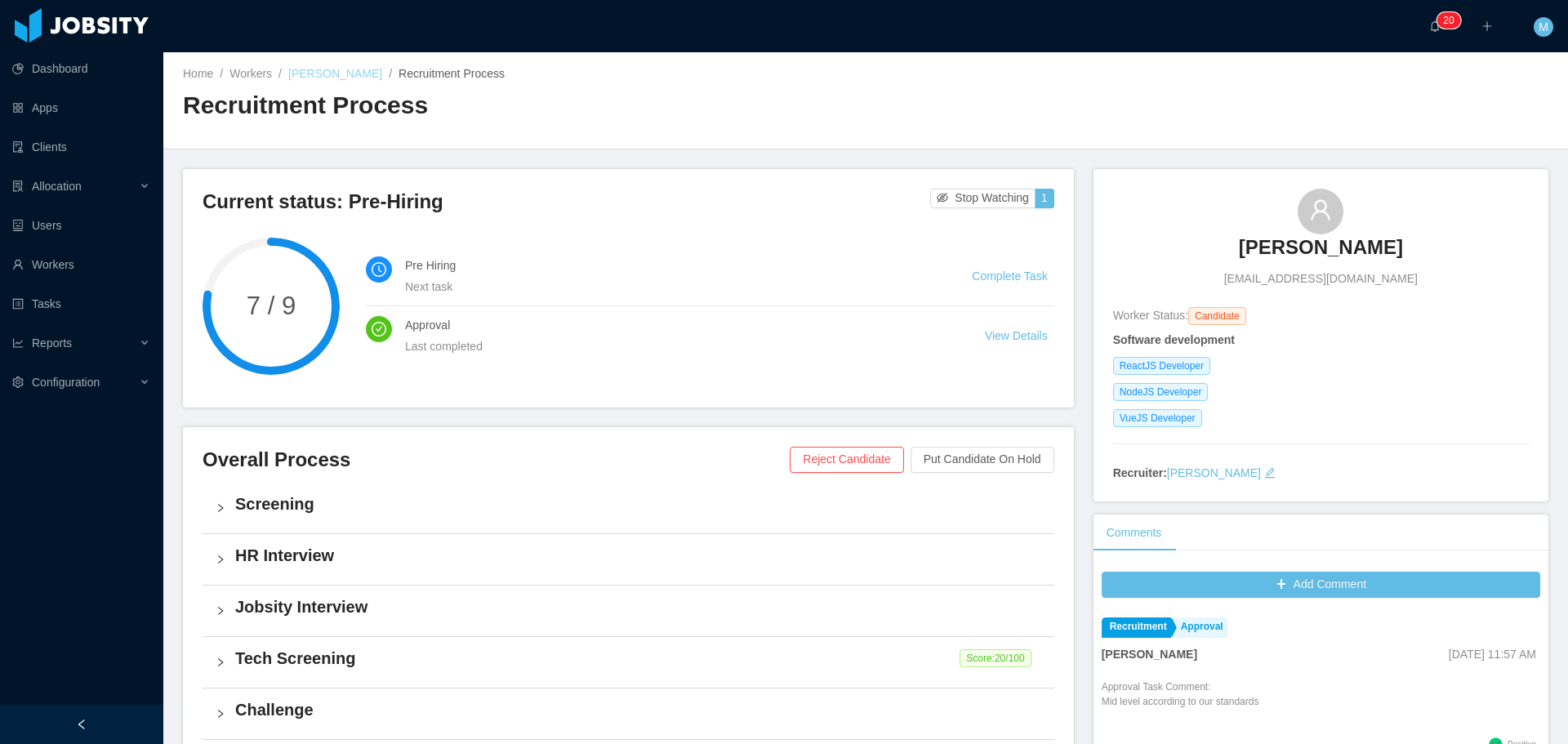
click at [322, 69] on link "[PERSON_NAME]" at bounding box center [335, 73] width 94 height 13
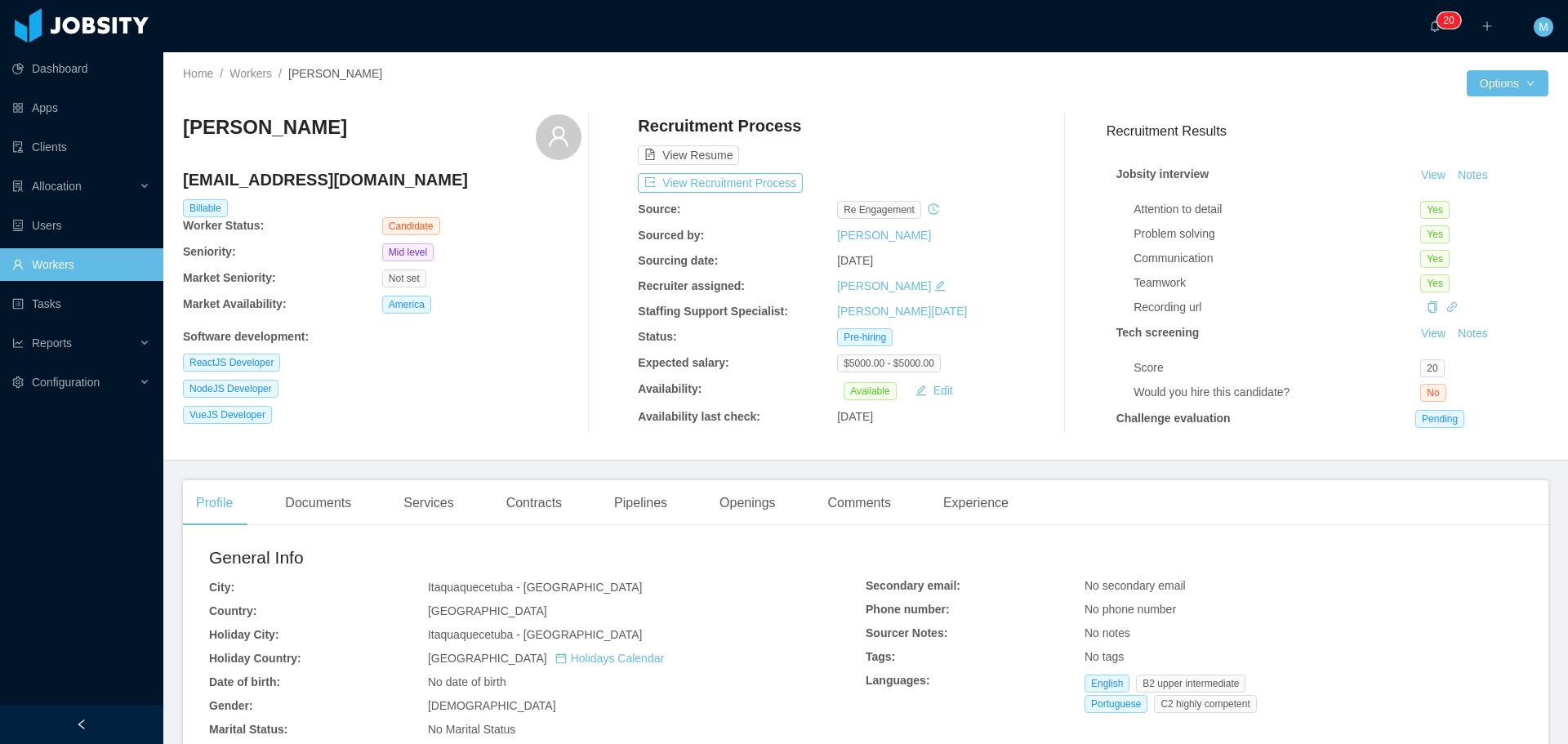
click at [61, 262] on link "Workers" at bounding box center [81, 264] width 138 height 32
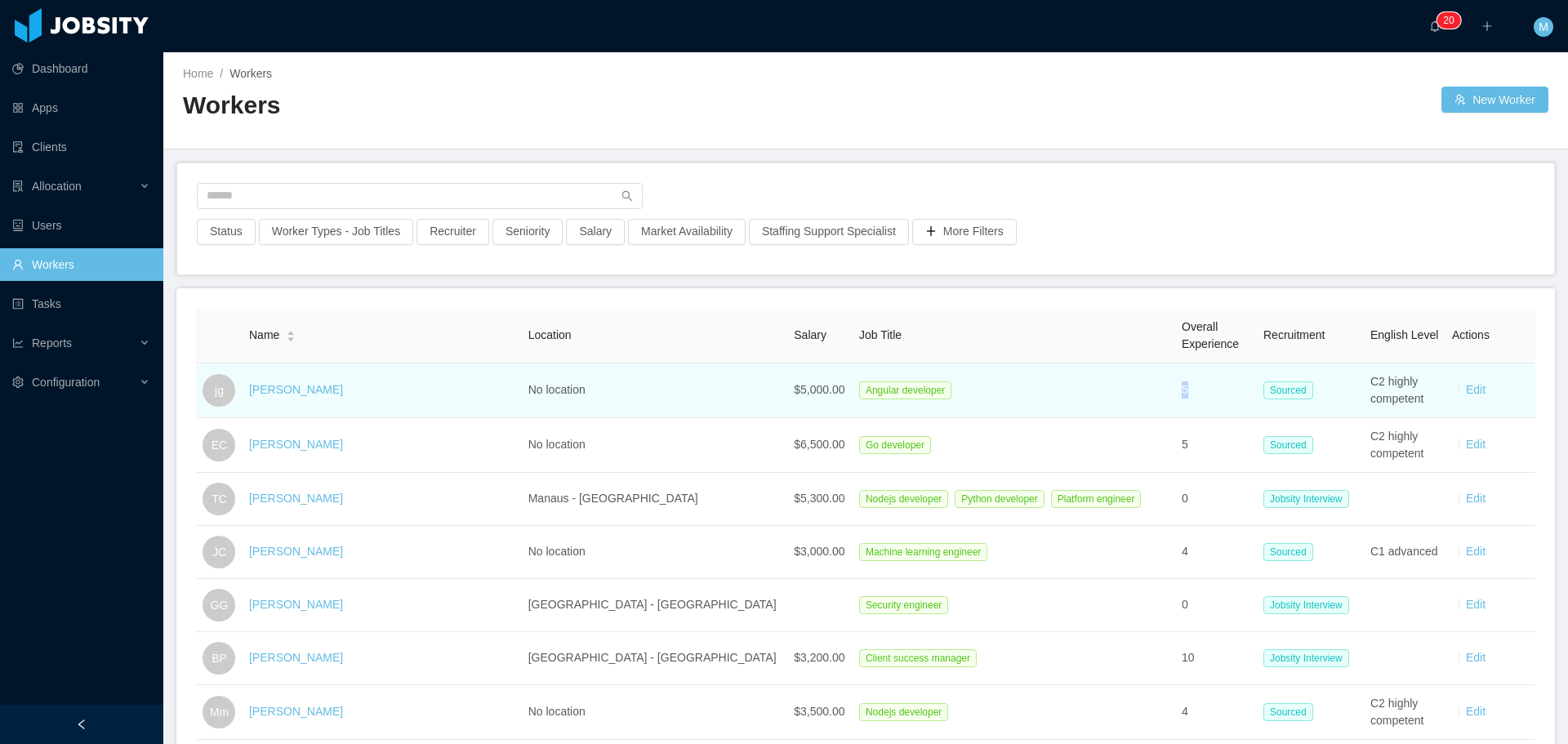
drag, startPoint x: 1157, startPoint y: 393, endPoint x: 1144, endPoint y: 391, distance: 13.2
click at [1175, 391] on td "5" at bounding box center [1216, 390] width 82 height 55
click at [1175, 388] on td "5" at bounding box center [1216, 390] width 82 height 55
drag, startPoint x: 1153, startPoint y: 388, endPoint x: 1128, endPoint y: 389, distance: 25.0
click at [1128, 389] on tr "jg [PERSON_NAME] No location $5,000.00 Angular developer 5 Sourced C2 highly co…" at bounding box center [865, 390] width 1339 height 55
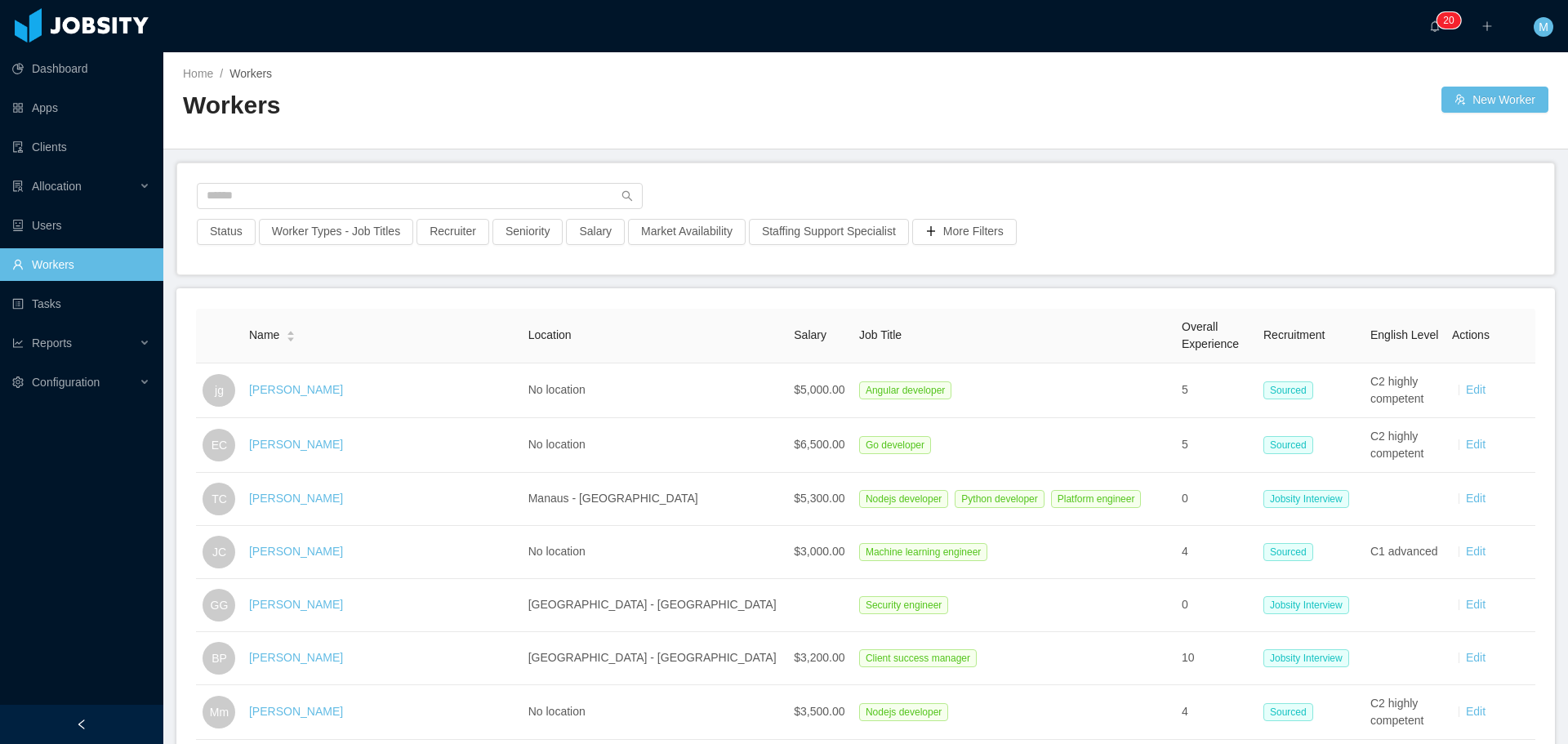
click at [437, 245] on div "Recruiter" at bounding box center [452, 236] width 76 height 36
click at [437, 230] on button "Recruiter" at bounding box center [452, 232] width 72 height 26
click at [267, 262] on div "Status Worker Types - Job Titles Recruiter Seniority Salary Market Availability…" at bounding box center [865, 218] width 1376 height 111
click at [467, 234] on button "Recruiter" at bounding box center [452, 232] width 72 height 26
click at [417, 323] on div "Clear Apply" at bounding box center [446, 319] width 245 height 55
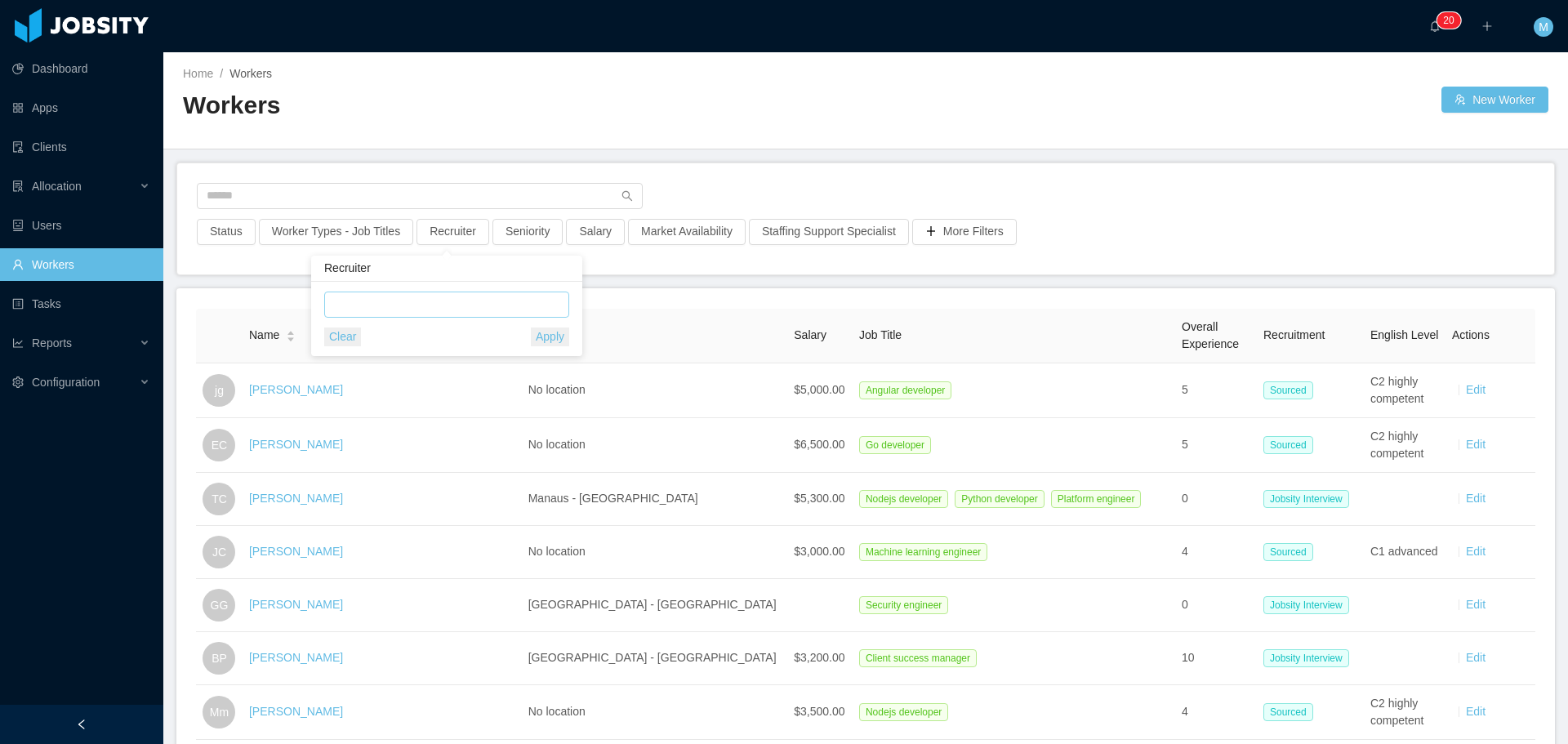
click at [395, 315] on div at bounding box center [444, 305] width 230 height 24
type input "*"
click at [705, 190] on div at bounding box center [865, 200] width 1337 height 36
